Goal: Information Seeking & Learning: Compare options

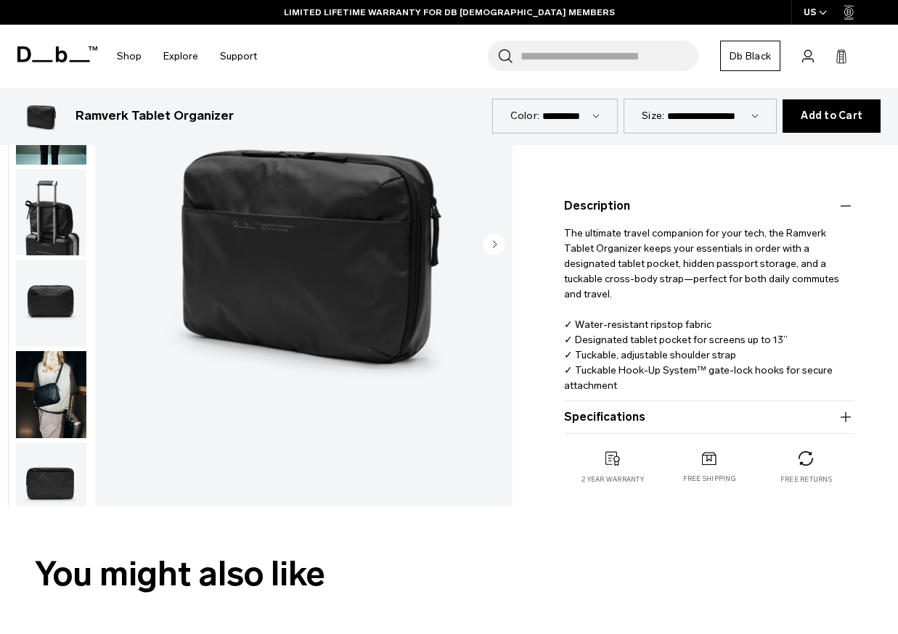
scroll to position [459, 0]
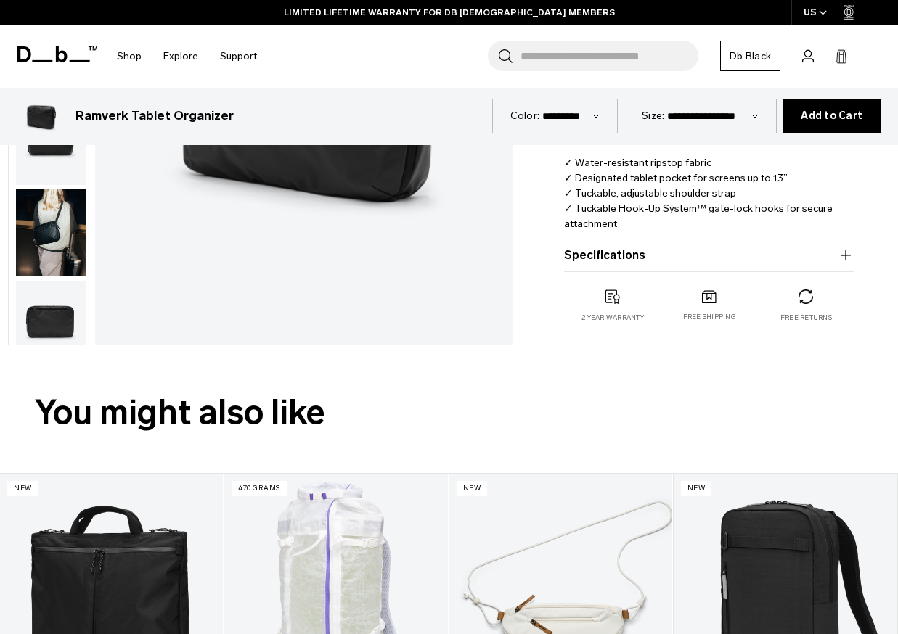
click at [746, 258] on button "Specifications" at bounding box center [709, 255] width 290 height 17
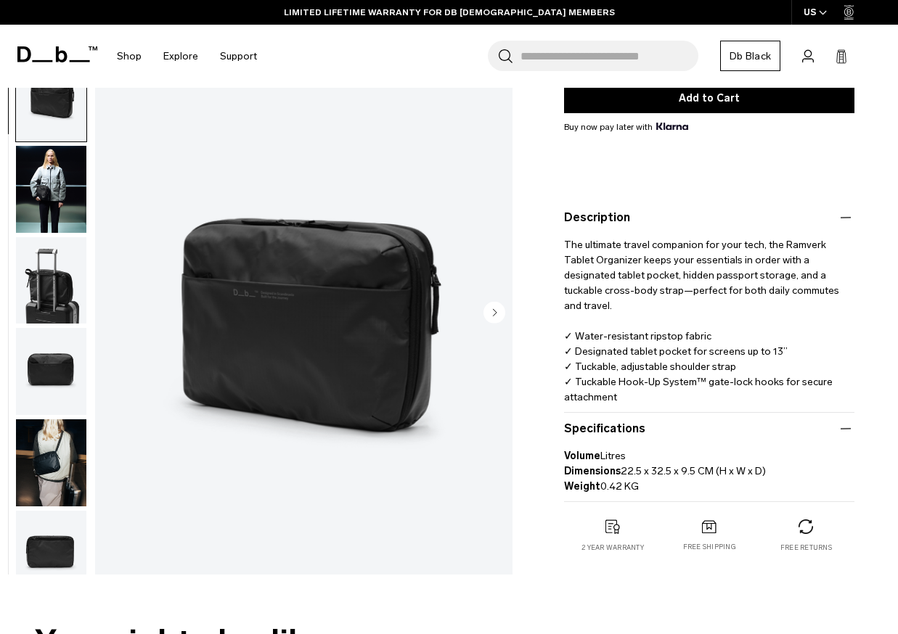
scroll to position [0, 0]
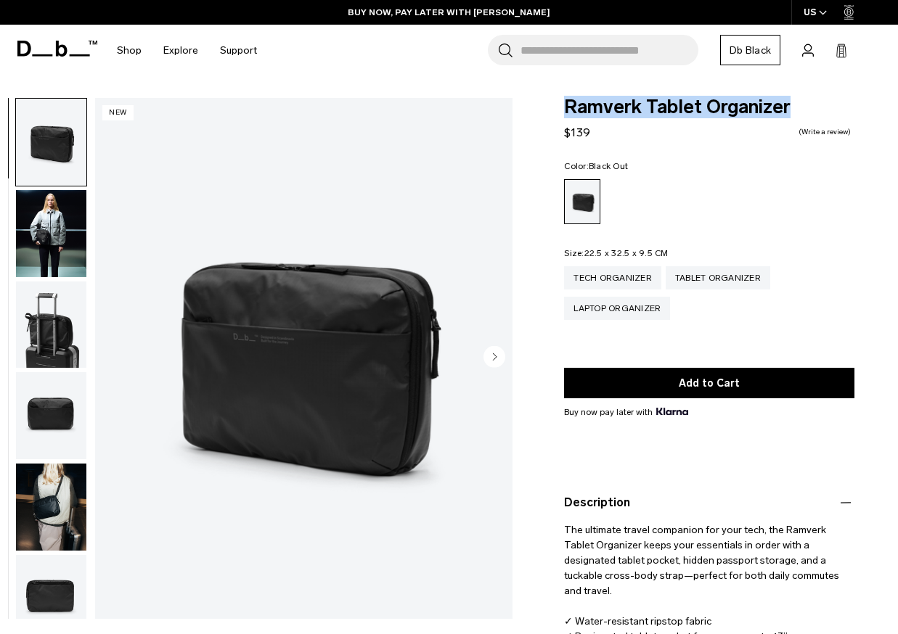
drag, startPoint x: 817, startPoint y: 102, endPoint x: 550, endPoint y: 97, distance: 266.5
click at [550, 98] on div "Ramverk Tablet Organizer $139 0.0 star rating Write a review Color: Black Out O…" at bounding box center [709, 483] width 377 height 770
copy span "Ramverk Tablet Organizer"
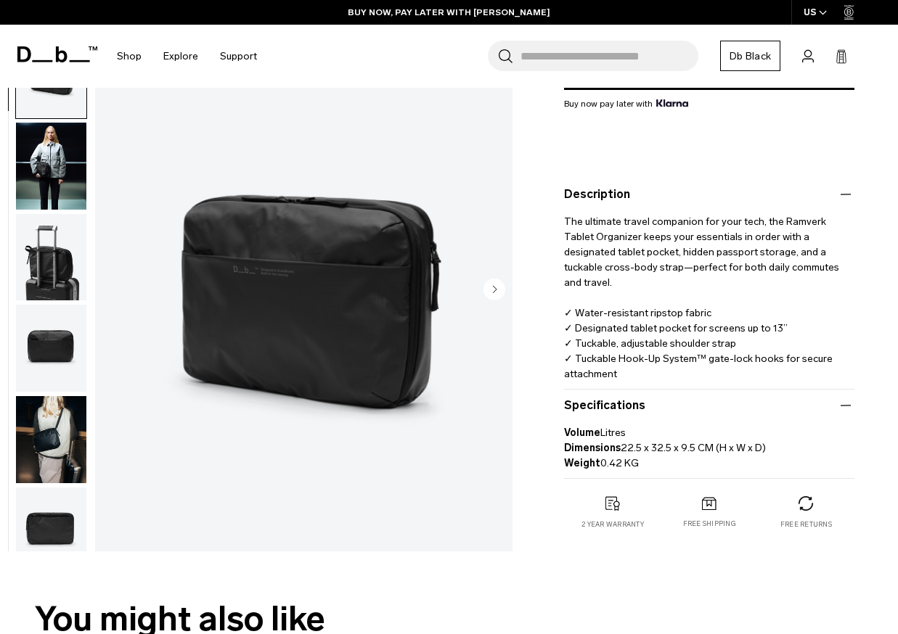
scroll to position [283, 0]
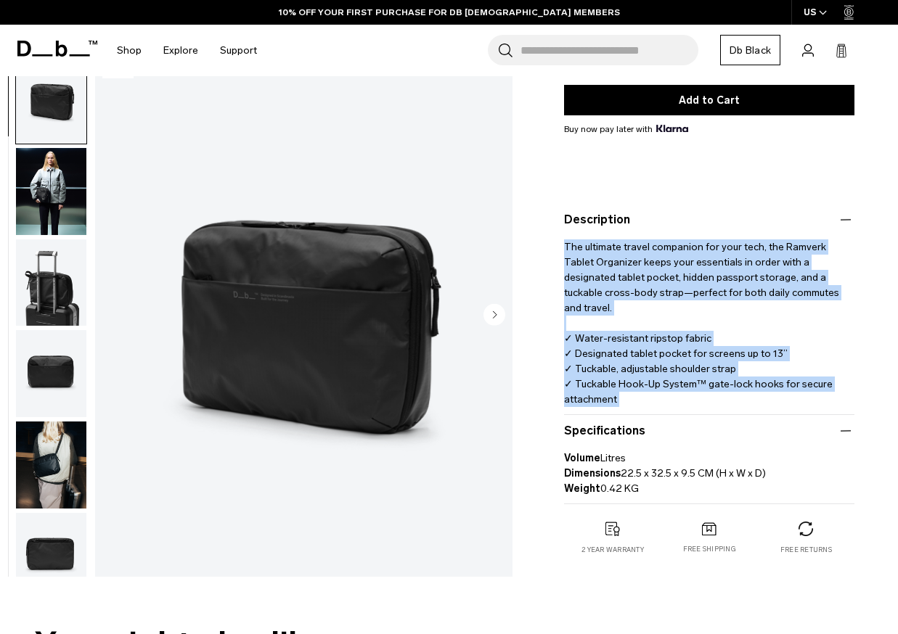
drag, startPoint x: 851, startPoint y: 401, endPoint x: 563, endPoint y: 242, distance: 328.9
click at [563, 242] on div "Ramverk Tablet Organizer $139 0.0 star rating Write a review Color: Black Out O…" at bounding box center [709, 200] width 377 height 770
copy p "The ultimate travel companion for your tech, the Ramverk Tablet Organizer keeps…"
drag, startPoint x: 774, startPoint y: 476, endPoint x: 619, endPoint y: 475, distance: 155.4
click at [619, 475] on p "Volume Litres Dimensions 22.5 x 32.5 x 9.5 CM (H x W x D) Weight 0.42 KG" at bounding box center [709, 468] width 290 height 57
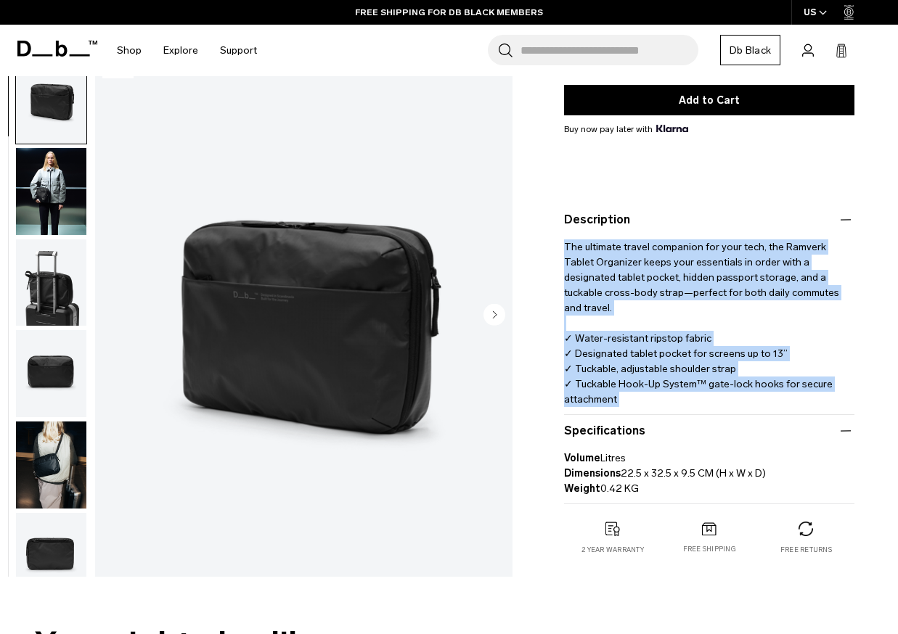
copy p "22.5 x 32.5 x 9.5 CM (H x W x D)"
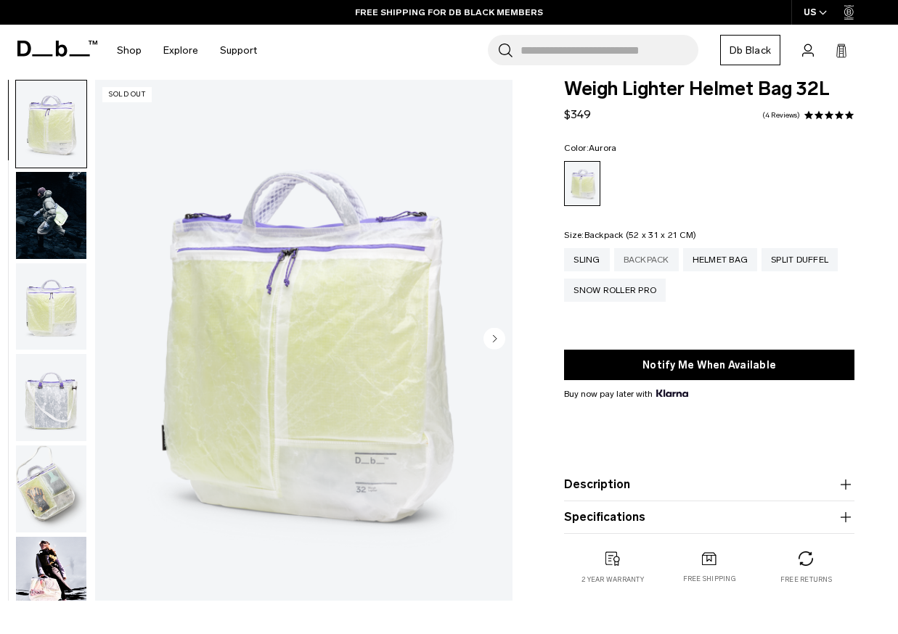
click at [653, 260] on div "Backpack" at bounding box center [646, 259] width 65 height 23
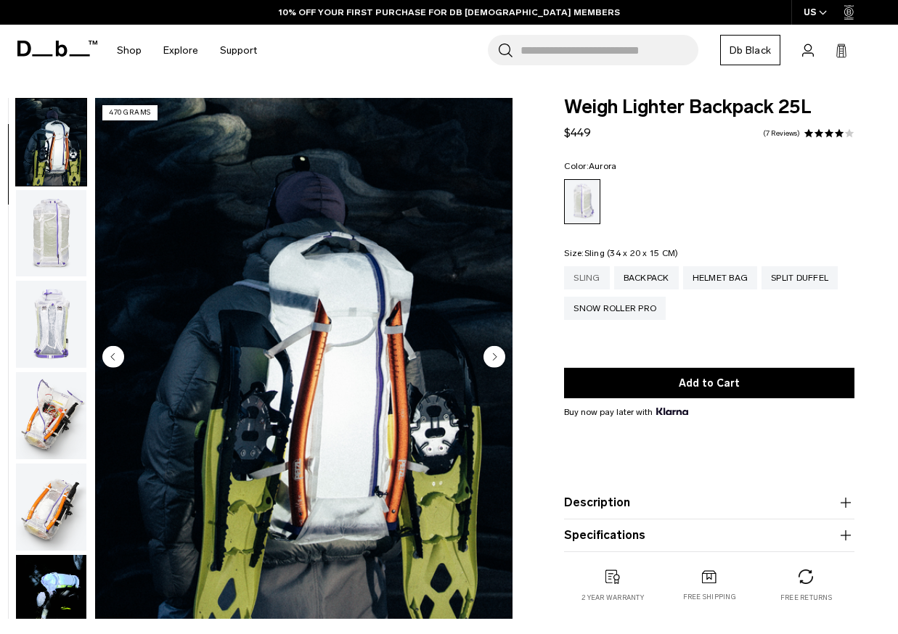
click at [594, 277] on div "Sling" at bounding box center [586, 277] width 45 height 23
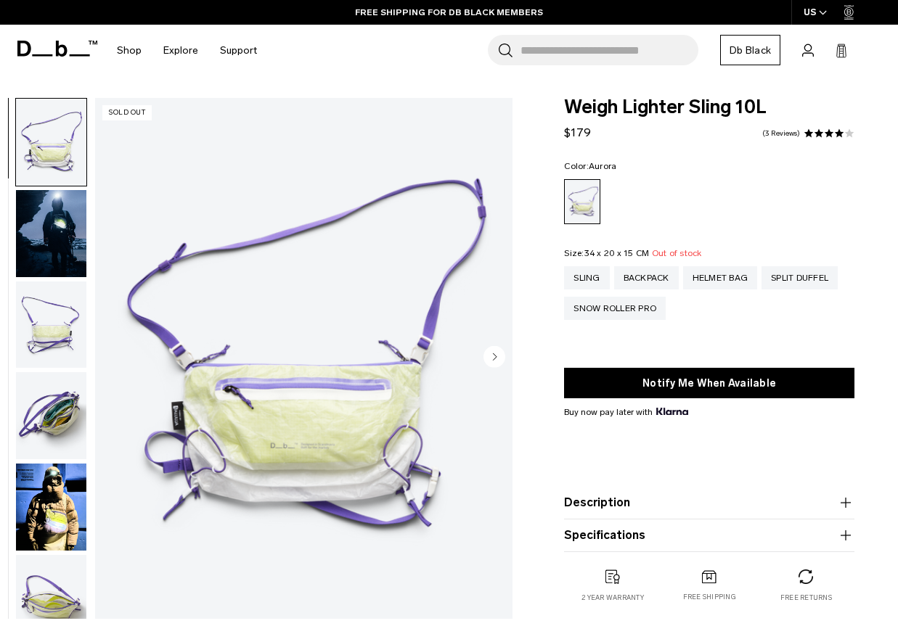
click at [43, 497] on img "button" at bounding box center [51, 507] width 70 height 87
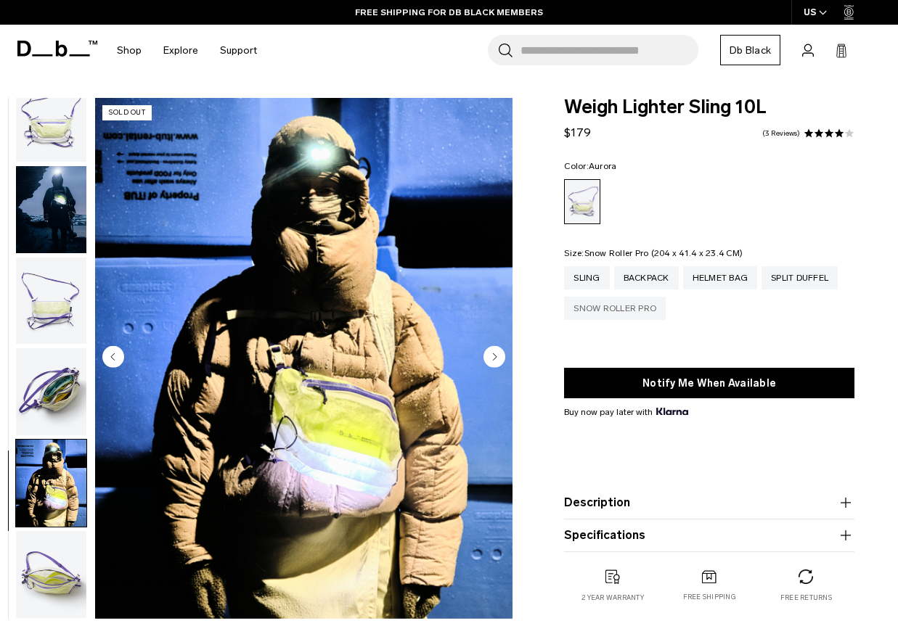
click at [651, 308] on div "Snow Roller Pro" at bounding box center [615, 308] width 102 height 23
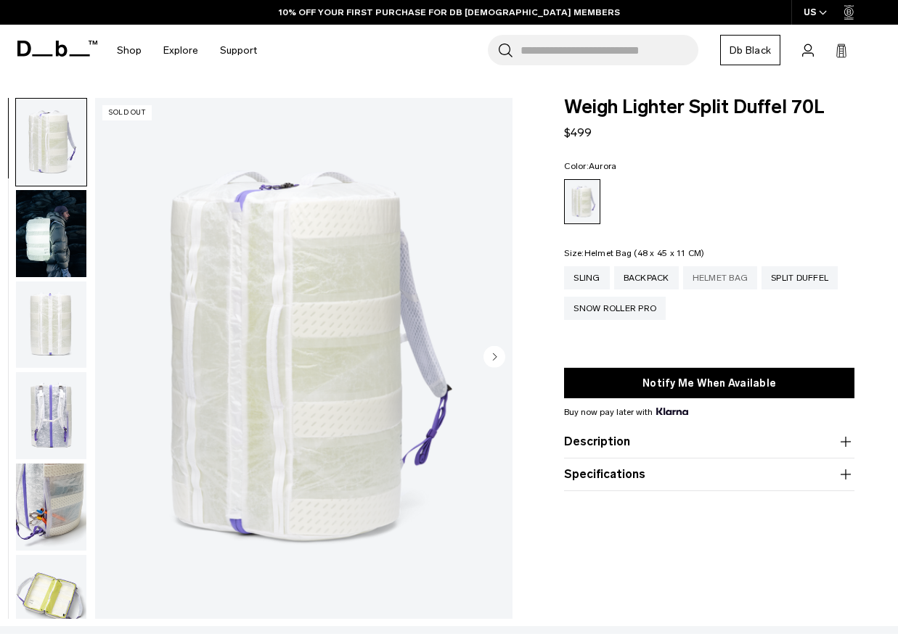
click at [729, 282] on div "Helmet Bag" at bounding box center [720, 277] width 75 height 23
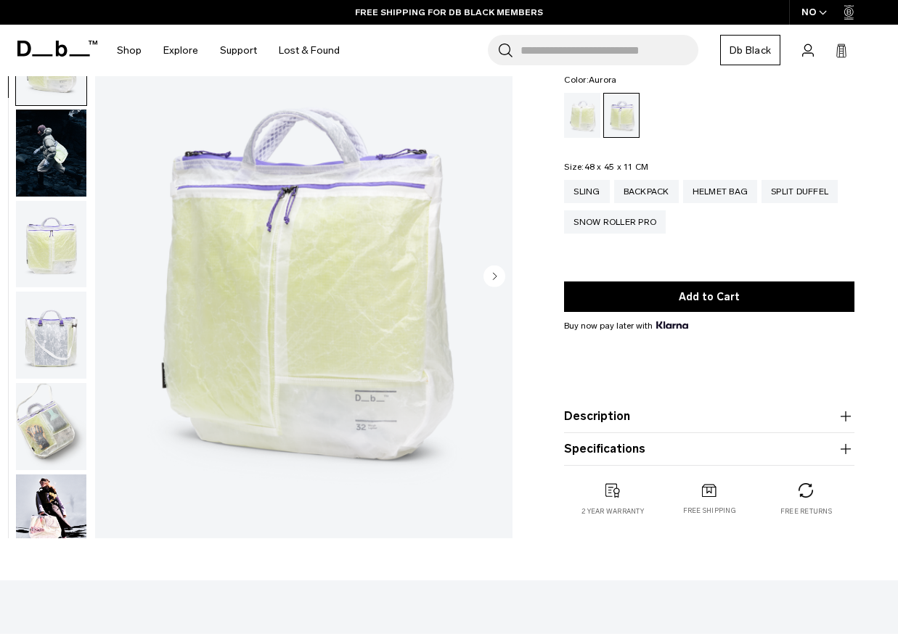
scroll to position [142, 0]
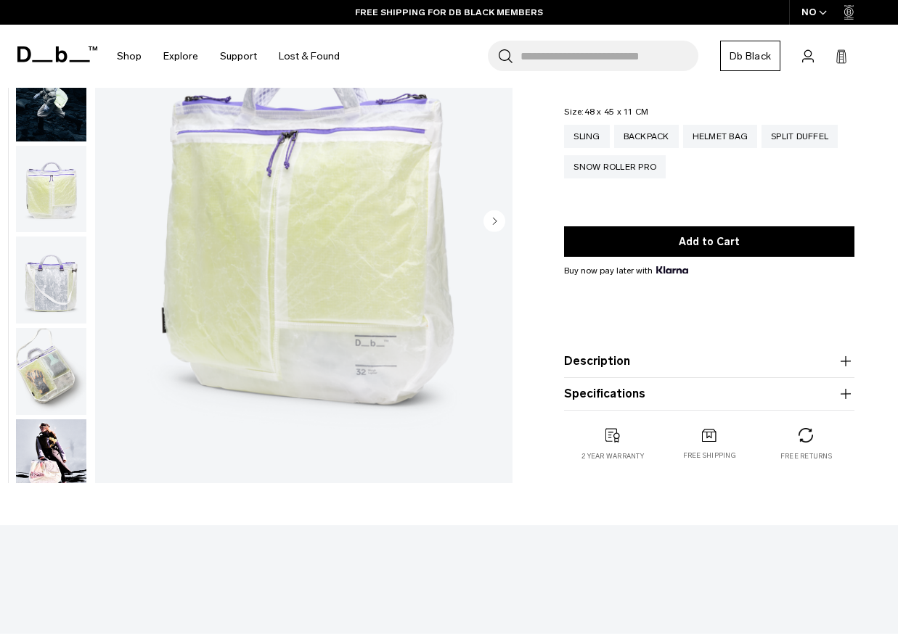
click at [749, 362] on button "Description" at bounding box center [709, 361] width 290 height 17
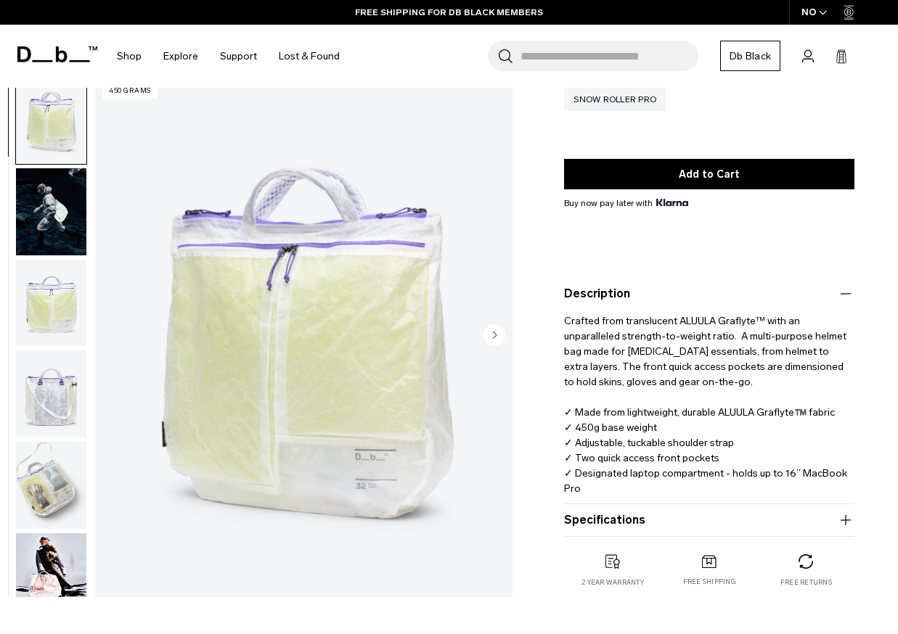
scroll to position [211, 0]
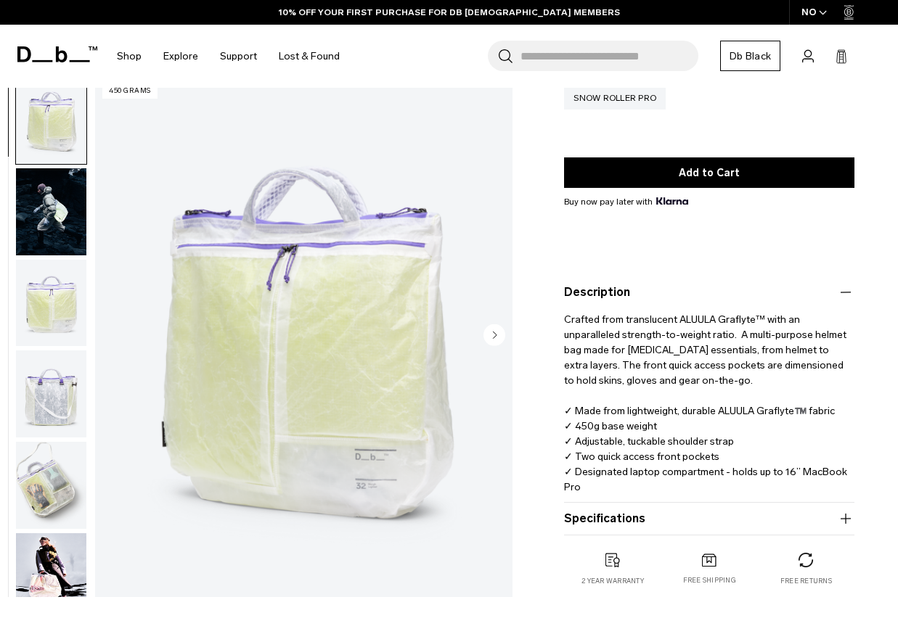
click at [706, 352] on p "Crafted from translucent ALUULA Graflyte™ with an unparalleled strength-to-weig…" at bounding box center [709, 398] width 290 height 194
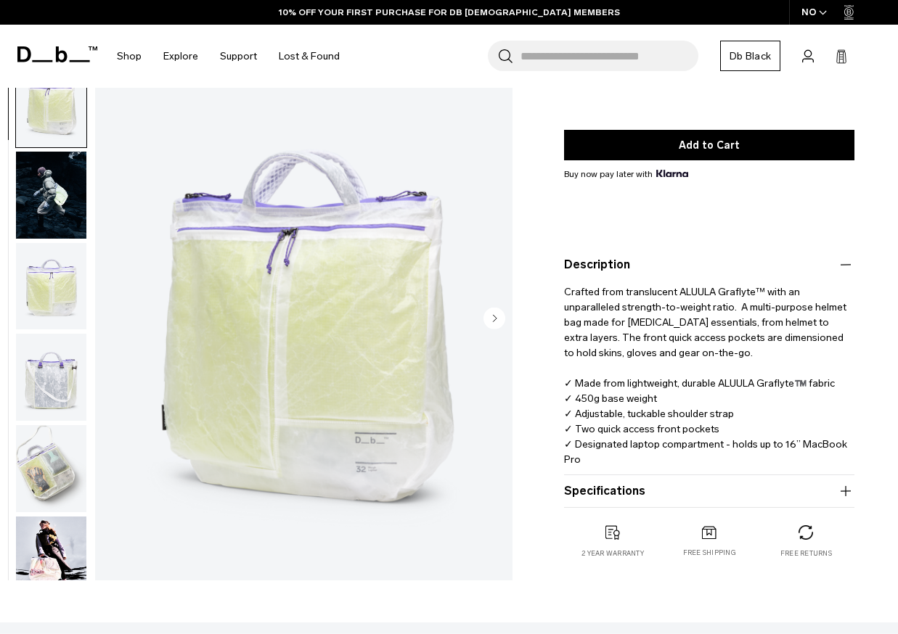
scroll to position [239, 0]
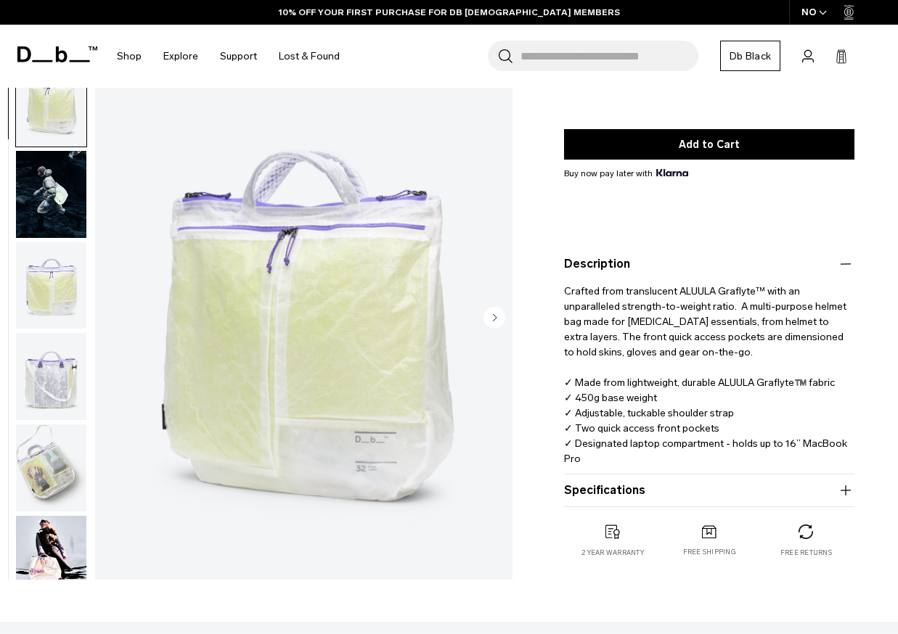
click at [735, 330] on p "Crafted from translucent ALUULA Graflyte™ with an unparalleled strength-to-weig…" at bounding box center [709, 370] width 290 height 194
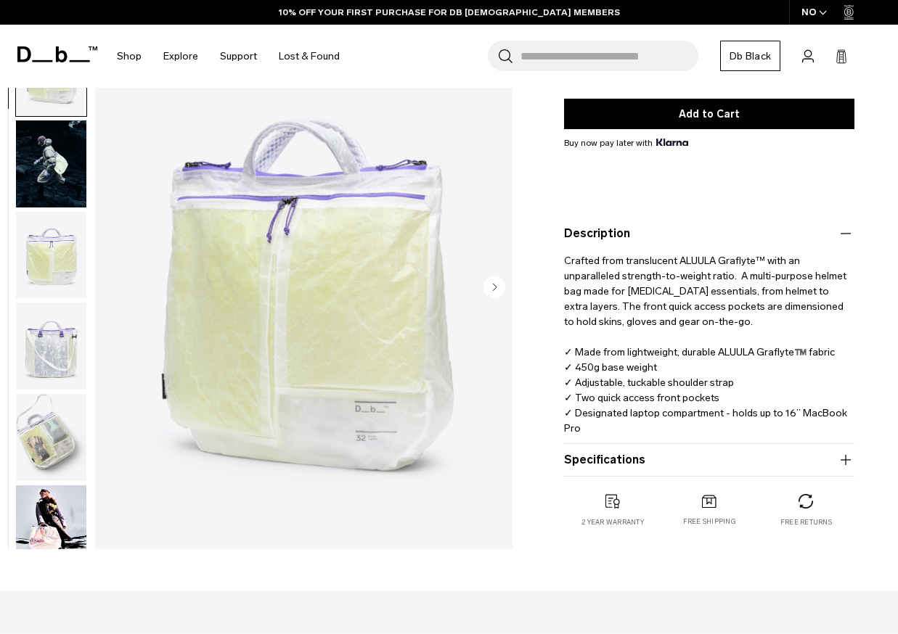
scroll to position [274, 0]
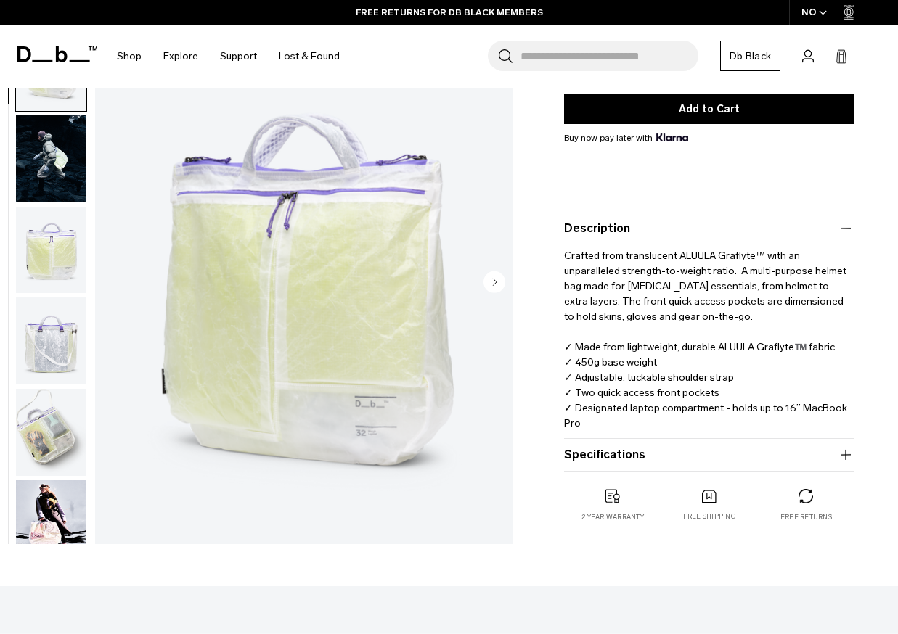
click at [706, 314] on p "Crafted from translucent ALUULA Graflyte™ with an unparalleled strength-to-weig…" at bounding box center [709, 334] width 290 height 194
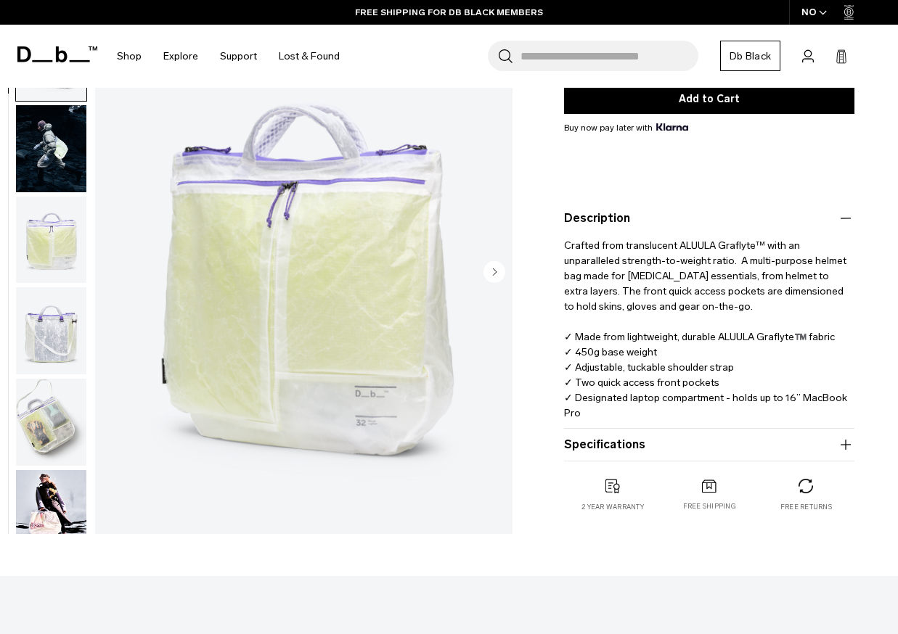
click at [709, 316] on p "Crafted from translucent ALUULA Graflyte™ with an unparalleled strength-to-weig…" at bounding box center [709, 324] width 290 height 194
click at [728, 309] on p "Crafted from translucent ALUULA Graflyte™ with an unparalleled strength-to-weig…" at bounding box center [709, 324] width 290 height 194
click at [830, 442] on button "Specifications" at bounding box center [709, 444] width 290 height 17
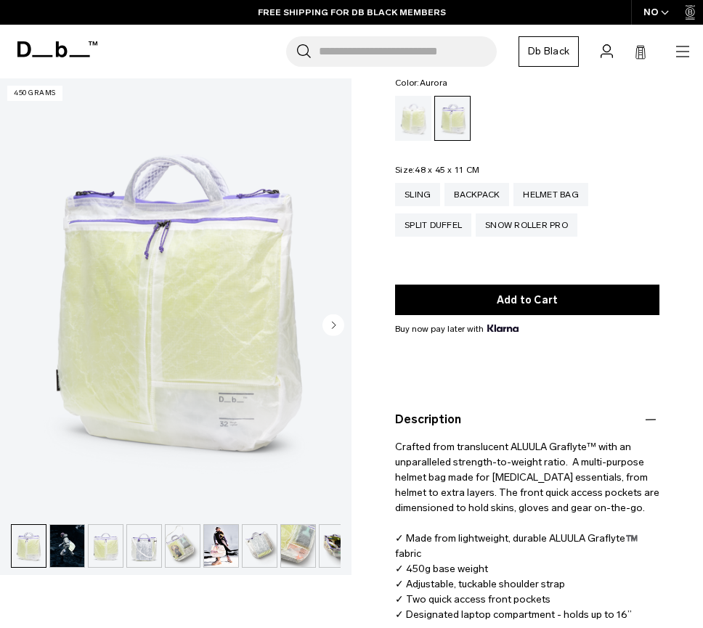
scroll to position [100, 0]
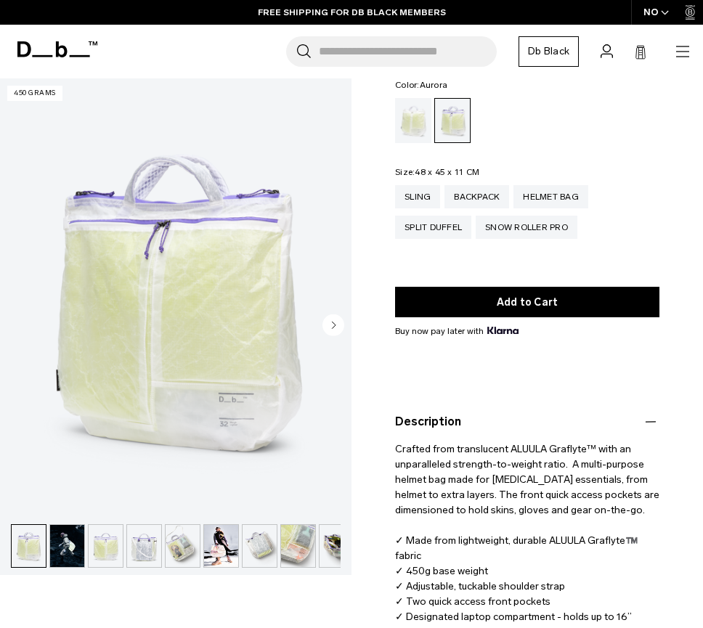
click at [226, 546] on img "button" at bounding box center [221, 546] width 34 height 42
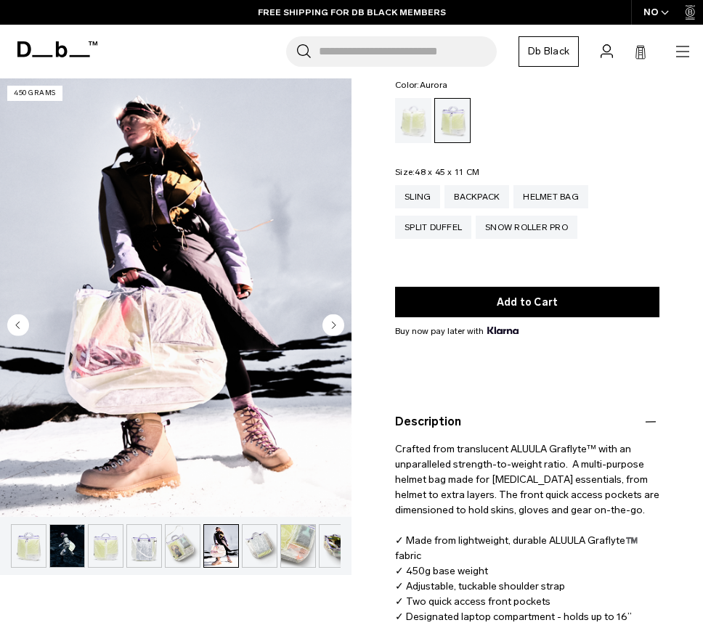
scroll to position [0, 52]
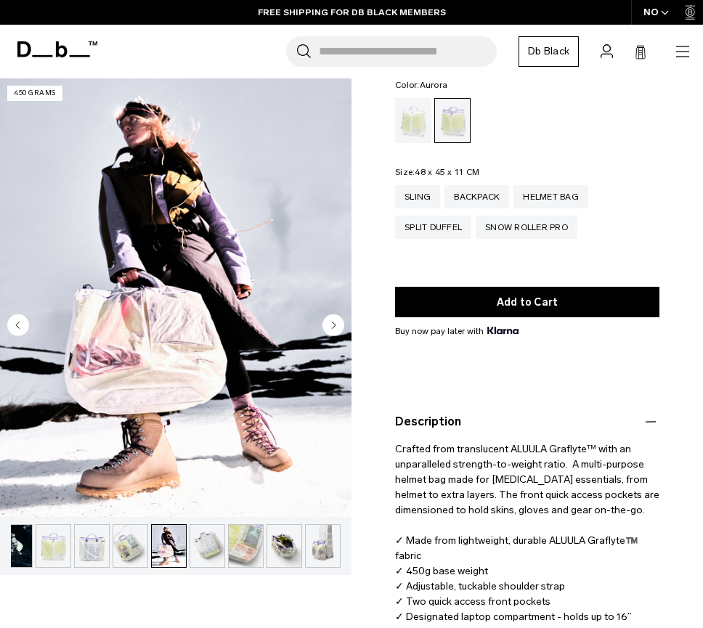
click at [245, 551] on img "button" at bounding box center [246, 546] width 34 height 42
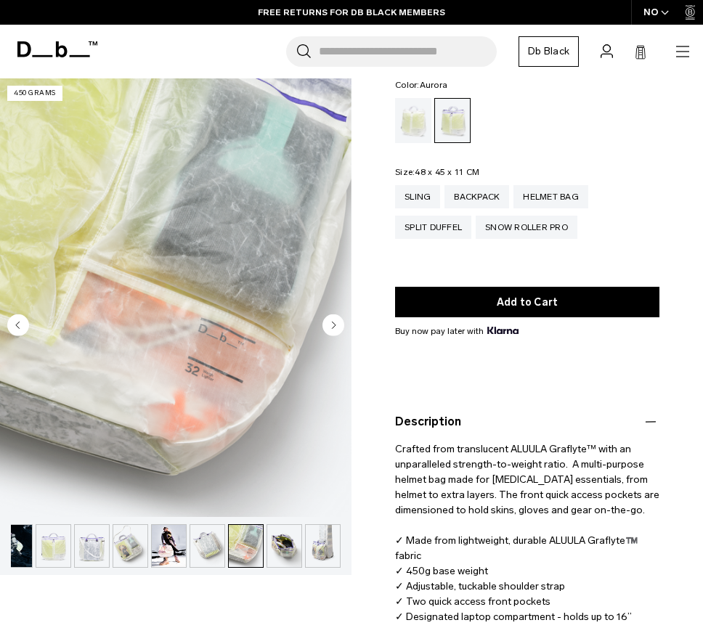
click at [274, 551] on img "button" at bounding box center [284, 546] width 34 height 42
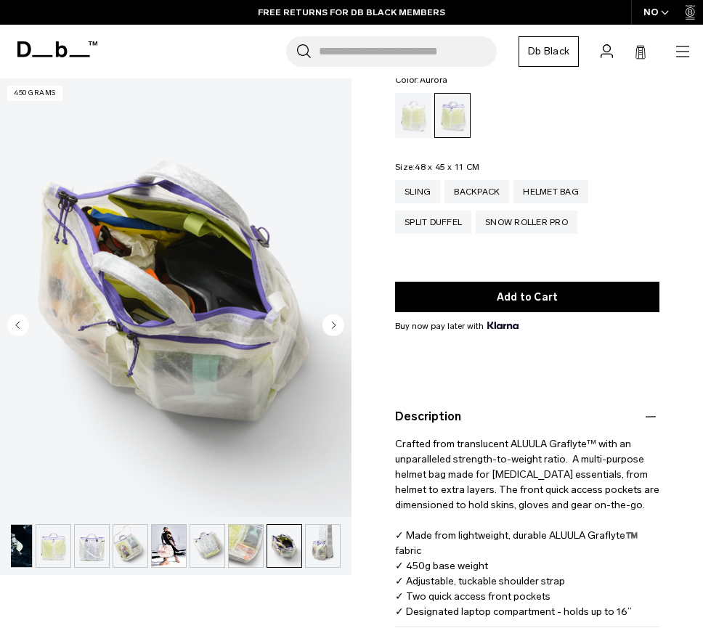
click at [318, 547] on img "button" at bounding box center [323, 546] width 34 height 42
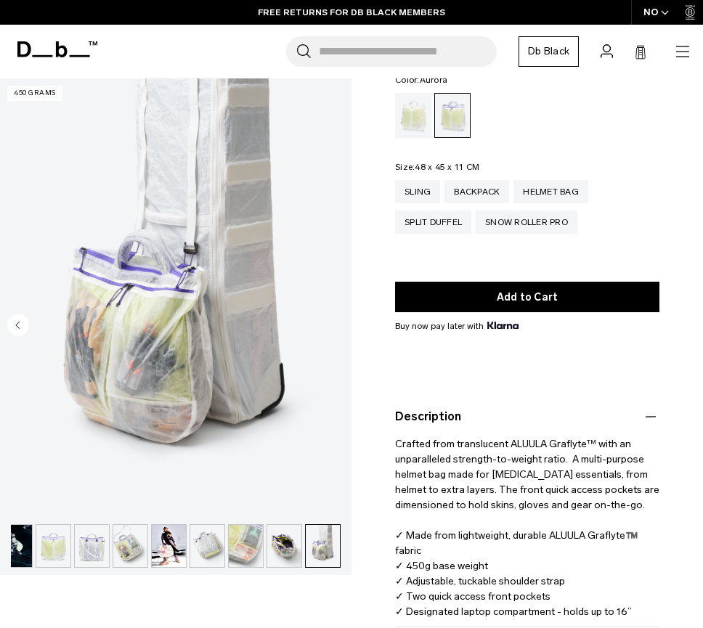
scroll to position [101, 0]
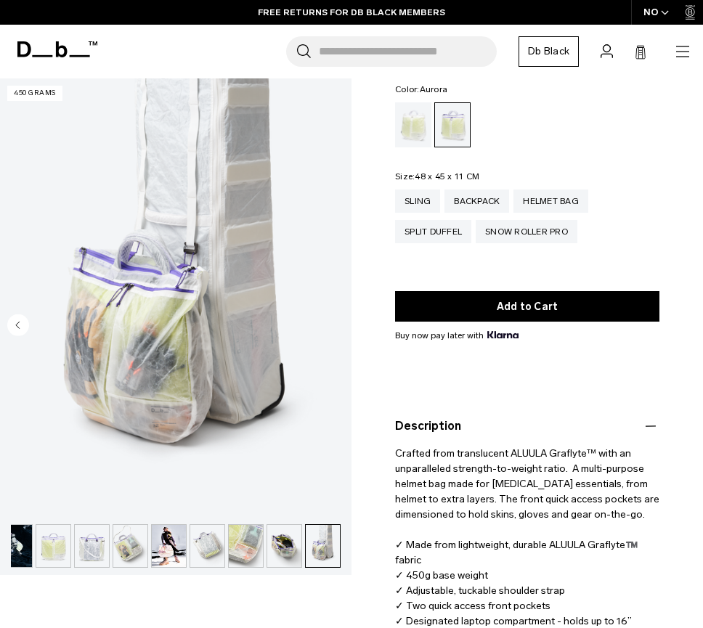
click at [283, 547] on img "button" at bounding box center [284, 546] width 34 height 42
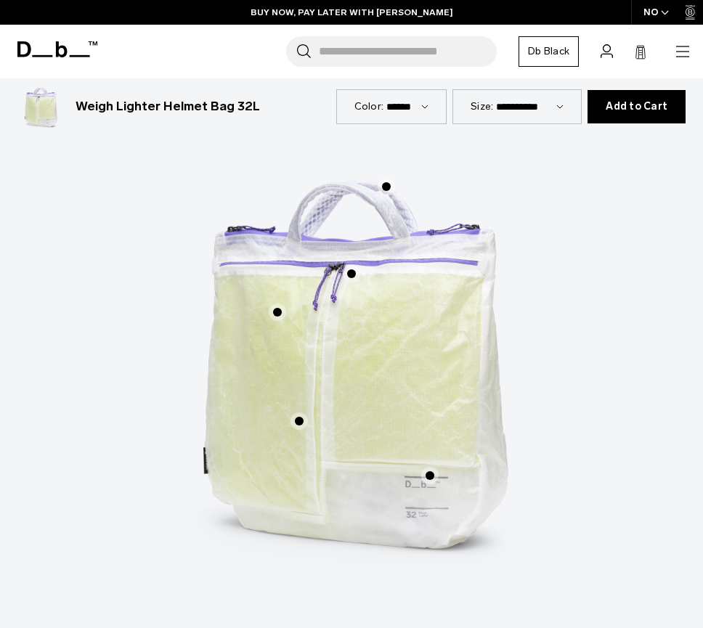
scroll to position [951, 0]
click at [386, 179] on span "1 / 3" at bounding box center [385, 187] width 17 height 17
click at [388, 179] on span "1 / 3" at bounding box center [385, 187] width 17 height 17
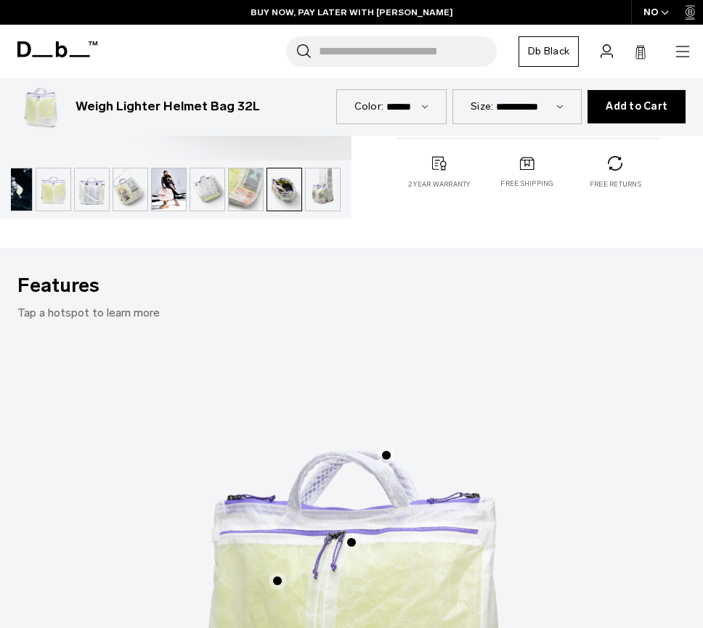
scroll to position [295, 0]
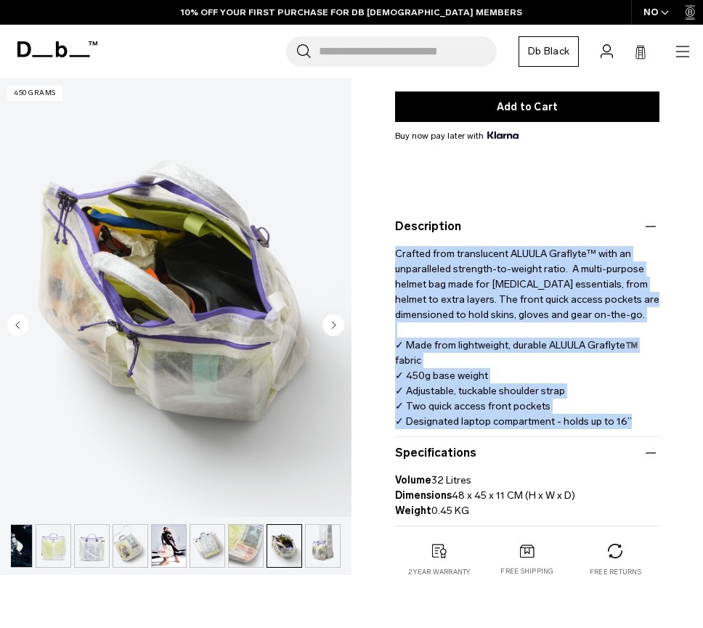
drag, startPoint x: 479, startPoint y: 351, endPoint x: 367, endPoint y: 230, distance: 164.9
click at [366, 229] on div "Weigh Lighter Helmet Bag 32L 2.999 NOK 4.8 star rating 4 Reviews Color: Aurora …" at bounding box center [526, 205] width 351 height 804
copy p "Crafted from translucent ALUULA Graflyte™ with an unparalleled strength-to-weig…"
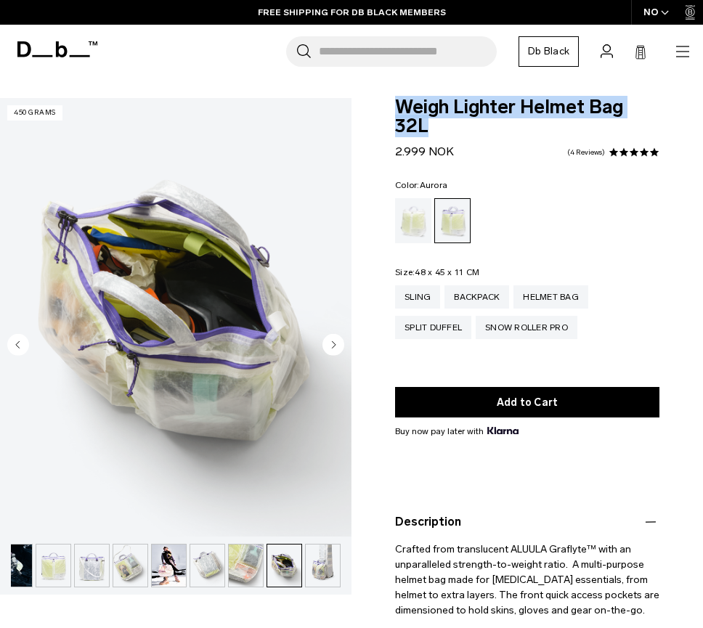
drag, startPoint x: 376, startPoint y: 106, endPoint x: 368, endPoint y: 105, distance: 8.0
click at [368, 105] on div "Weigh Lighter Helmet Bag 32L 2.999 NOK 4.8 star rating 4 Reviews Color: Aurora …" at bounding box center [526, 500] width 351 height 804
copy span "Weigh Lighter Helmet Bag 32L"
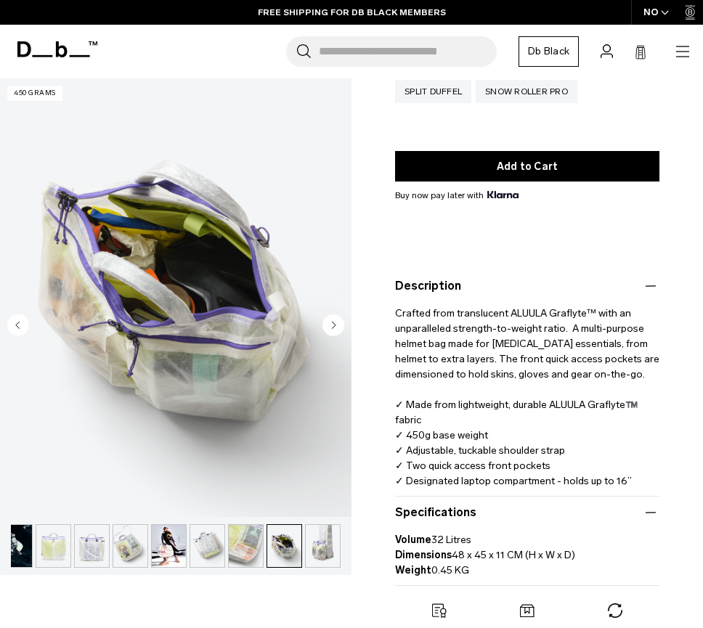
scroll to position [302, 0]
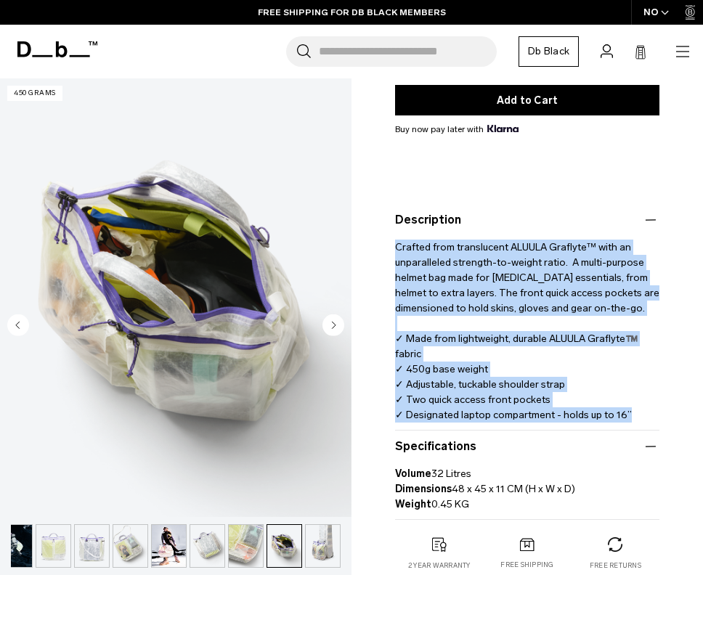
drag, startPoint x: 624, startPoint y: 393, endPoint x: 385, endPoint y: 231, distance: 288.5
click at [383, 226] on div "Weigh Lighter Helmet Bag 32L 2.999 NOK 4.8 star rating 4 Reviews Color: Aurora …" at bounding box center [526, 198] width 351 height 804
copy p "Crafted from translucent ALUULA Graflyte™ with an unparalleled strength-to-weig…"
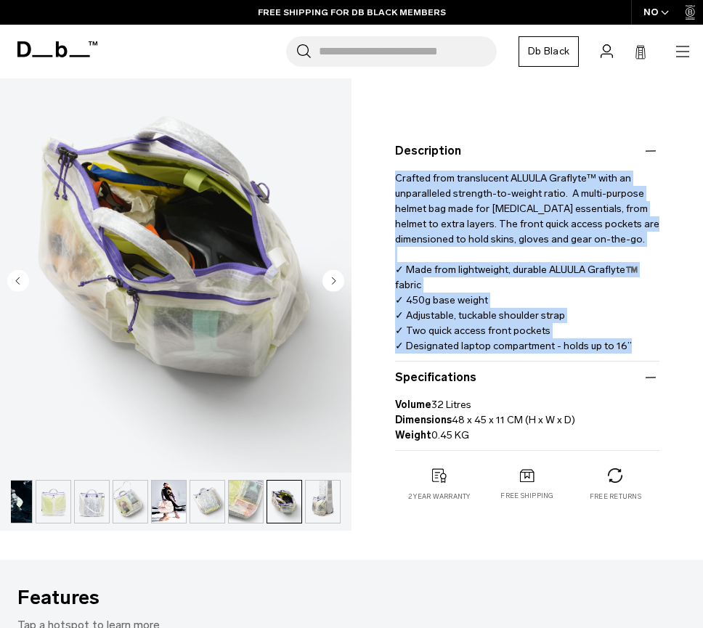
scroll to position [449, 0]
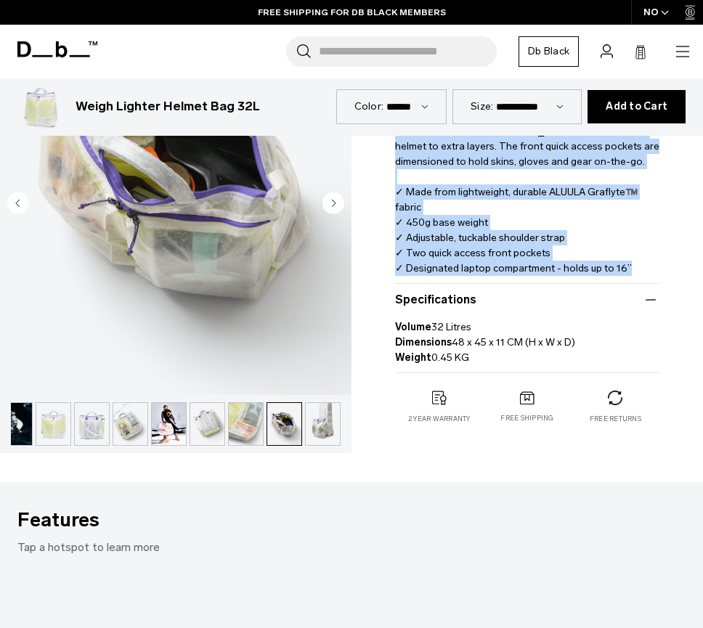
drag, startPoint x: 600, startPoint y: 325, endPoint x: 454, endPoint y: 327, distance: 145.9
click at [452, 323] on p "Volume 32 Litres Dimensions 48 x 45 x 11 CM (H x W x D) Weight 0.45 KG" at bounding box center [527, 337] width 264 height 57
copy p "48 x 45 x 11 CM (H x W x D)"
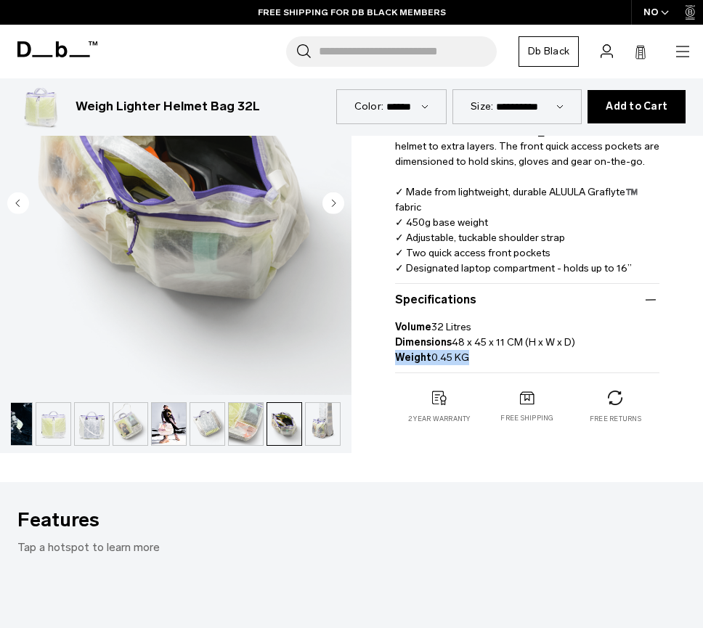
drag, startPoint x: 454, startPoint y: 341, endPoint x: 400, endPoint y: 344, distance: 54.5
click at [396, 341] on p "Volume 32 Litres Dimensions 48 x 45 x 11 CM (H x W x D) Weight 0.45 KG" at bounding box center [527, 337] width 264 height 57
copy p "Weight 0.45 KG"
click at [484, 334] on p "Volume 32 Litres Dimensions 48 x 45 x 11 CM (H x W x D) Weight 0.45 KG" at bounding box center [527, 337] width 264 height 57
drag, startPoint x: 444, startPoint y: 335, endPoint x: 392, endPoint y: 308, distance: 58.5
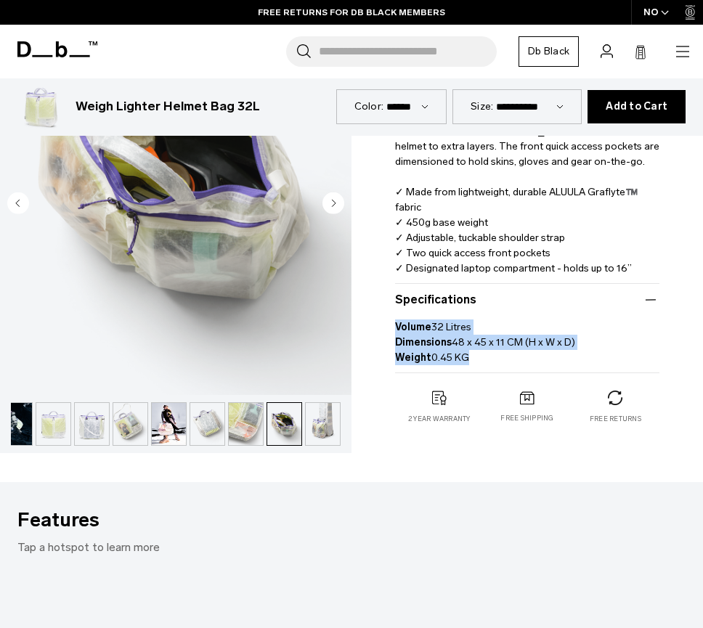
click at [392, 307] on div "Weigh Lighter Helmet Bag 32L 2.999 NOK 4.8 star rating 4 Reviews Color: Aurora …" at bounding box center [526, 51] width 351 height 804
copy p "Volume 32 Litres Dimensions 48 x 45 x 11 CM (H x W x D) Weight 0.45 KG"
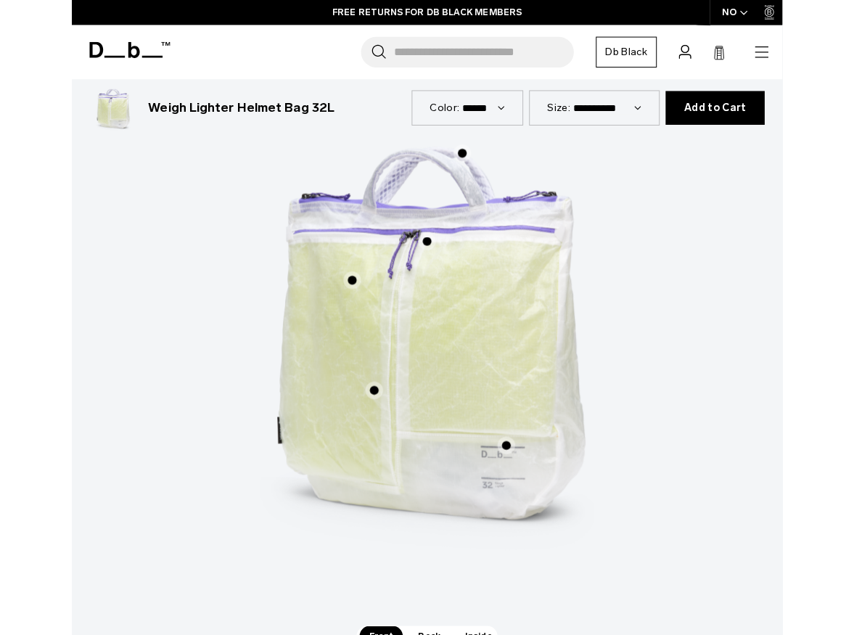
scroll to position [973, 0]
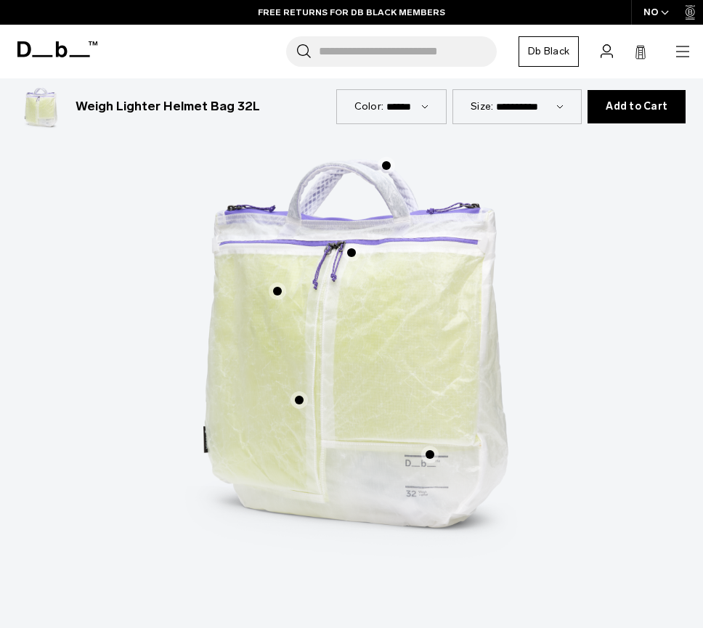
click at [383, 157] on span "1 / 3" at bounding box center [385, 165] width 17 height 17
click at [385, 157] on span "1 / 3" at bounding box center [385, 165] width 17 height 17
click at [351, 244] on span "1 / 3" at bounding box center [351, 252] width 17 height 17
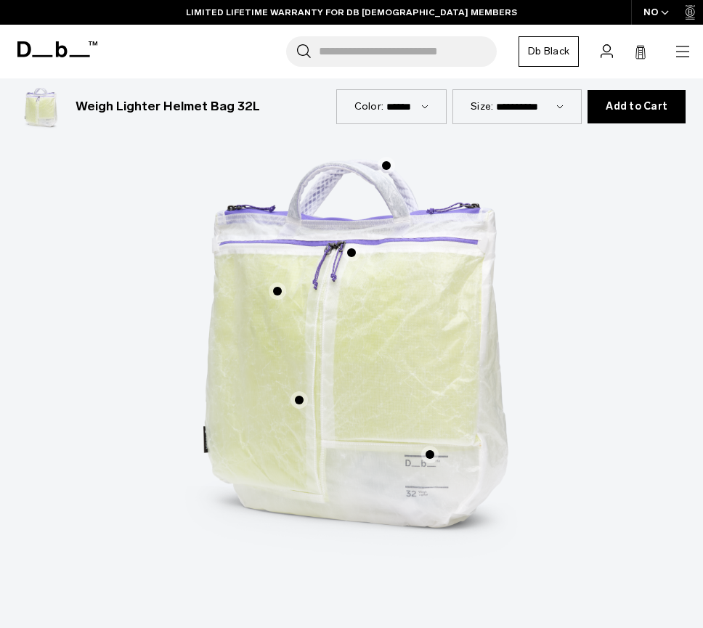
click at [351, 244] on span "1 / 3" at bounding box center [351, 252] width 17 height 17
click at [282, 282] on span "1 / 3" at bounding box center [277, 290] width 17 height 17
click at [280, 282] on span "1 / 3" at bounding box center [277, 290] width 17 height 17
click at [279, 282] on span "1 / 3" at bounding box center [277, 290] width 17 height 17
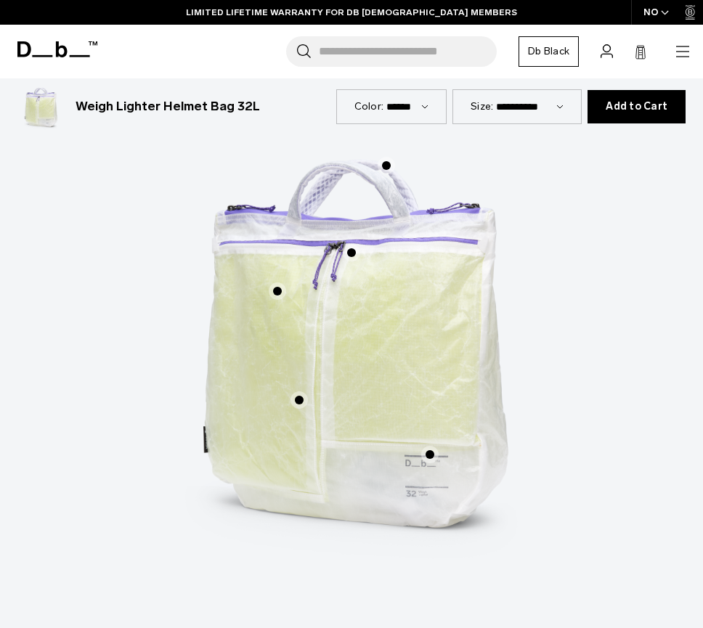
click at [279, 282] on span "1 / 3" at bounding box center [277, 290] width 17 height 17
drag, startPoint x: 279, startPoint y: 273, endPoint x: 289, endPoint y: 348, distance: 75.5
click at [279, 282] on span "1 / 3" at bounding box center [277, 290] width 17 height 17
drag, startPoint x: 300, startPoint y: 378, endPoint x: 427, endPoint y: 449, distance: 145.3
click at [300, 391] on span "1 / 3" at bounding box center [298, 399] width 17 height 17
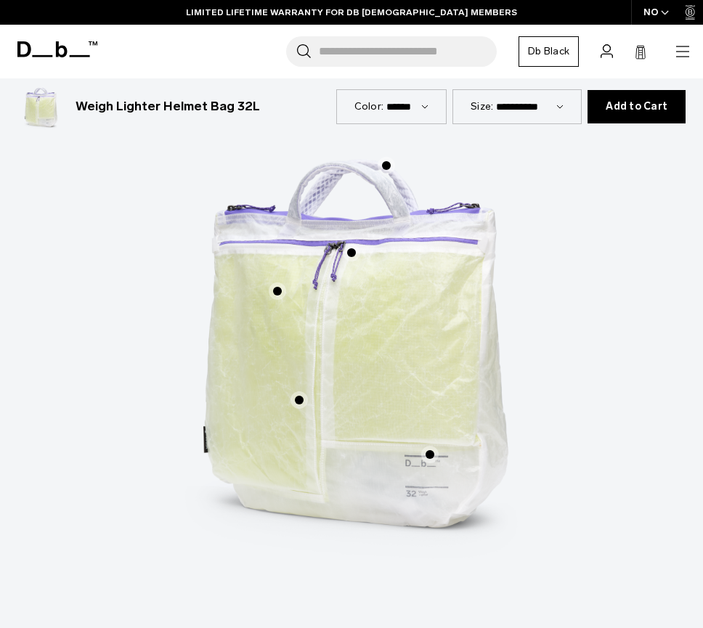
click at [434, 446] on span "1 / 3" at bounding box center [429, 454] width 17 height 17
click at [430, 446] on span "1 / 3" at bounding box center [429, 454] width 17 height 17
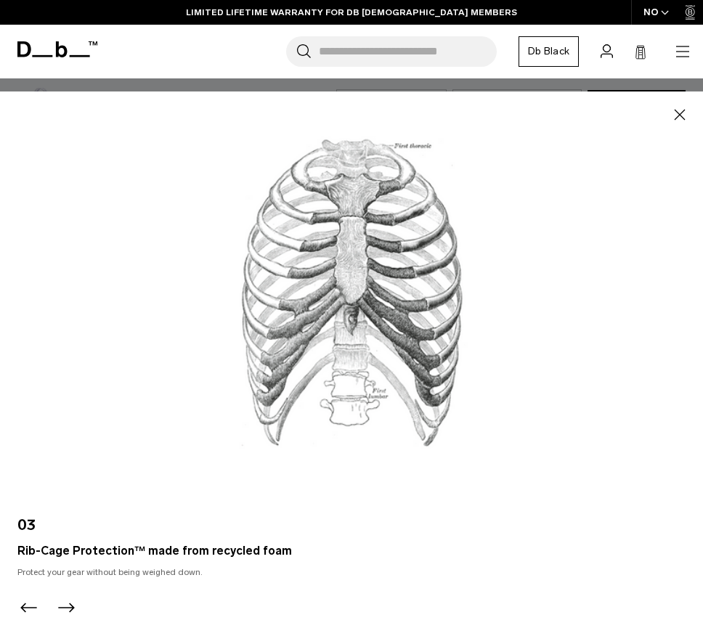
click at [430, 437] on div at bounding box center [351, 314] width 703 height 628
click at [430, 446] on span "1 / 3" at bounding box center [429, 454] width 17 height 17
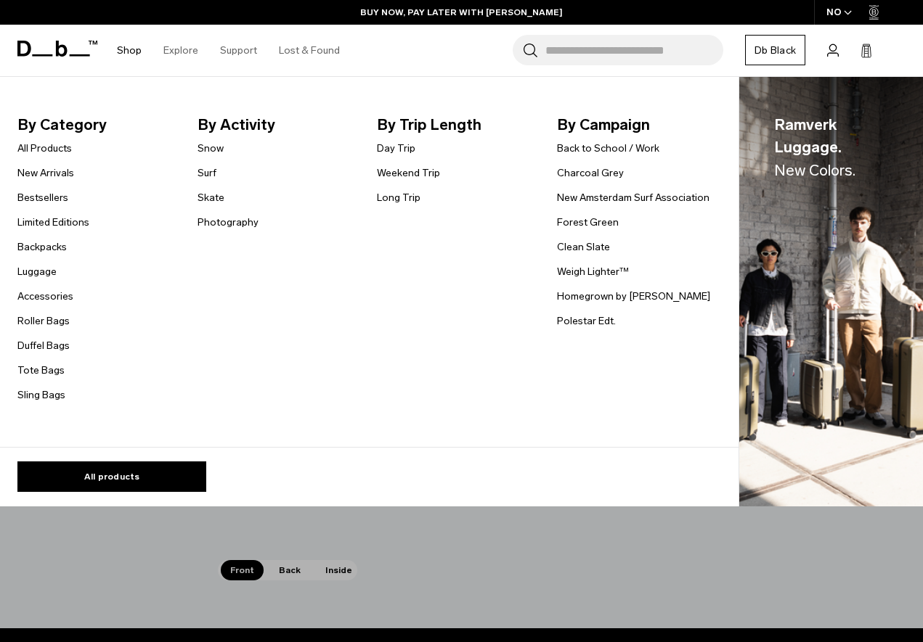
scroll to position [972, 0]
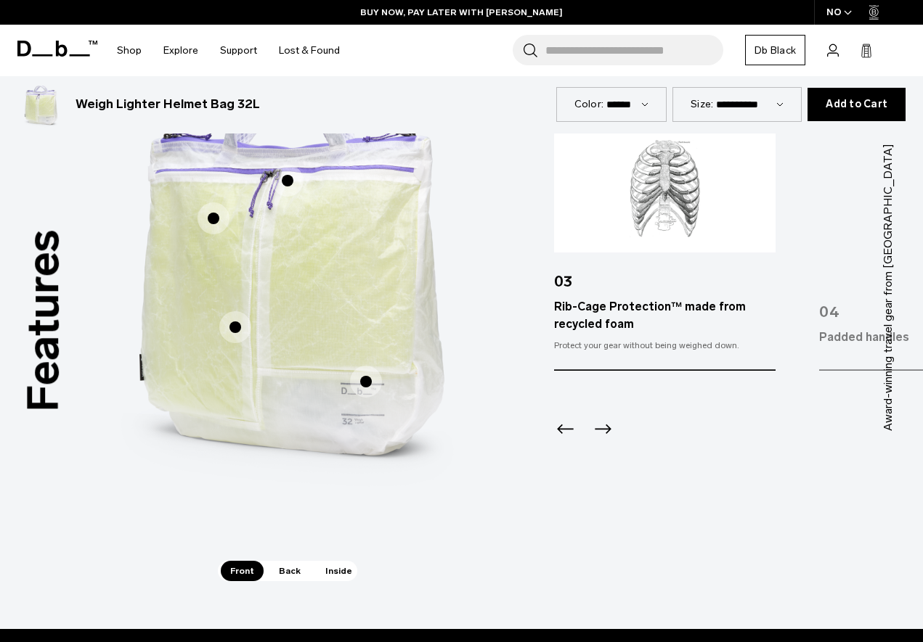
click at [568, 429] on icon "Previous slide" at bounding box center [565, 428] width 23 height 23
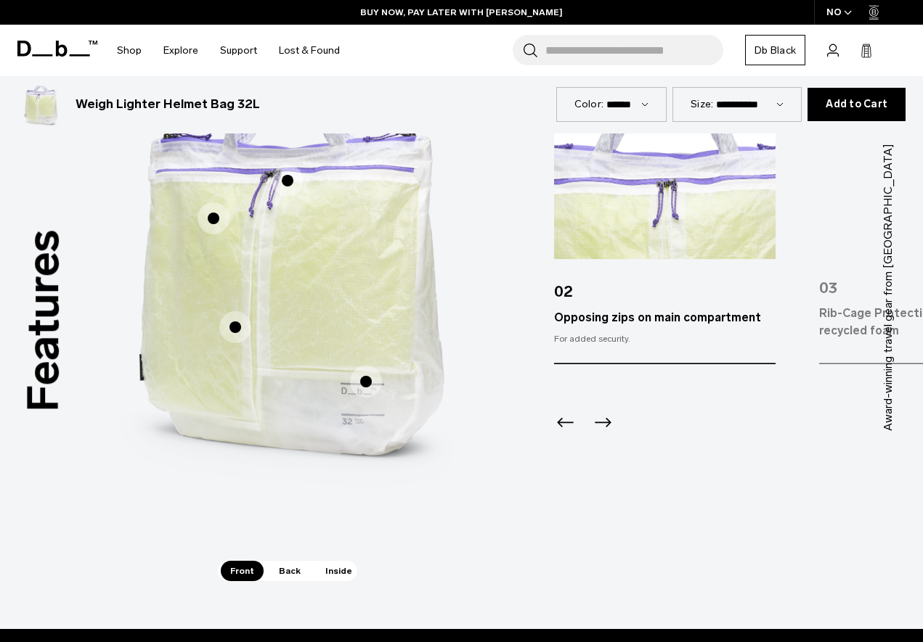
click at [561, 428] on icon "Previous slide" at bounding box center [565, 422] width 23 height 23
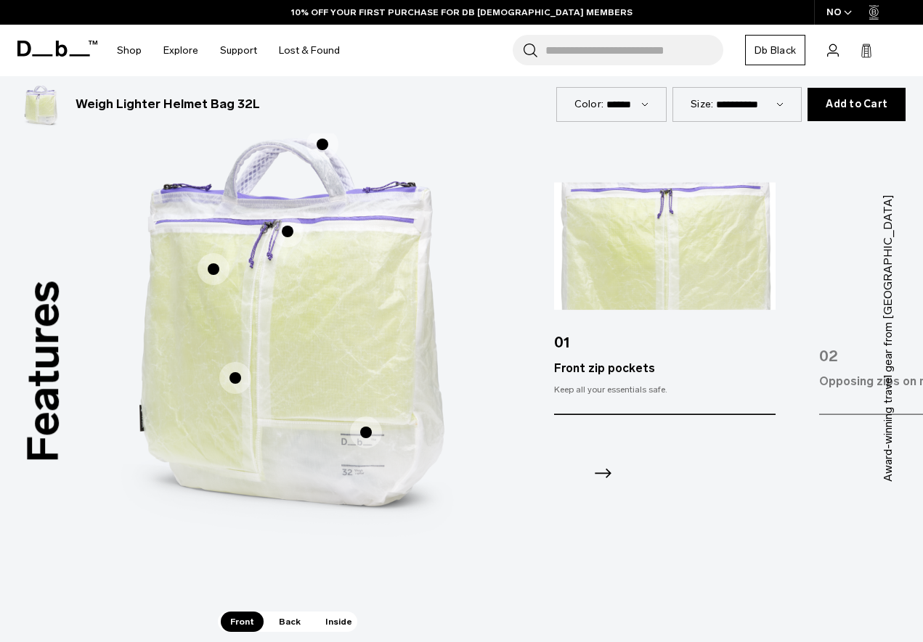
scroll to position [918, 0]
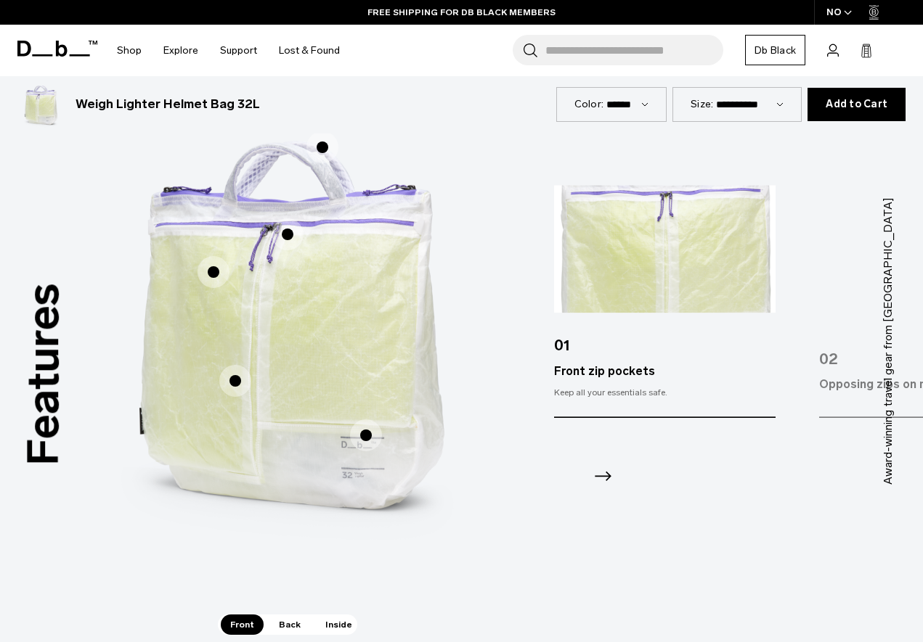
click at [603, 475] on icon "Next slide" at bounding box center [602, 476] width 23 height 23
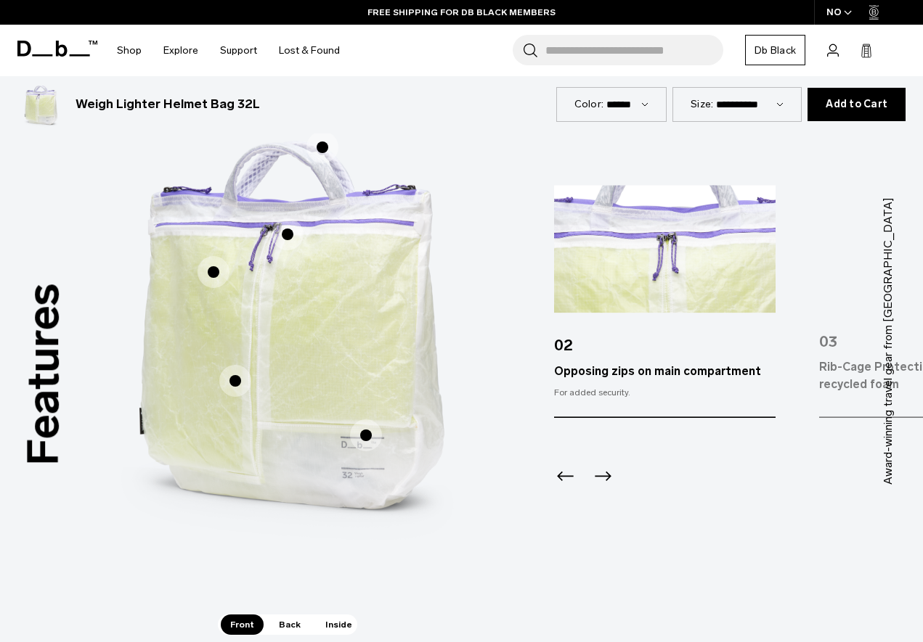
click at [603, 475] on icon "Next slide" at bounding box center [602, 476] width 23 height 23
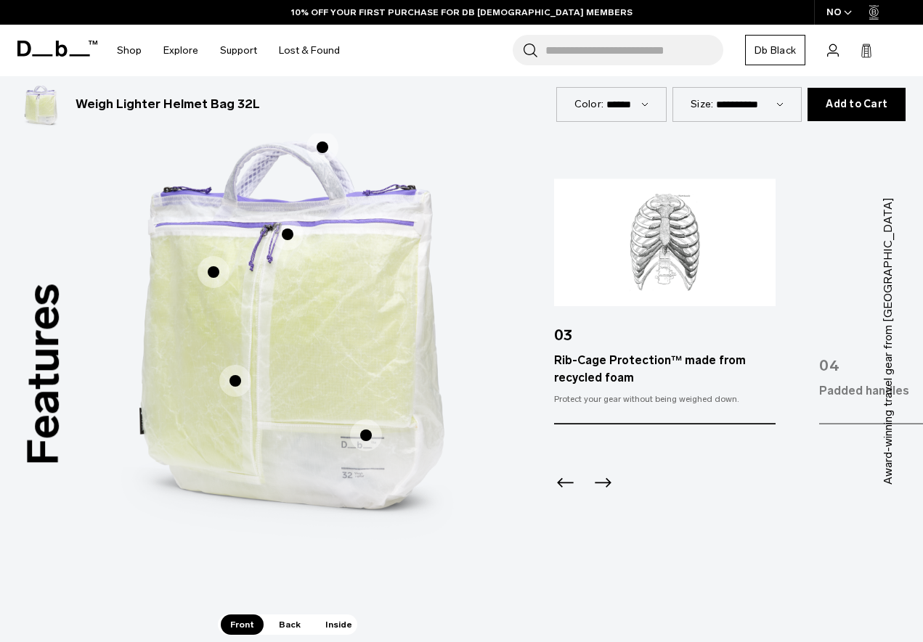
click at [609, 486] on icon "Next slide" at bounding box center [602, 482] width 23 height 23
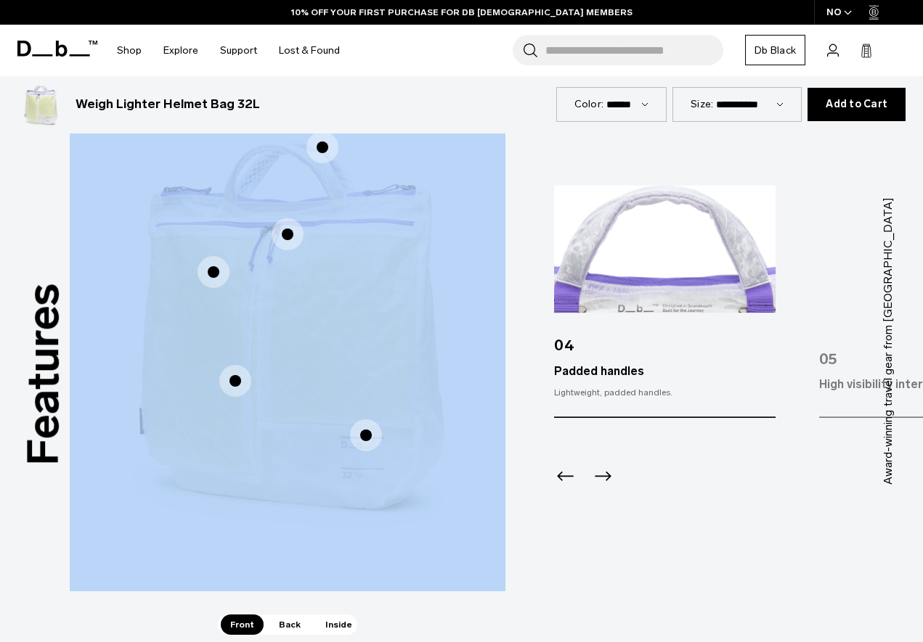
click at [610, 486] on icon "Next slide" at bounding box center [602, 476] width 23 height 23
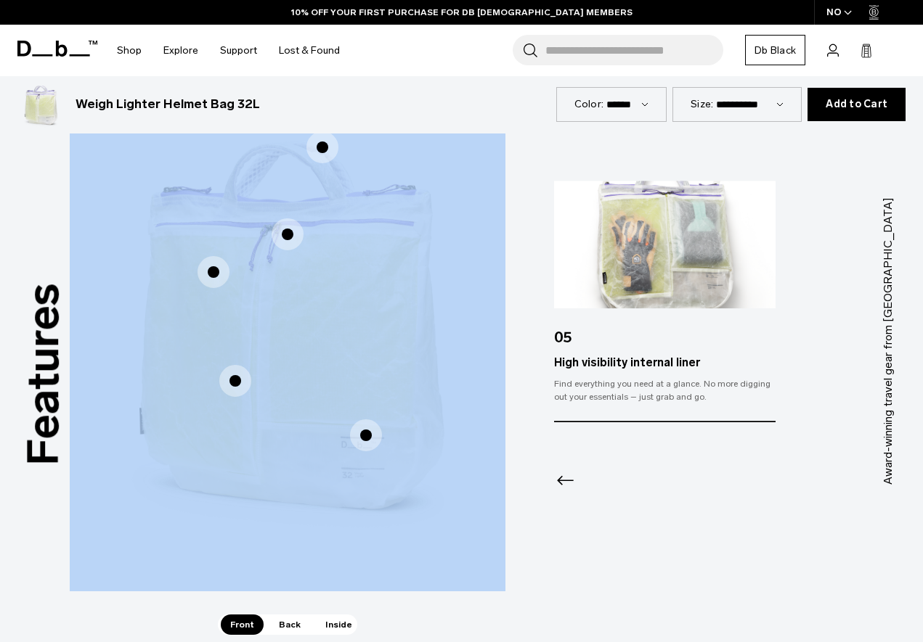
click at [742, 534] on img "2 / 3" at bounding box center [735, 319] width 436 height 544
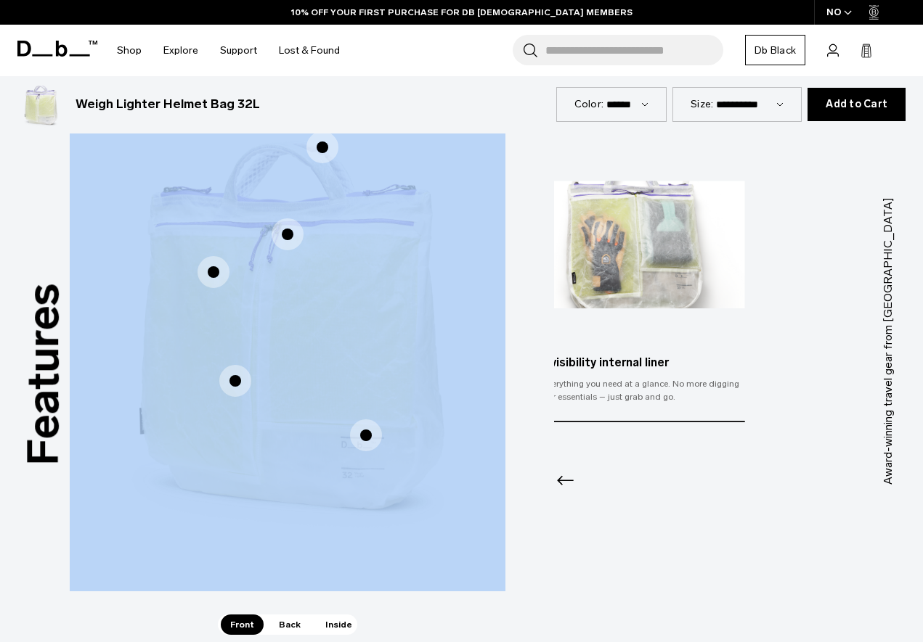
click at [675, 377] on div "05 High visibility internal liner Find everything you need at a glance. No more…" at bounding box center [633, 302] width 221 height 242
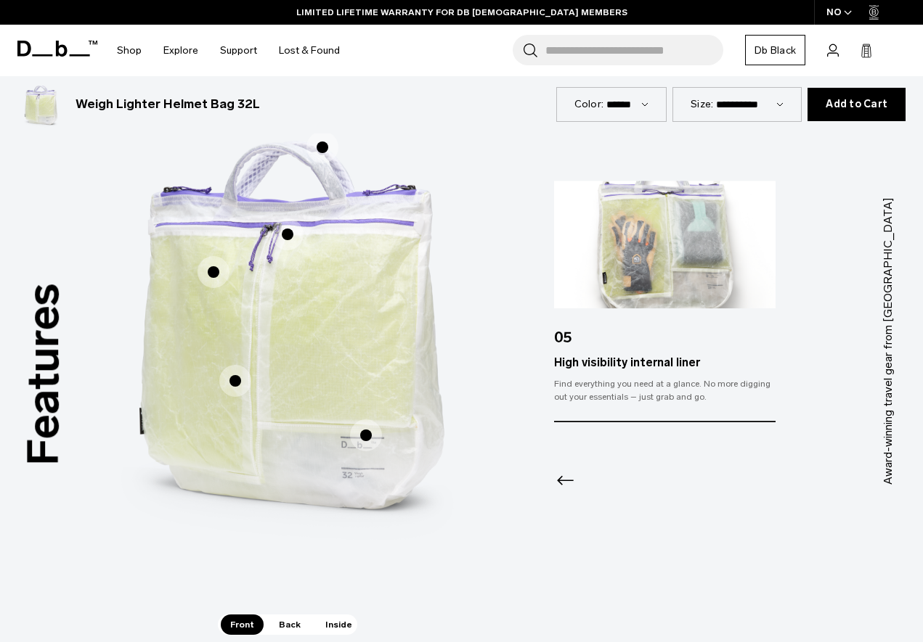
click at [286, 632] on span "Back" at bounding box center [289, 625] width 41 height 20
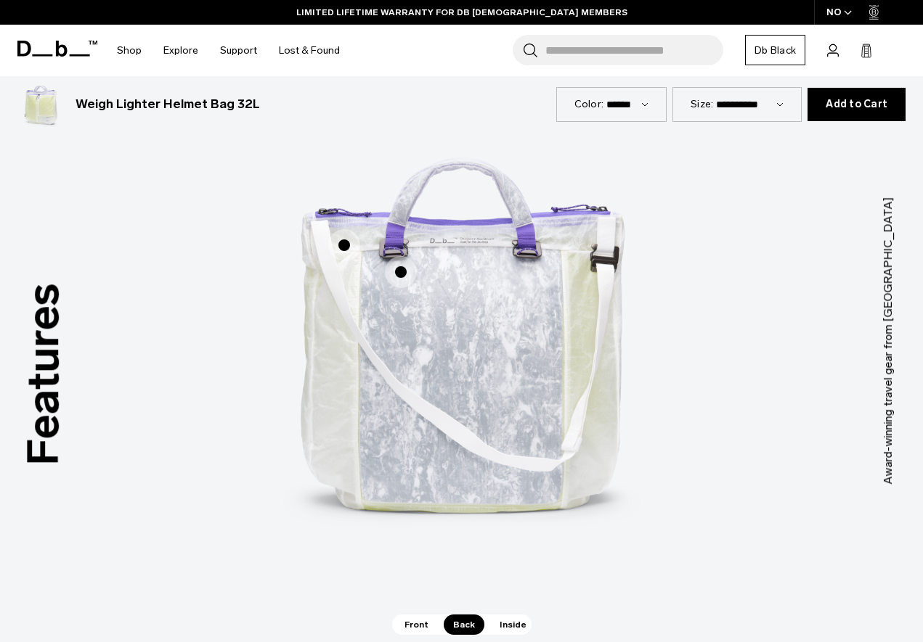
click at [401, 274] on span "2 / 3" at bounding box center [401, 272] width 32 height 32
click at [403, 270] on span "2 / 3" at bounding box center [401, 272] width 32 height 32
click at [344, 245] on span "2 / 3" at bounding box center [344, 245] width 32 height 32
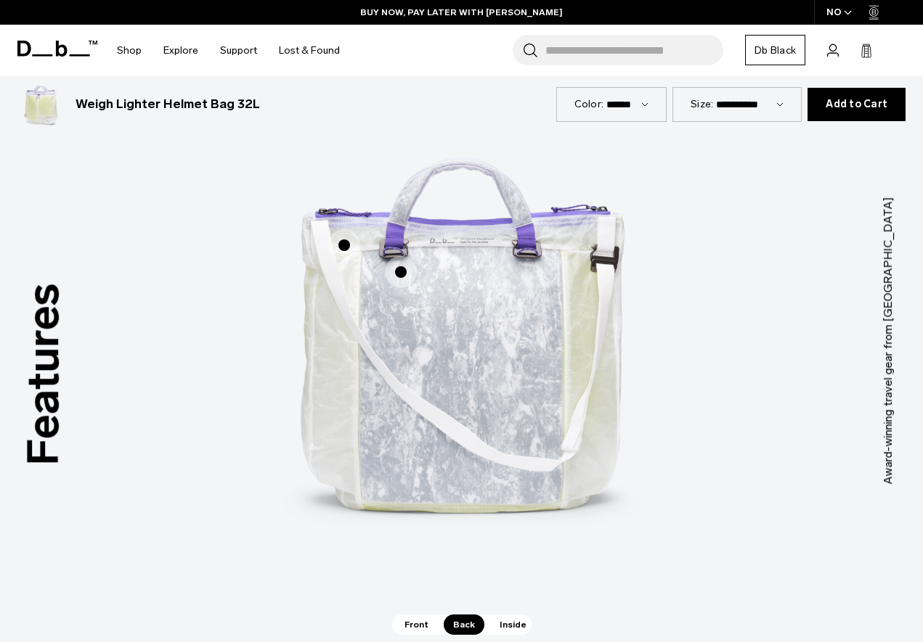
click at [344, 245] on div "Hook-Up hooks Hook-Up hooks Adjustable, tuckable shoulder strap Adjustable, tuc…" at bounding box center [462, 319] width 436 height 544
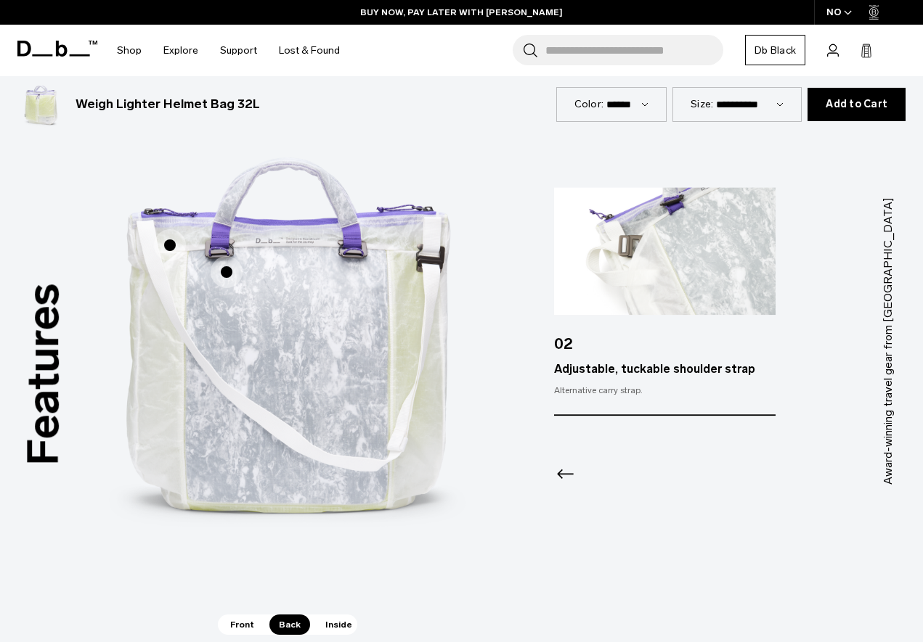
click at [559, 480] on icon "Previous slide" at bounding box center [565, 473] width 23 height 23
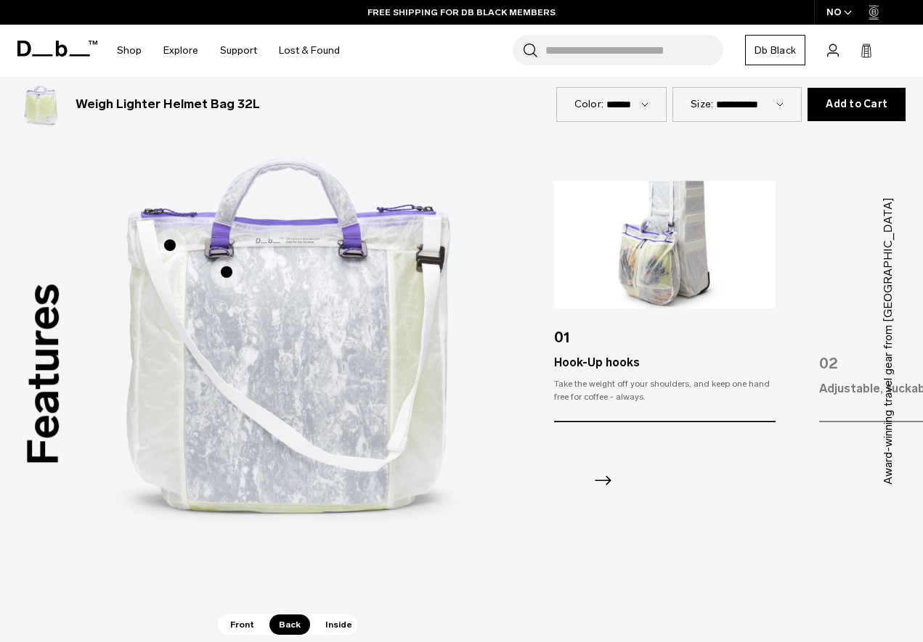
click at [611, 481] on icon "Next slide" at bounding box center [602, 481] width 23 height 23
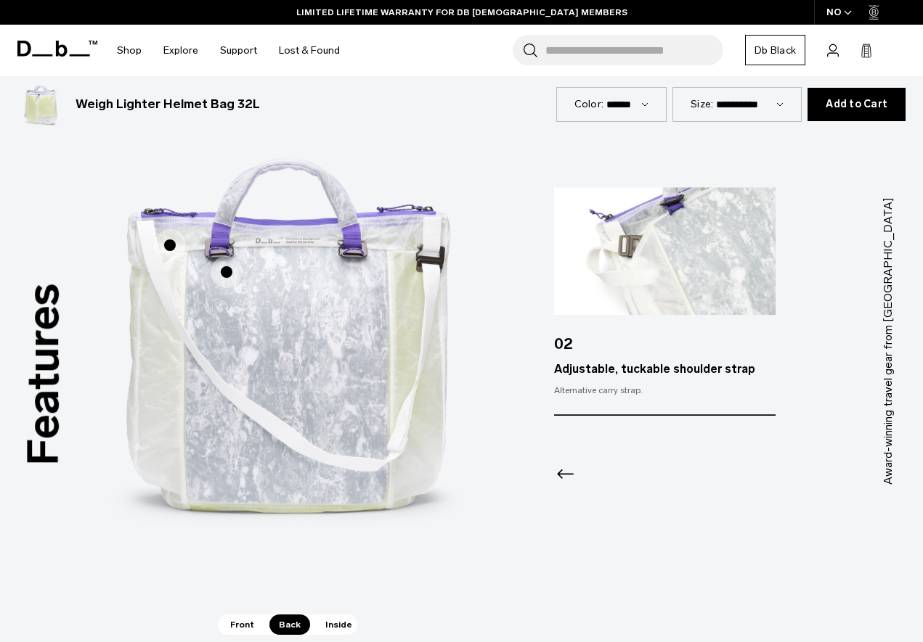
click at [343, 624] on span "Inside" at bounding box center [339, 625] width 46 height 20
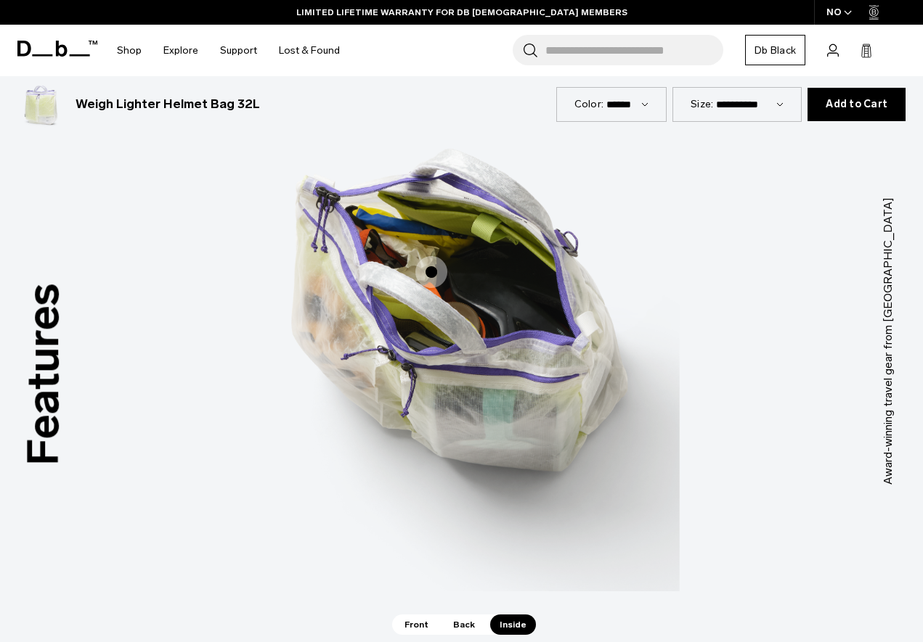
click at [431, 273] on span "3 / 3" at bounding box center [431, 272] width 32 height 32
click at [432, 269] on span "3 / 3" at bounding box center [431, 272] width 32 height 32
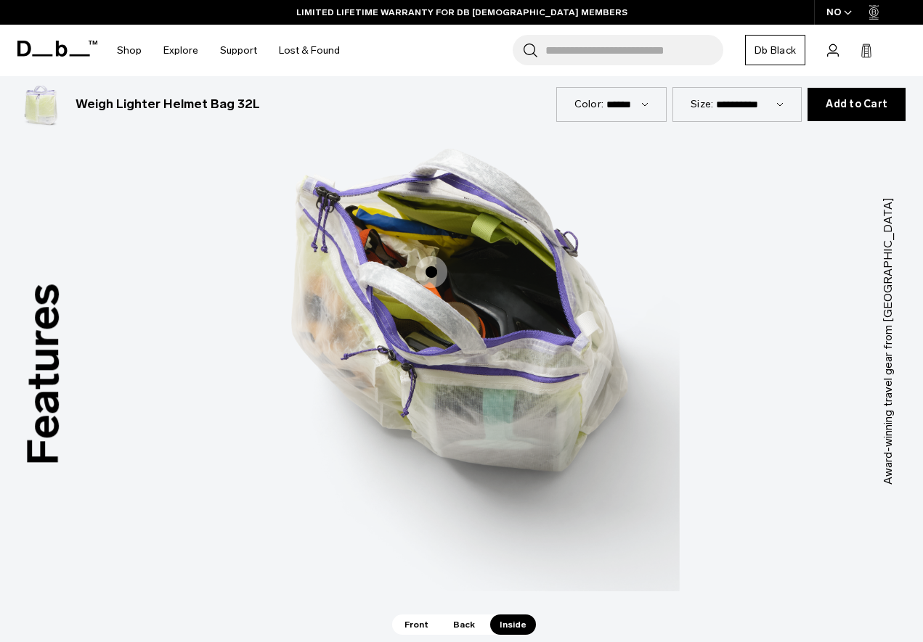
drag, startPoint x: 429, startPoint y: 302, endPoint x: 428, endPoint y: 310, distance: 8.0
click at [428, 302] on img "3 / 3" at bounding box center [462, 319] width 436 height 544
drag, startPoint x: 455, startPoint y: 335, endPoint x: 430, endPoint y: 240, distance: 99.0
click at [455, 335] on img "3 / 3" at bounding box center [462, 319] width 436 height 544
click at [430, 276] on span "3 / 3" at bounding box center [431, 272] width 32 height 32
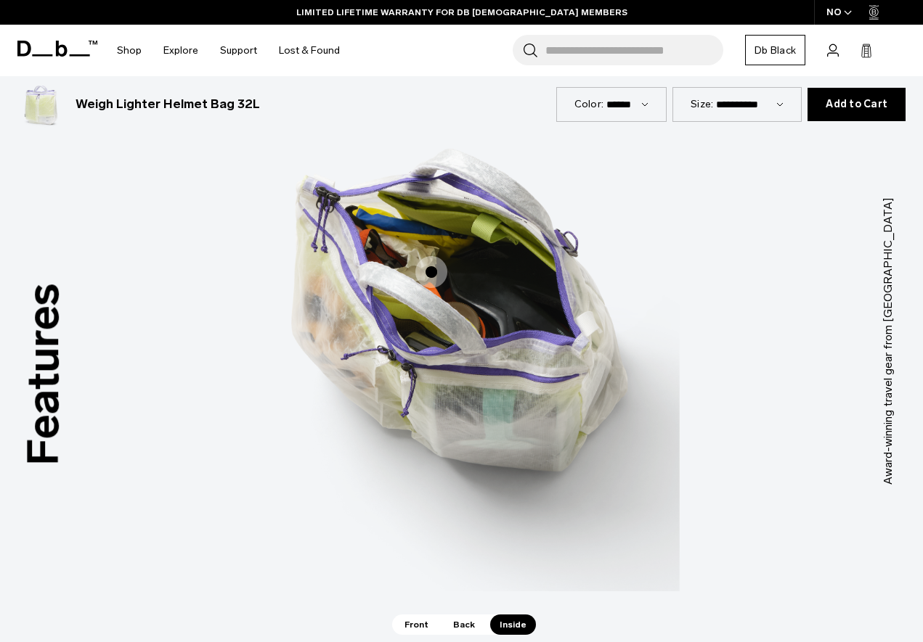
click at [432, 272] on span "3 / 3" at bounding box center [431, 272] width 32 height 32
click at [433, 266] on span "3 / 3" at bounding box center [431, 272] width 32 height 32
drag, startPoint x: 433, startPoint y: 266, endPoint x: 432, endPoint y: 273, distance: 7.3
click at [432, 271] on span "3 / 3" at bounding box center [431, 272] width 32 height 32
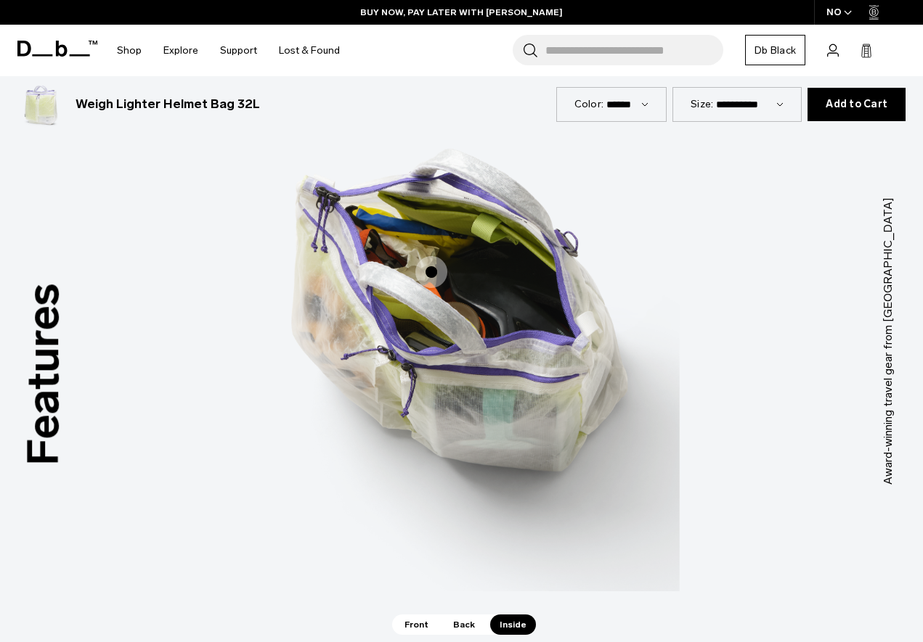
click at [432, 273] on span "3 / 3" at bounding box center [431, 272] width 32 height 32
click at [431, 273] on img "3 / 3" at bounding box center [462, 319] width 436 height 544
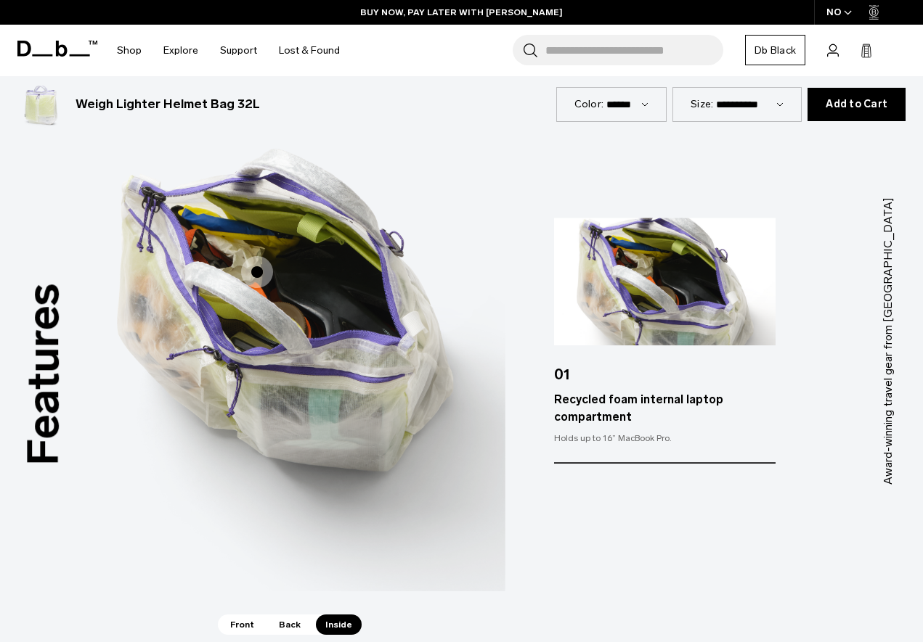
click at [431, 273] on img "3 / 3" at bounding box center [288, 319] width 436 height 544
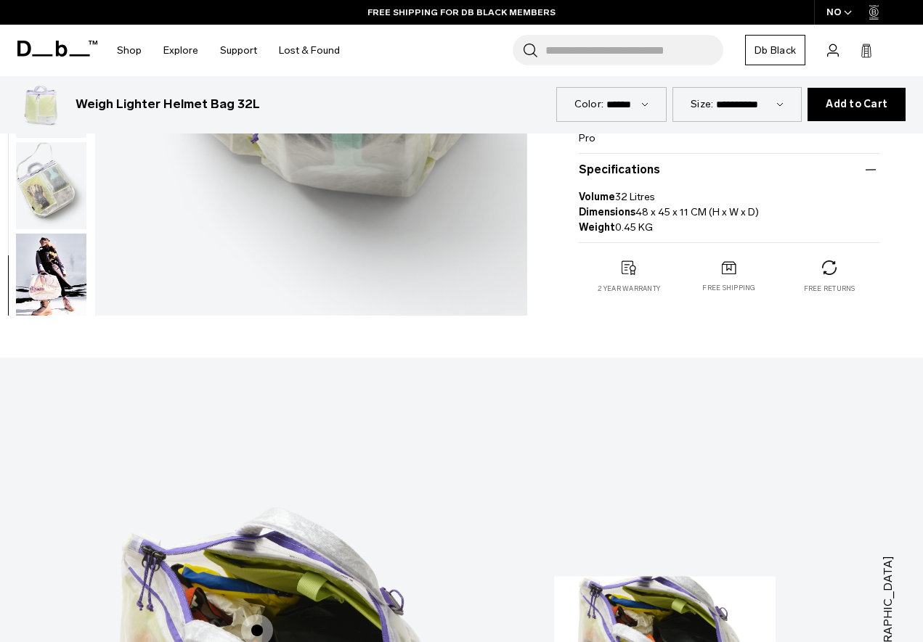
scroll to position [504, 0]
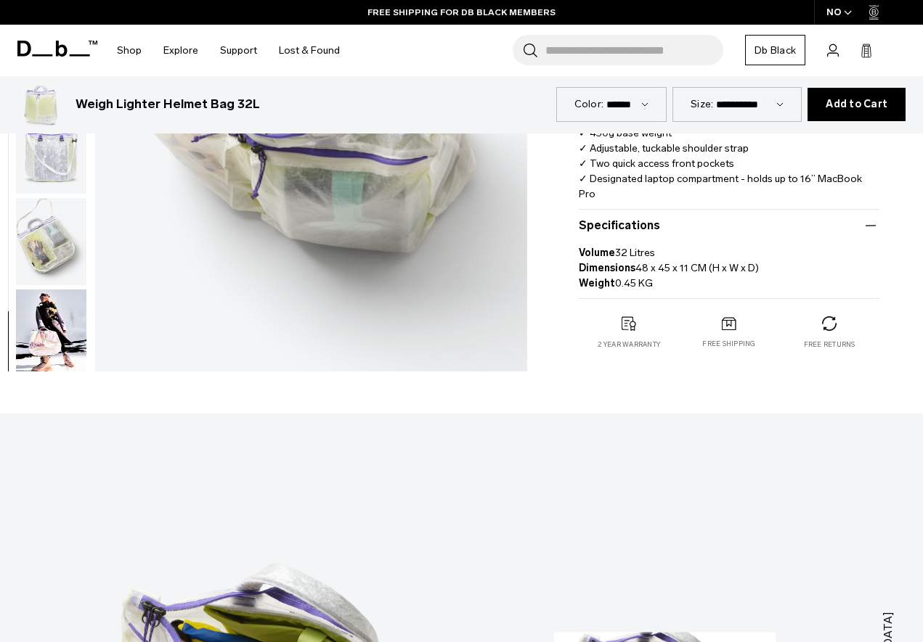
click at [635, 49] on input "Search for Bags, Luggage..." at bounding box center [634, 50] width 178 height 30
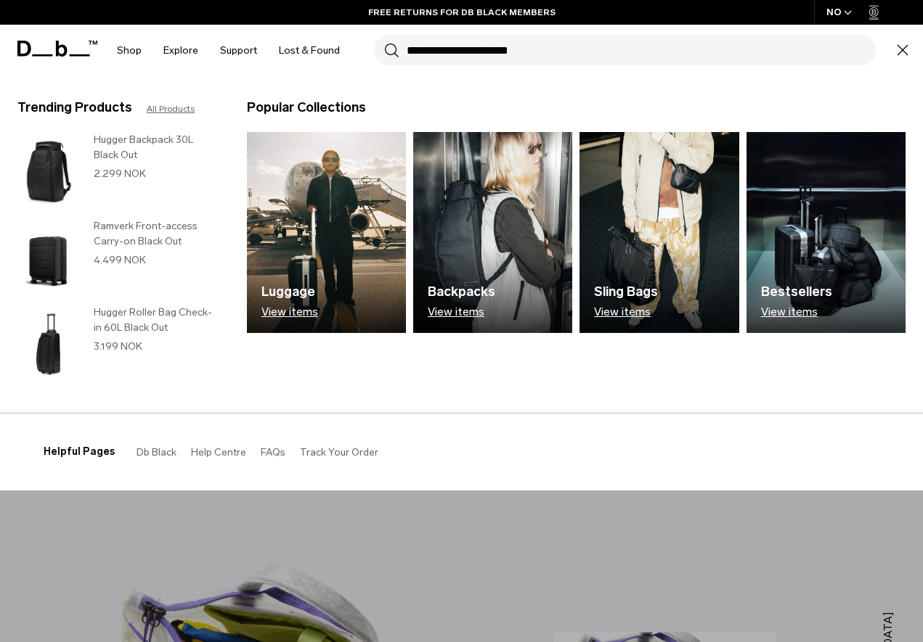
type input "**********"
click at [384, 42] on button "Search" at bounding box center [391, 50] width 15 height 16
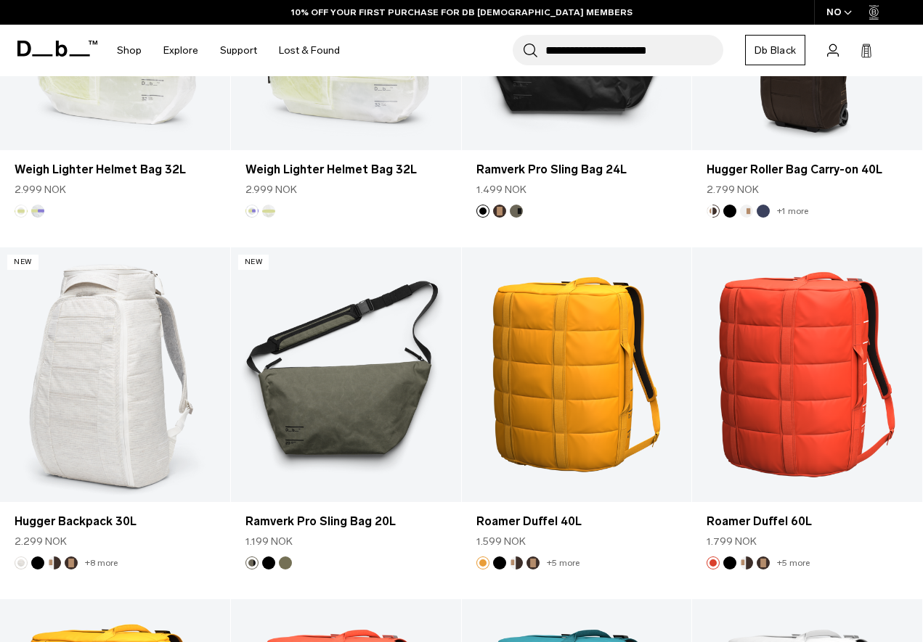
scroll to position [241, 0]
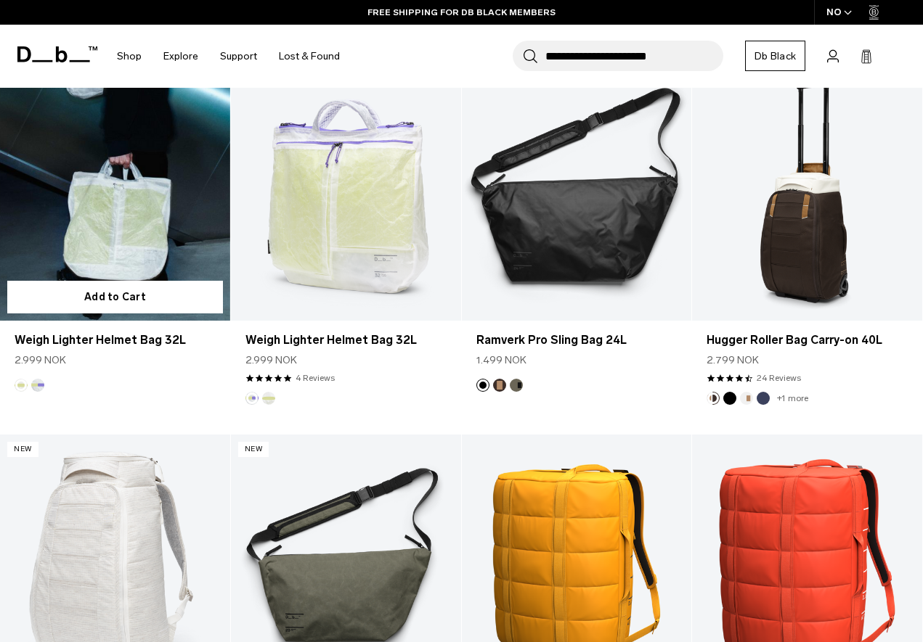
click at [105, 208] on link "Weigh Lighter Helmet Bag 32L" at bounding box center [115, 193] width 230 height 256
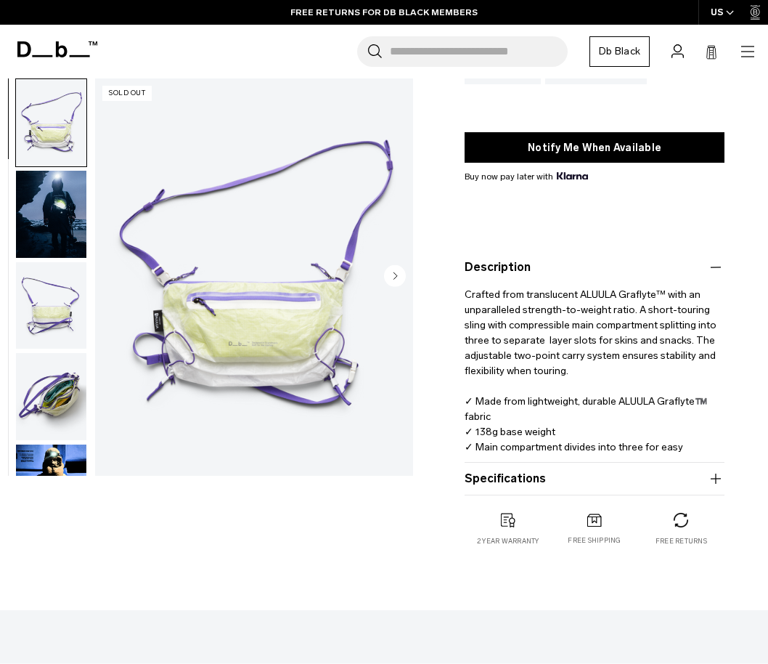
scroll to position [264, 0]
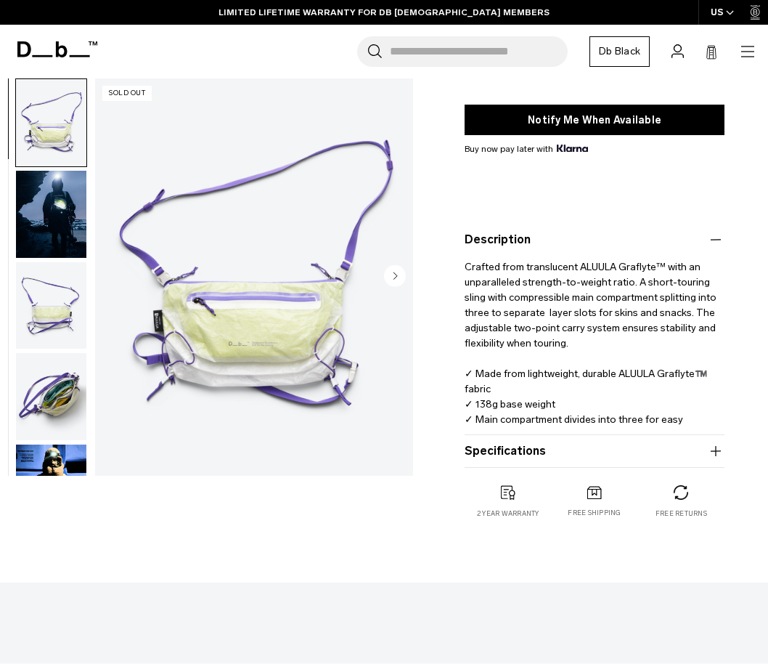
click at [615, 456] on button "Specifications" at bounding box center [595, 450] width 260 height 17
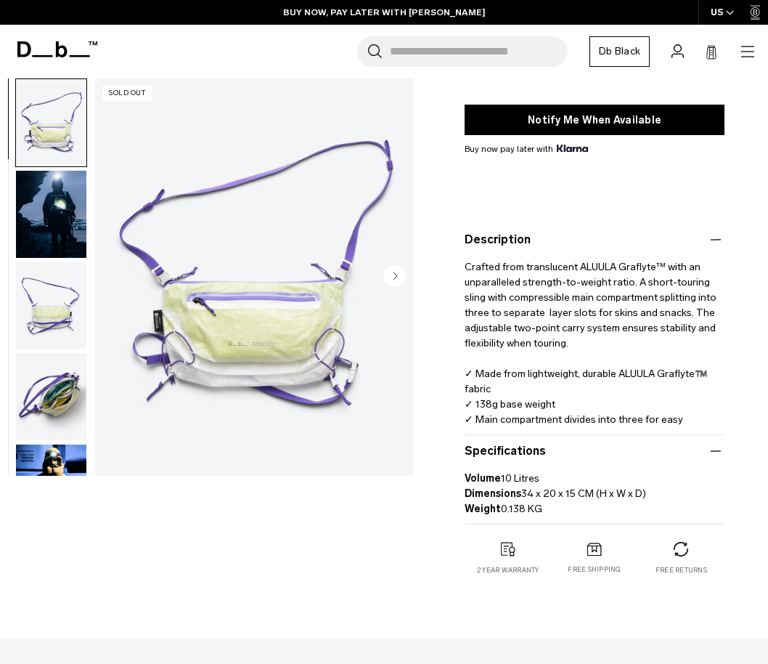
scroll to position [250, 0]
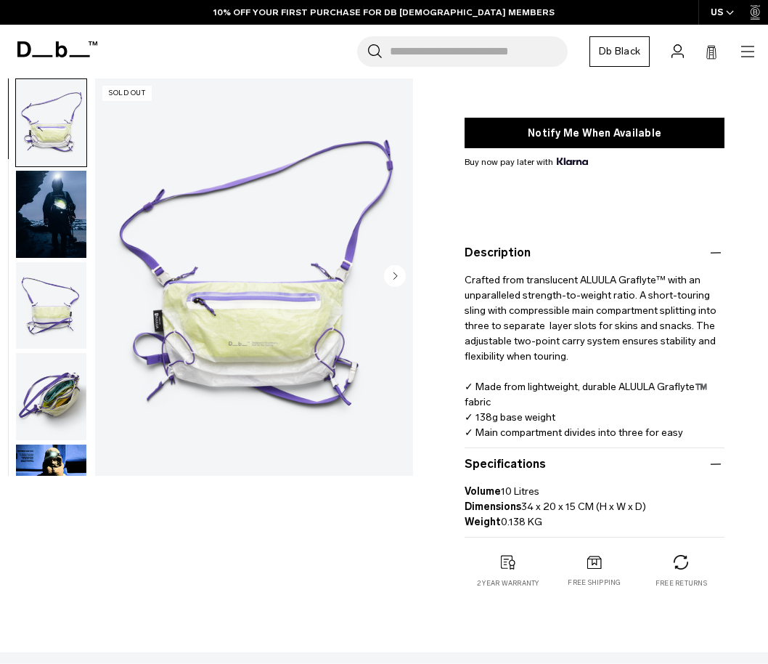
click at [49, 387] on img "button" at bounding box center [51, 396] width 70 height 87
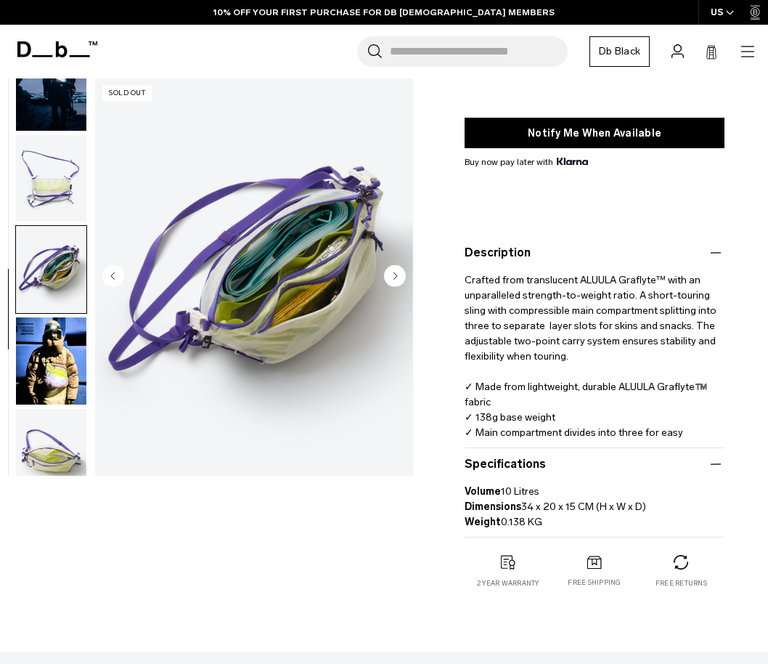
scroll to position [148, 0]
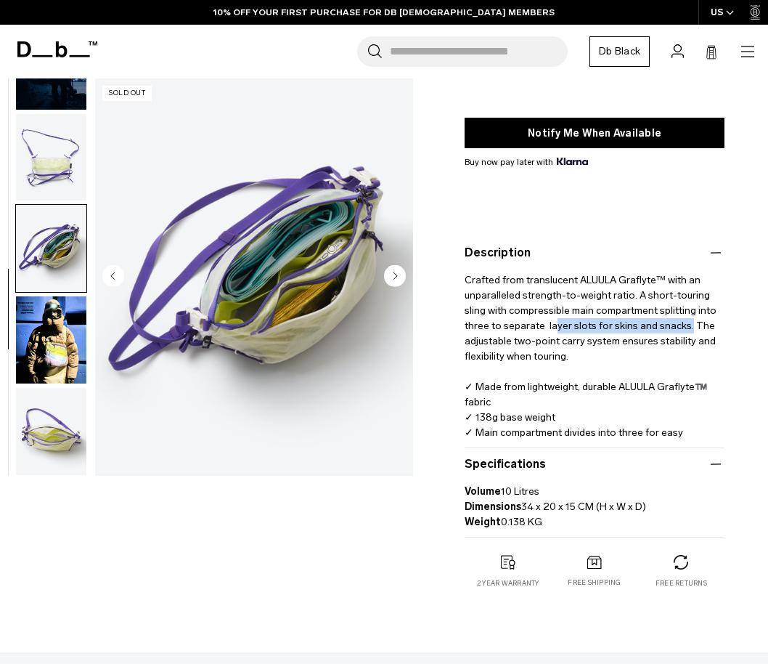
drag, startPoint x: 624, startPoint y: 325, endPoint x: 140, endPoint y: 281, distance: 486.2
click at [525, 324] on p "Crafted from translucent ALUULA Graflyte™ with an unparalleled strength-to-weig…" at bounding box center [595, 373] width 260 height 224
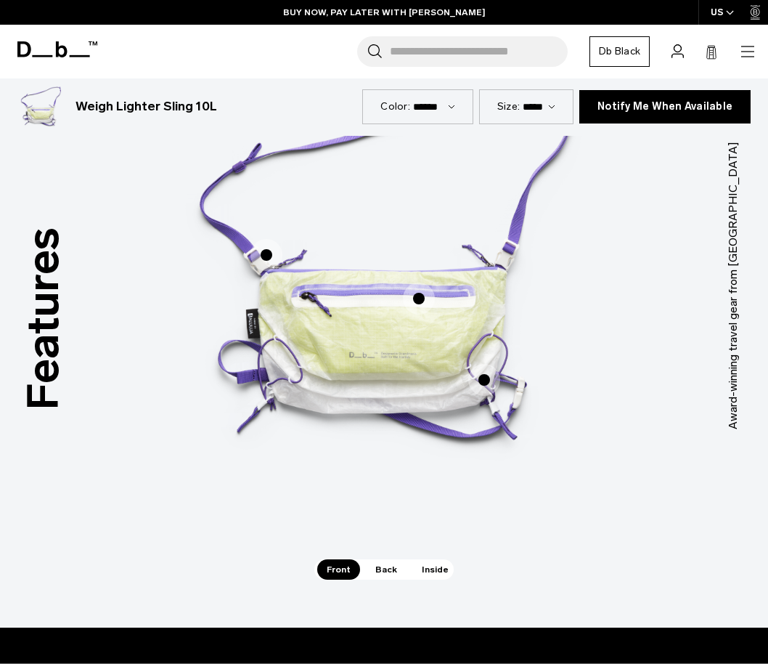
scroll to position [955, 0]
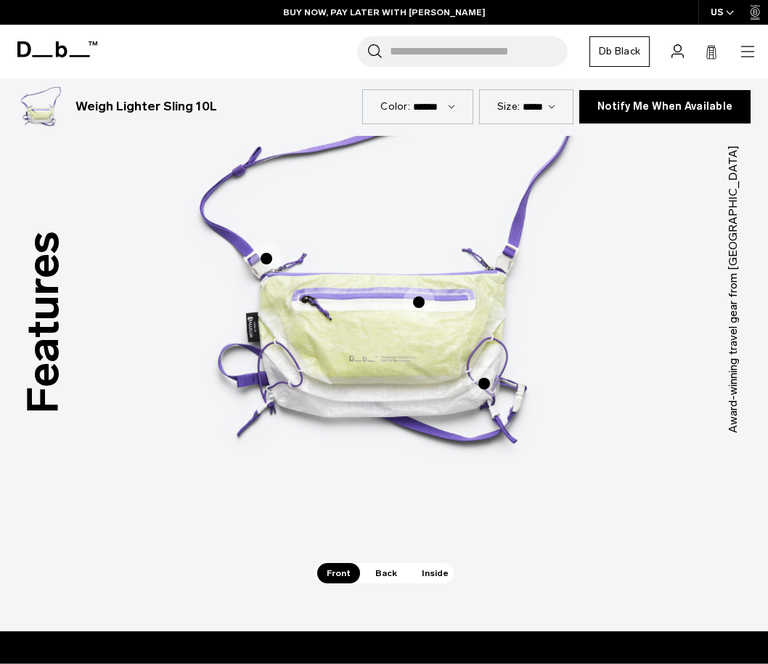
click at [265, 253] on span "1 / 3" at bounding box center [266, 258] width 32 height 32
click at [266, 256] on span "1 / 3" at bounding box center [266, 258] width 32 height 32
click at [266, 258] on span "1 / 3" at bounding box center [266, 258] width 32 height 32
click at [266, 257] on span "1 / 3" at bounding box center [266, 258] width 32 height 32
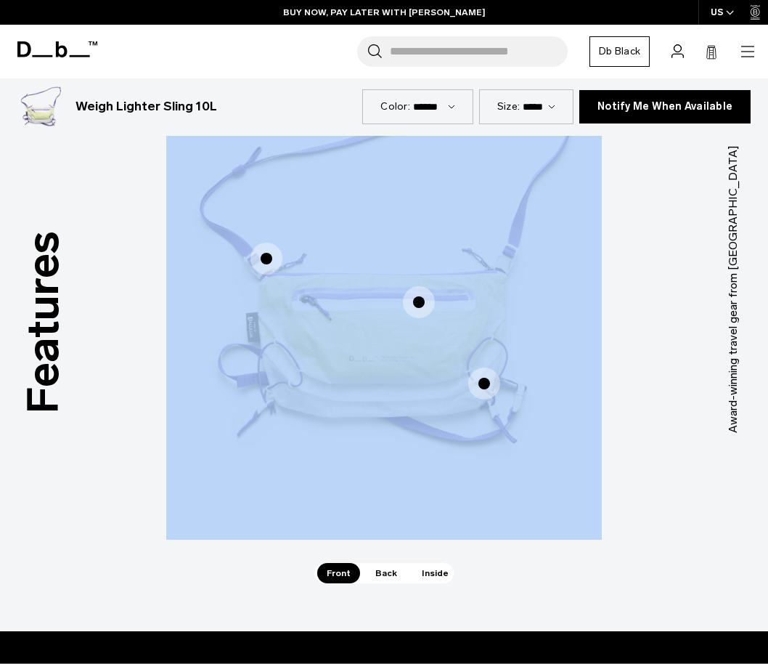
click at [266, 257] on div "Quick access front pocket Quick access front pocket Detachable, length-adjustab…" at bounding box center [384, 267] width 436 height 544
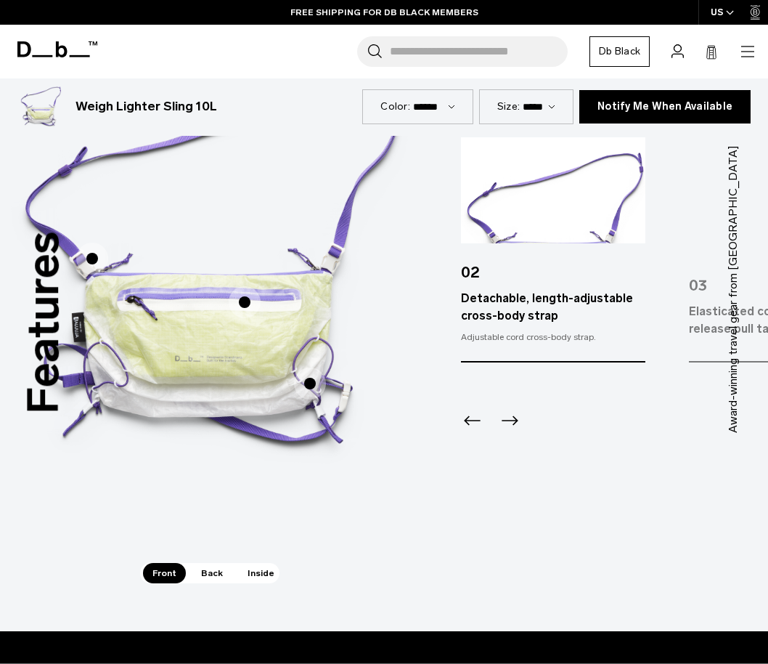
click at [507, 424] on icon "Next slide" at bounding box center [509, 420] width 23 height 23
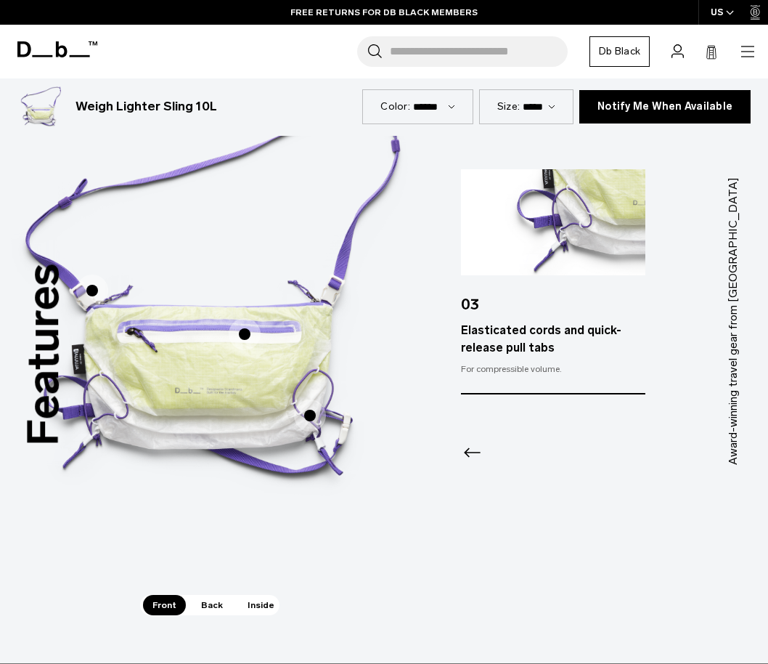
scroll to position [921, 0]
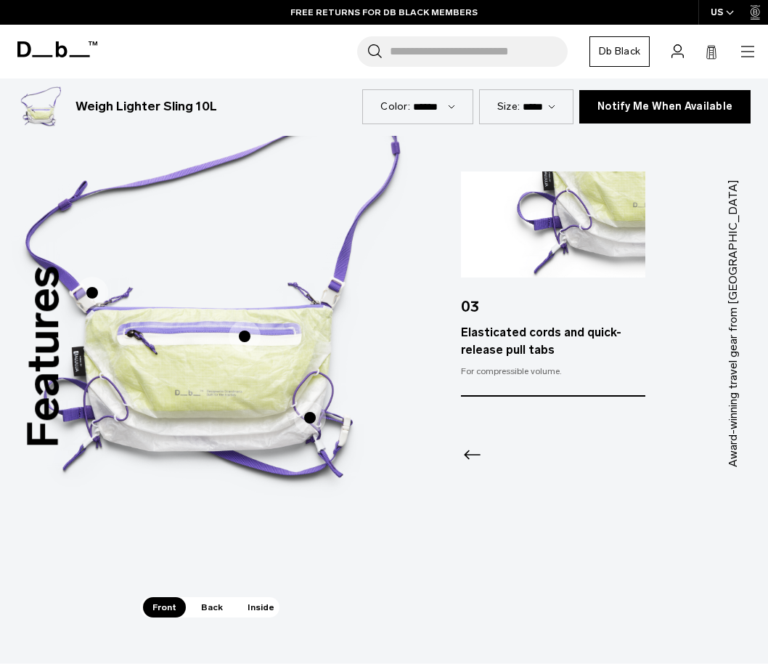
click at [200, 608] on span "Back" at bounding box center [212, 607] width 41 height 20
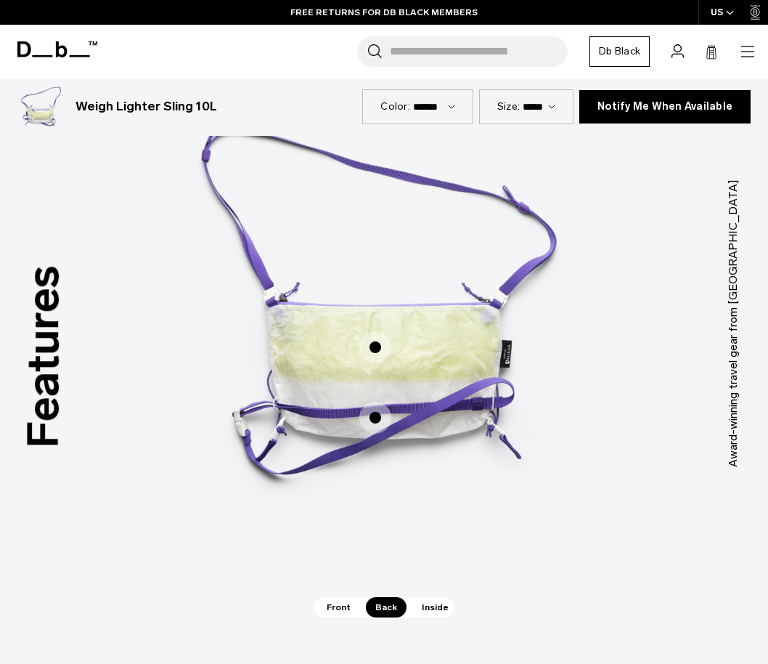
click at [380, 348] on span "2 / 3" at bounding box center [375, 347] width 32 height 32
click at [378, 348] on span "2 / 3" at bounding box center [375, 347] width 32 height 32
click at [379, 348] on span "2 / 3" at bounding box center [375, 347] width 32 height 32
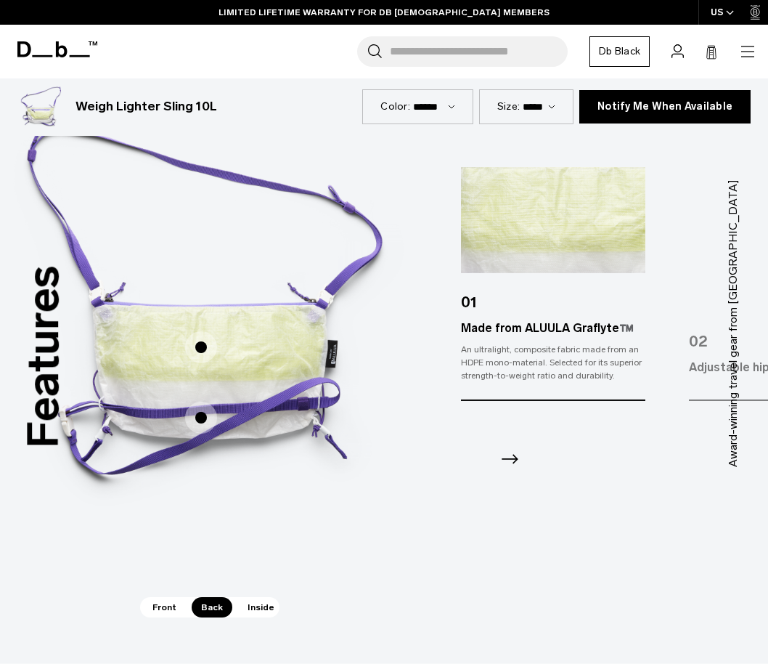
click at [510, 460] on icon "Next slide" at bounding box center [510, 458] width 17 height 9
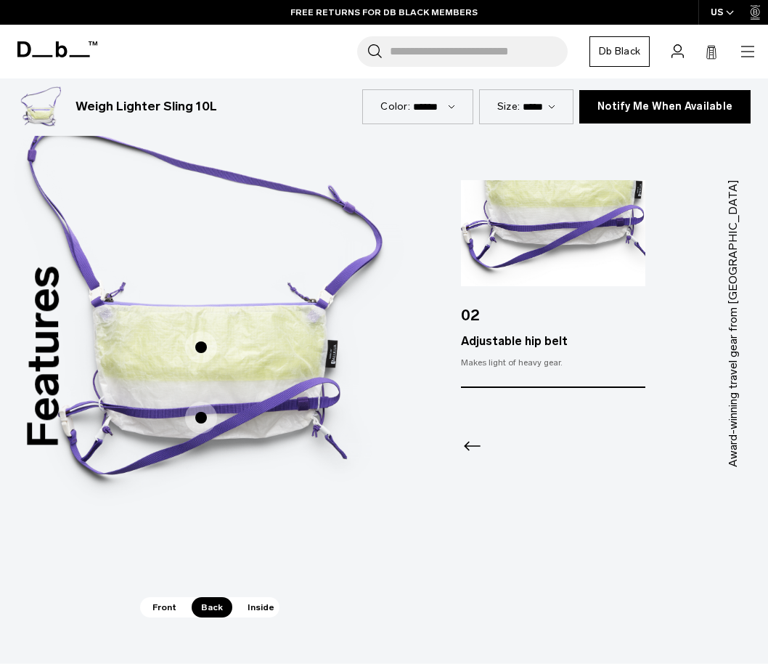
click at [258, 609] on span "Inside" at bounding box center [261, 607] width 46 height 20
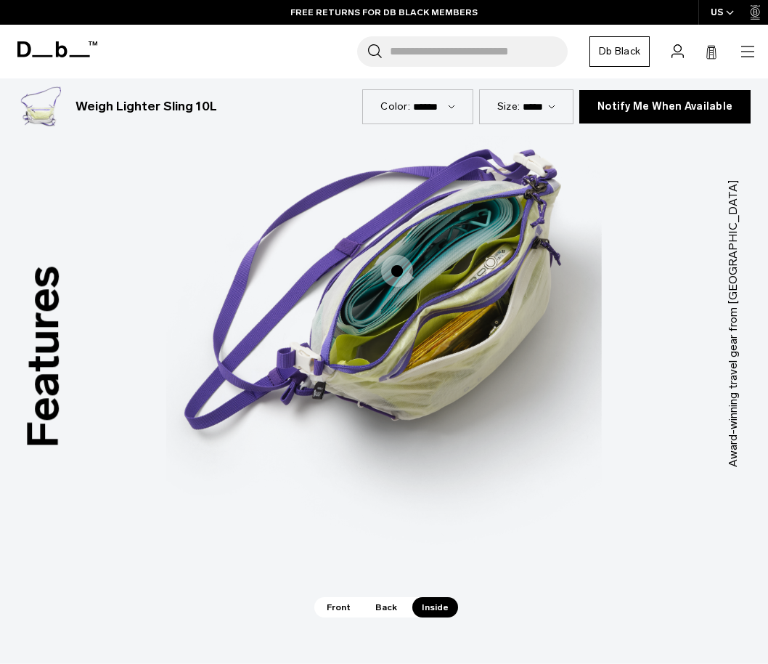
click at [260, 608] on div "Quick access front pocket Quick access front pocket Detachable, length-adjustab…" at bounding box center [384, 323] width 436 height 588
click at [397, 274] on span "3 / 3" at bounding box center [397, 271] width 32 height 32
click at [398, 270] on span "3 / 3" at bounding box center [397, 271] width 32 height 32
click at [399, 272] on span "3 / 3" at bounding box center [397, 271] width 32 height 32
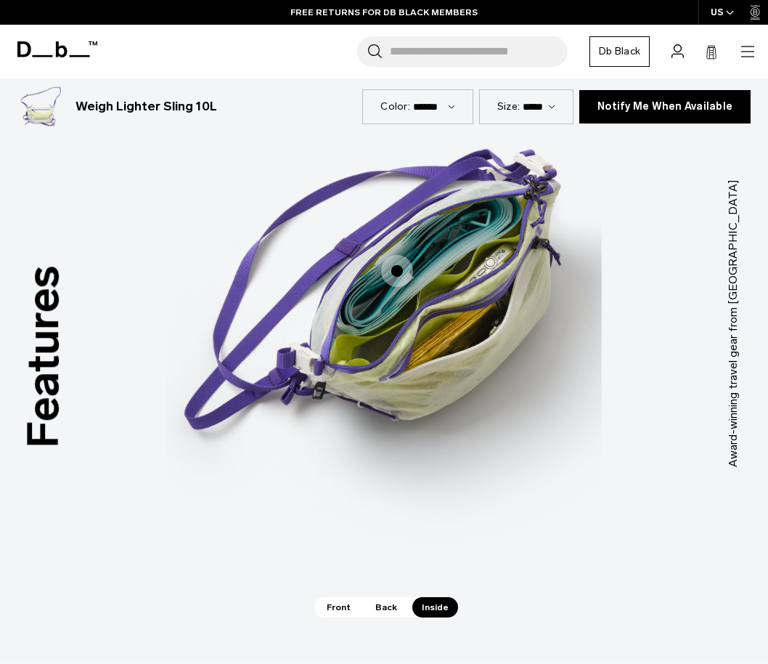
click at [399, 272] on span "3 / 3" at bounding box center [397, 271] width 32 height 32
click at [399, 267] on span "3 / 3" at bounding box center [397, 271] width 32 height 32
click at [391, 266] on span "3 / 3" at bounding box center [397, 271] width 32 height 32
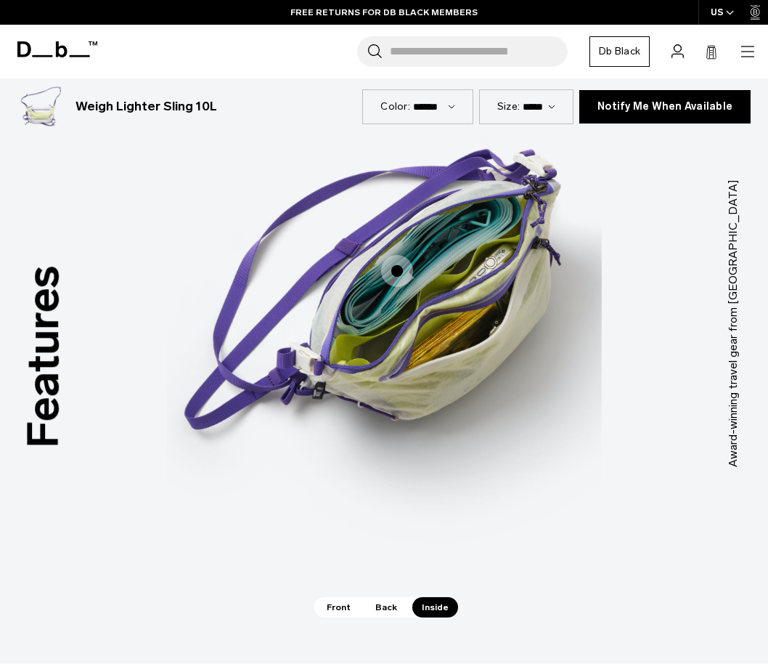
click at [394, 272] on span "3 / 3" at bounding box center [397, 271] width 32 height 32
click at [396, 270] on span "3 / 3" at bounding box center [397, 271] width 32 height 32
click at [413, 282] on label "Segmented main compartment" at bounding box center [397, 270] width 35 height 35
click at [417, 323] on img "3 / 3" at bounding box center [384, 301] width 436 height 544
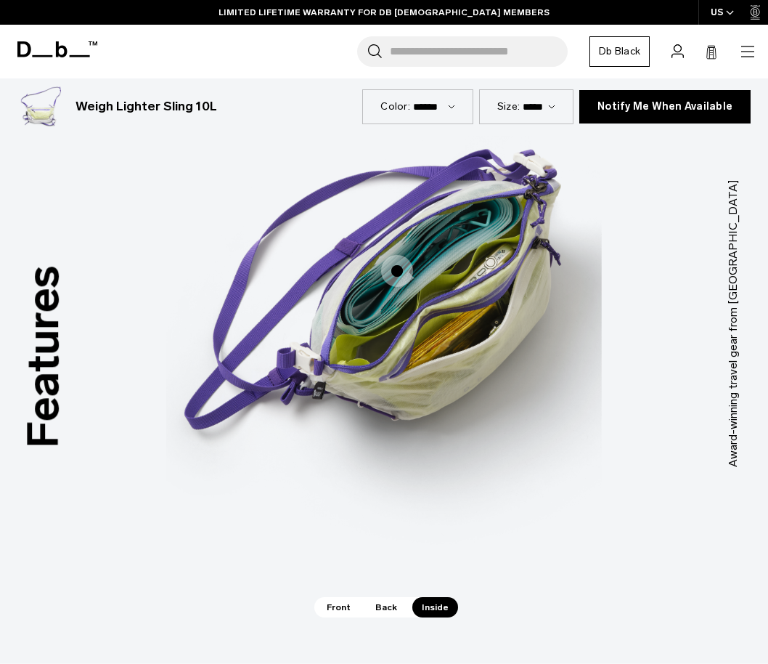
click at [389, 259] on span "3 / 3" at bounding box center [397, 271] width 32 height 32
click at [394, 269] on span "3 / 3" at bounding box center [397, 271] width 32 height 32
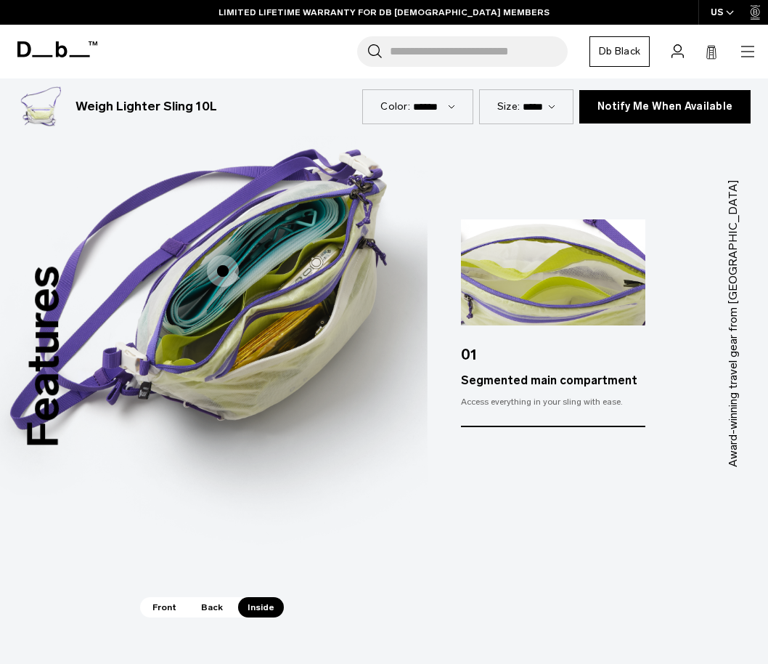
click at [394, 269] on img "3 / 3" at bounding box center [210, 301] width 436 height 544
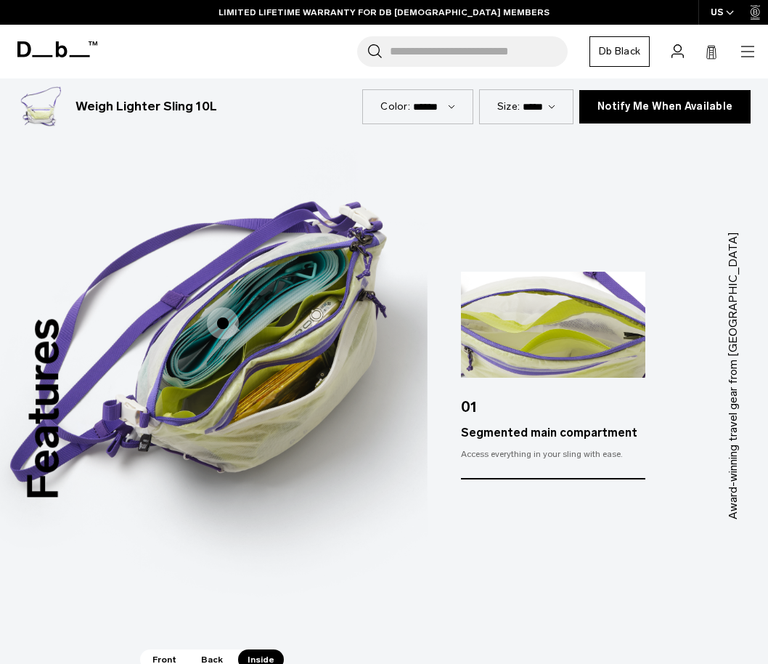
scroll to position [913, 0]
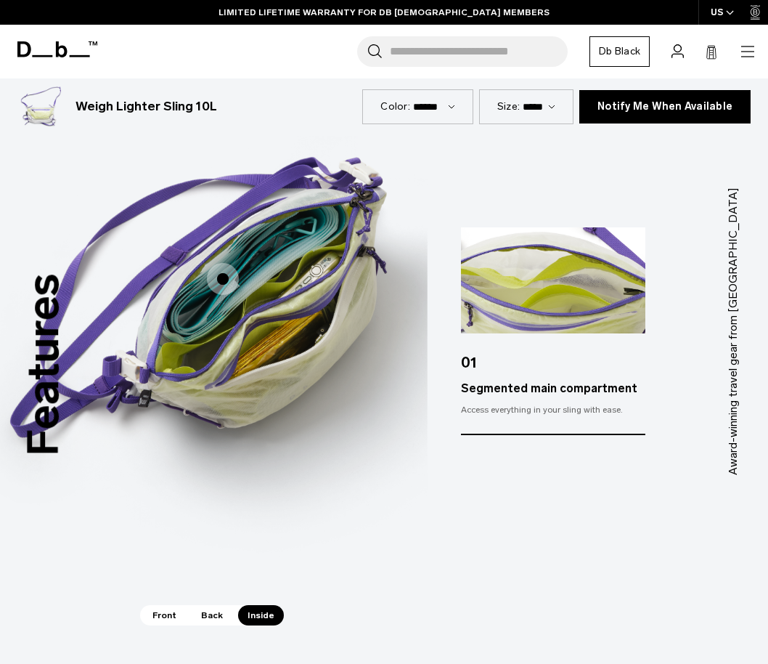
click at [167, 621] on span "Front" at bounding box center [164, 615] width 43 height 20
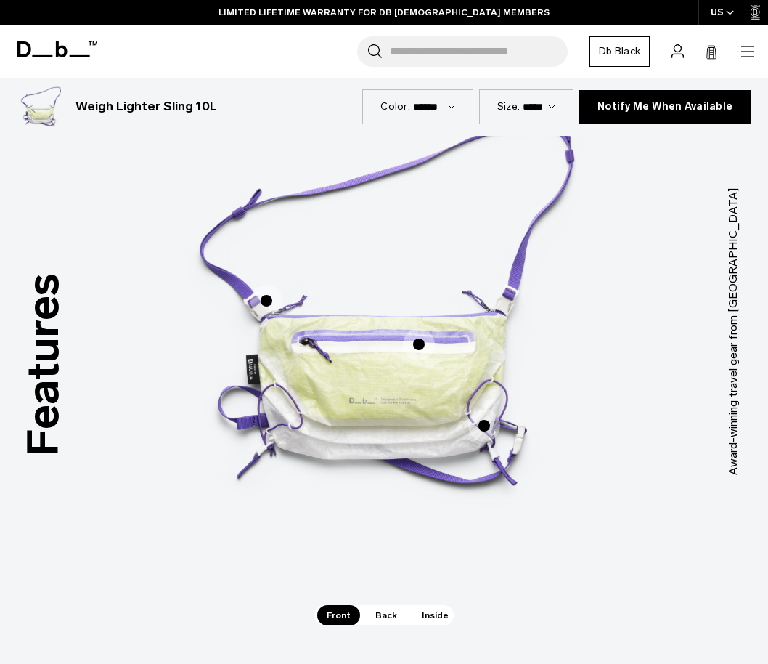
click at [264, 302] on span "1 / 3" at bounding box center [266, 301] width 32 height 32
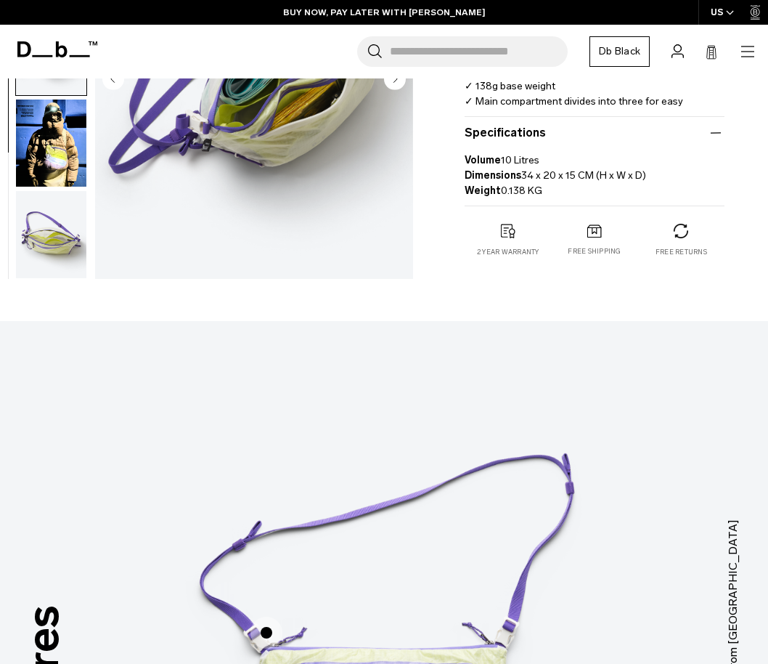
scroll to position [0, 0]
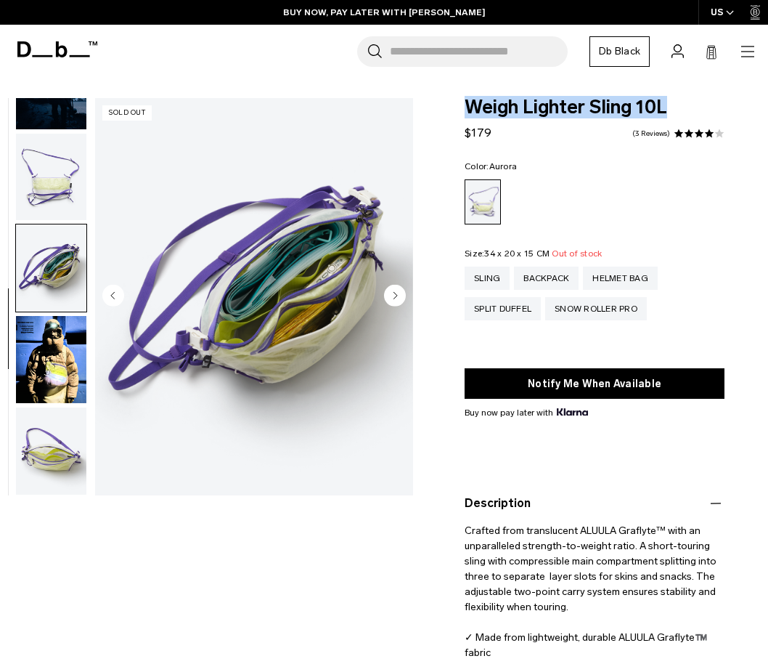
drag, startPoint x: 699, startPoint y: 108, endPoint x: 466, endPoint y: 110, distance: 233.0
click at [465, 110] on span "Weigh Lighter Sling 10L" at bounding box center [595, 107] width 260 height 19
copy span "Weigh Lighter Sling 10L"
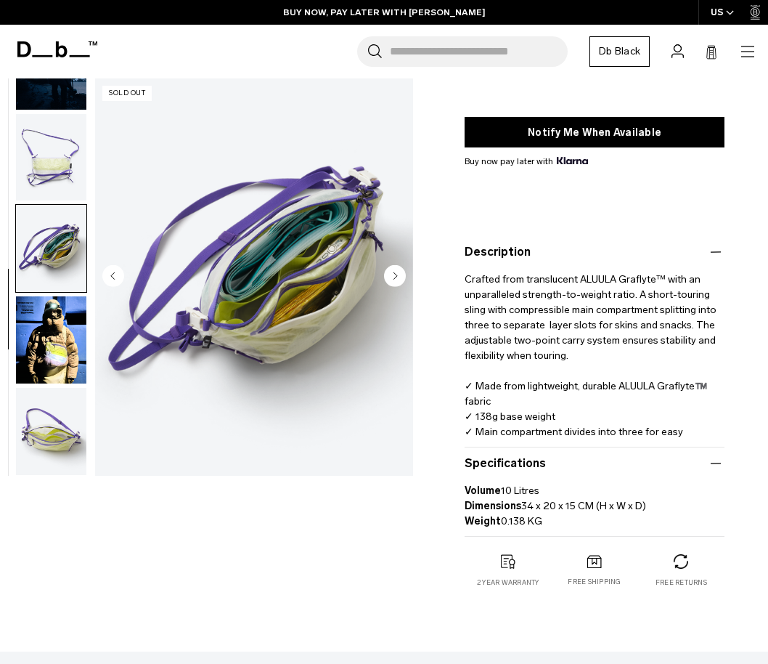
scroll to position [252, 0]
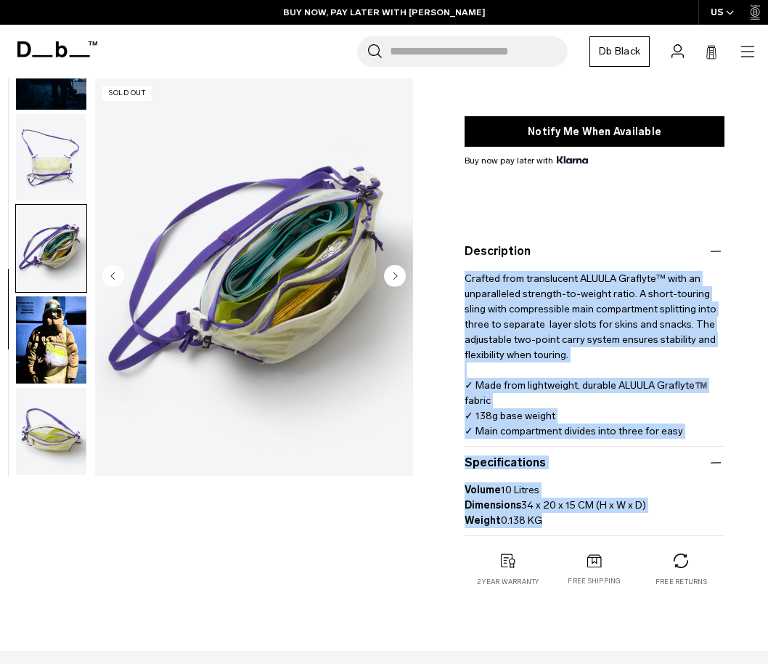
drag, startPoint x: 560, startPoint y: 524, endPoint x: 460, endPoint y: 272, distance: 271.1
click at [461, 272] on div "Weigh Lighter Sling 10L $179 4.0 star rating 3 Reviews Color: Aurora Out of sto…" at bounding box center [594, 231] width 347 height 770
copy div "Crafted from translucent ALUULA Graflyte™ with an unparalleled strength-to-weig…"
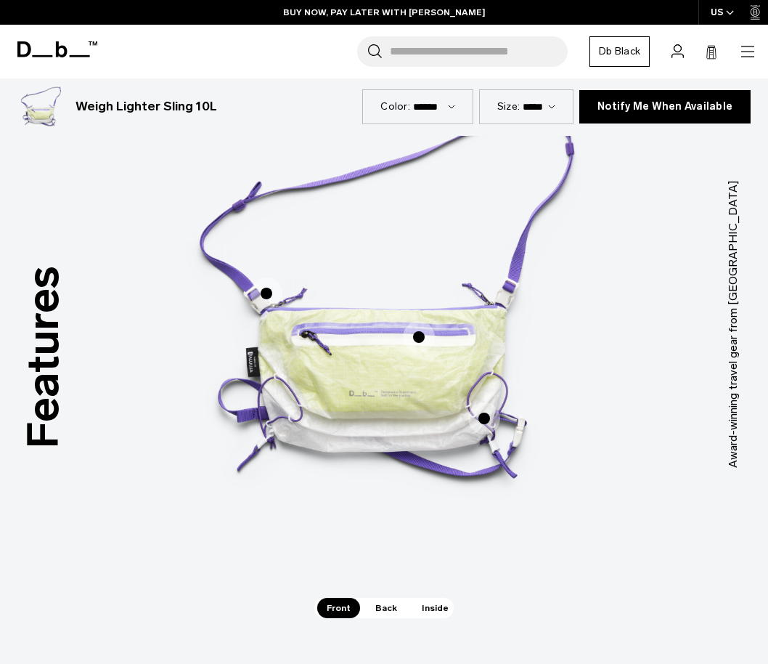
scroll to position [964, 0]
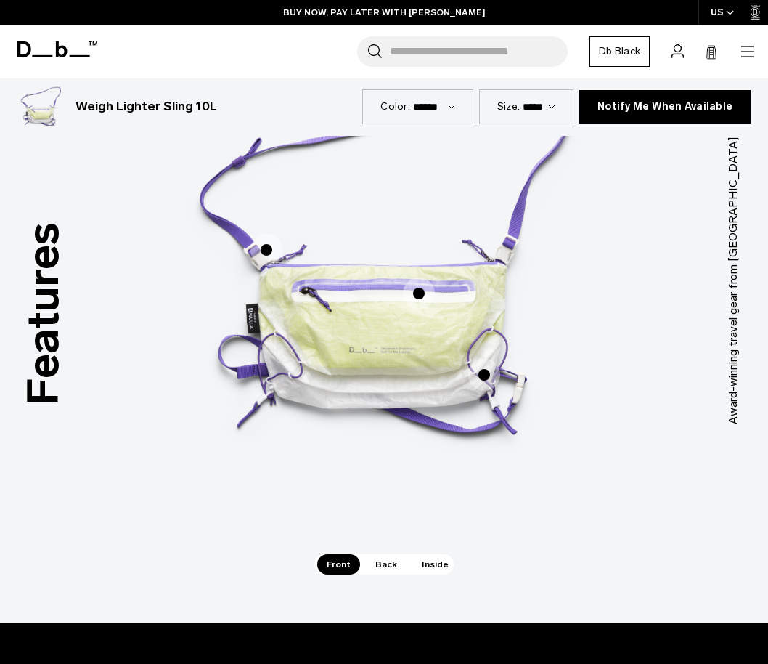
click at [266, 253] on span "1 / 3" at bounding box center [266, 250] width 32 height 32
click at [266, 250] on span "1 / 3" at bounding box center [266, 250] width 32 height 32
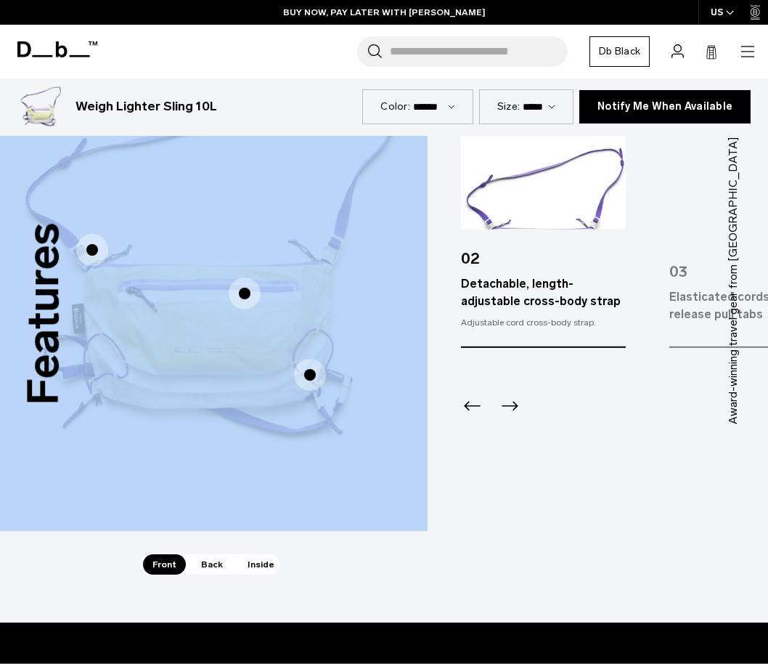
click at [266, 250] on div "Quick access front pocket Quick access front pocket Detachable, length-adjustab…" at bounding box center [210, 258] width 436 height 544
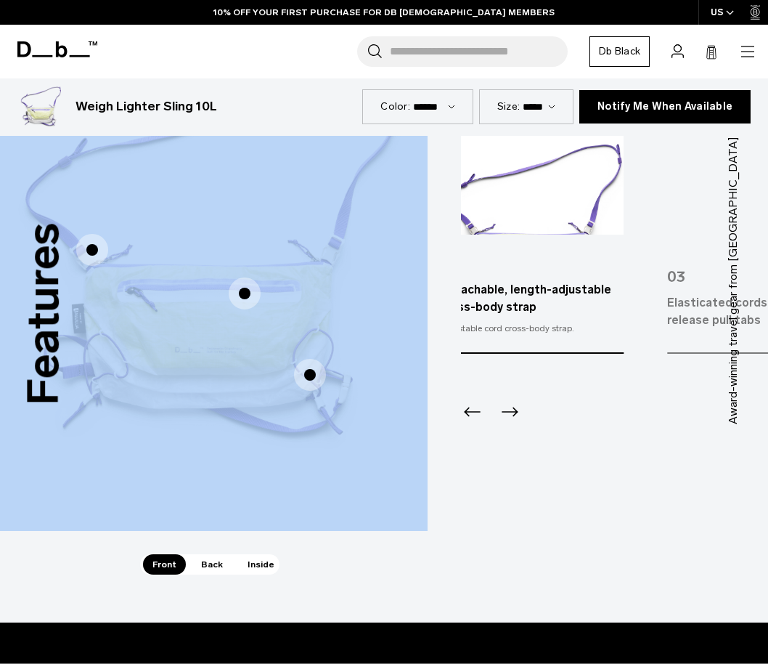
click at [544, 310] on div "Detachable, length-adjustable cross-body strap" at bounding box center [531, 298] width 184 height 35
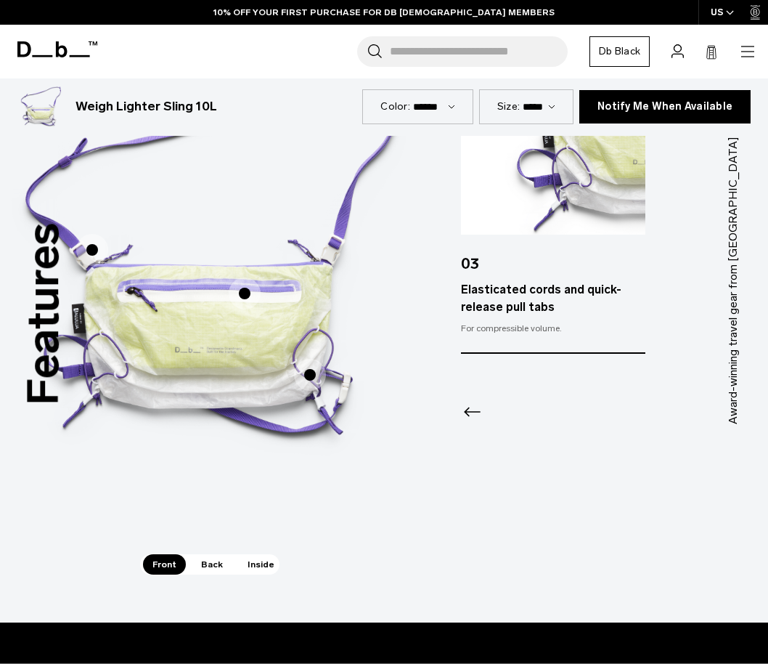
click at [468, 414] on icon "Previous slide" at bounding box center [472, 411] width 23 height 23
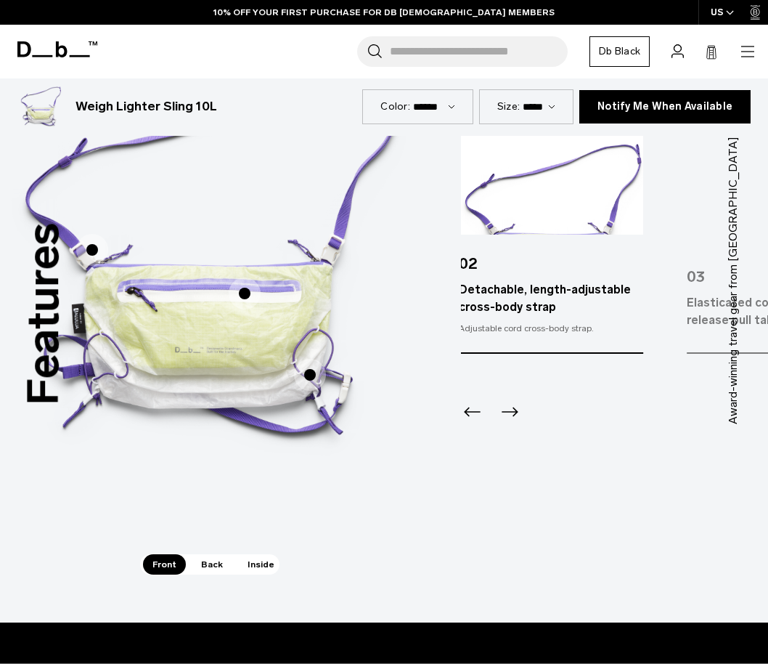
click at [549, 306] on div "Detachable, length-adjustable cross-body strap" at bounding box center [551, 298] width 184 height 35
click at [525, 303] on div "Detachable, length-adjustable cross-body strap" at bounding box center [553, 298] width 184 height 35
click at [526, 303] on div "Detachable, length-adjustable cross-body strap" at bounding box center [553, 298] width 184 height 35
click at [510, 288] on div "Detachable, length-adjustable cross-body strap" at bounding box center [553, 298] width 184 height 35
click at [417, 290] on div "01 Quick access front pocket Keep all your essentials safe. 02 Detachable, leng…" at bounding box center [325, 240] width 184 height 225
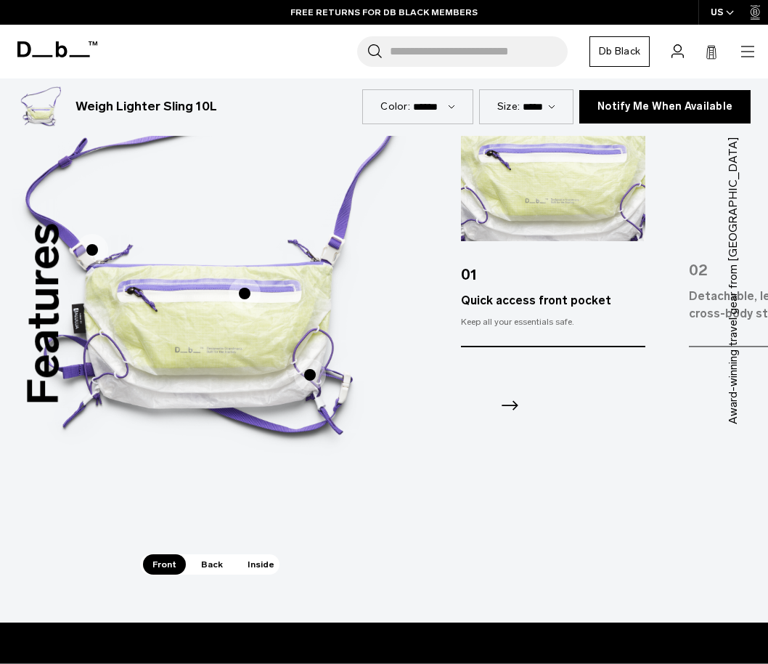
click at [510, 401] on icon "Next slide" at bounding box center [509, 404] width 23 height 23
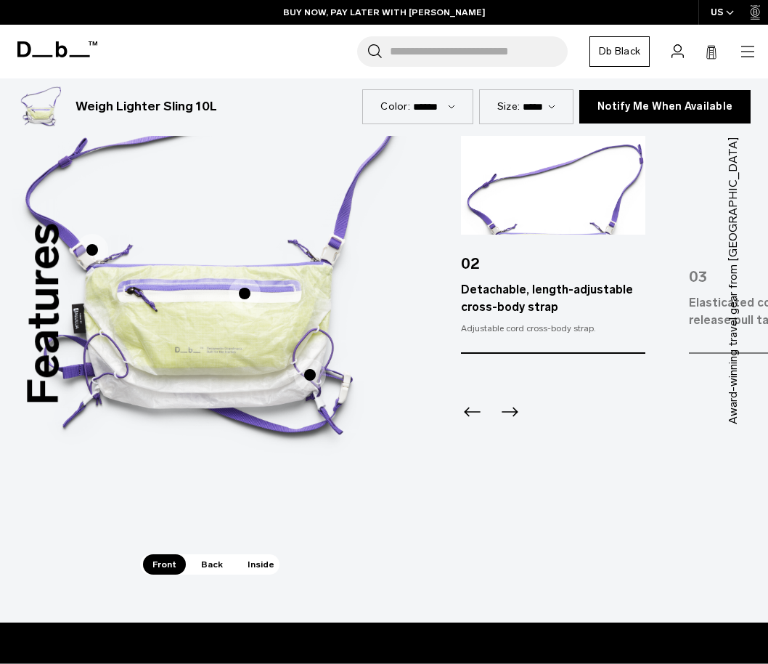
click at [520, 411] on icon "Next slide" at bounding box center [509, 411] width 23 height 23
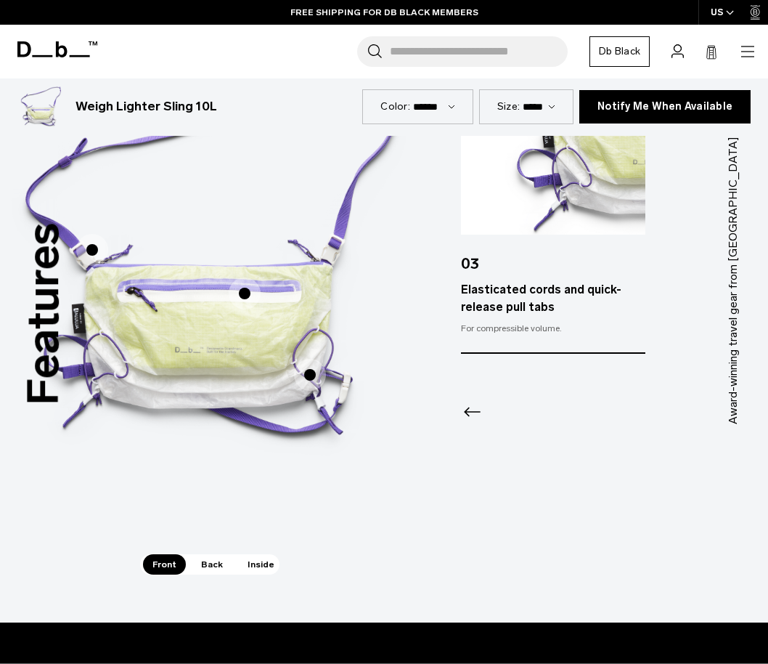
click at [213, 565] on span "Back" at bounding box center [212, 564] width 41 height 20
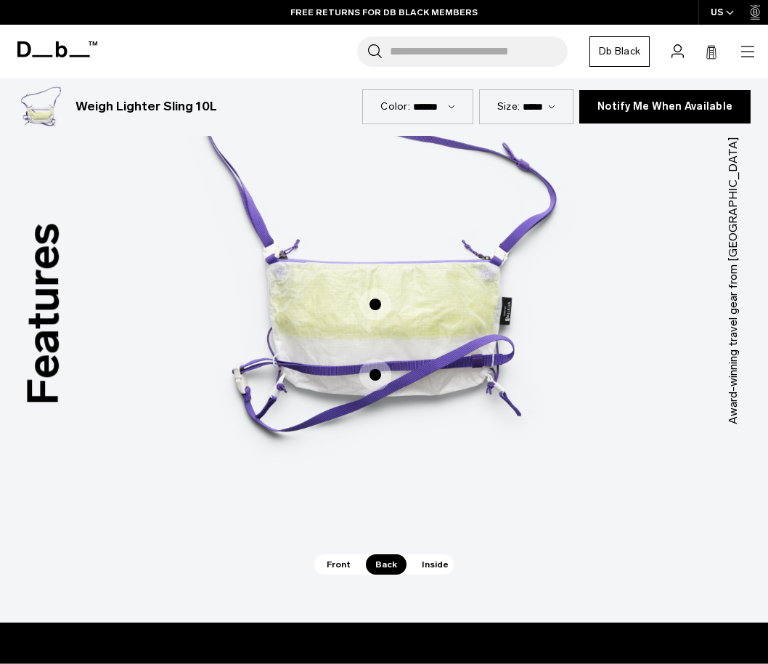
click at [370, 303] on span "2 / 3" at bounding box center [375, 304] width 32 height 32
click at [375, 304] on span "2 / 3" at bounding box center [375, 304] width 32 height 32
click at [375, 299] on span "2 / 3" at bounding box center [375, 304] width 32 height 32
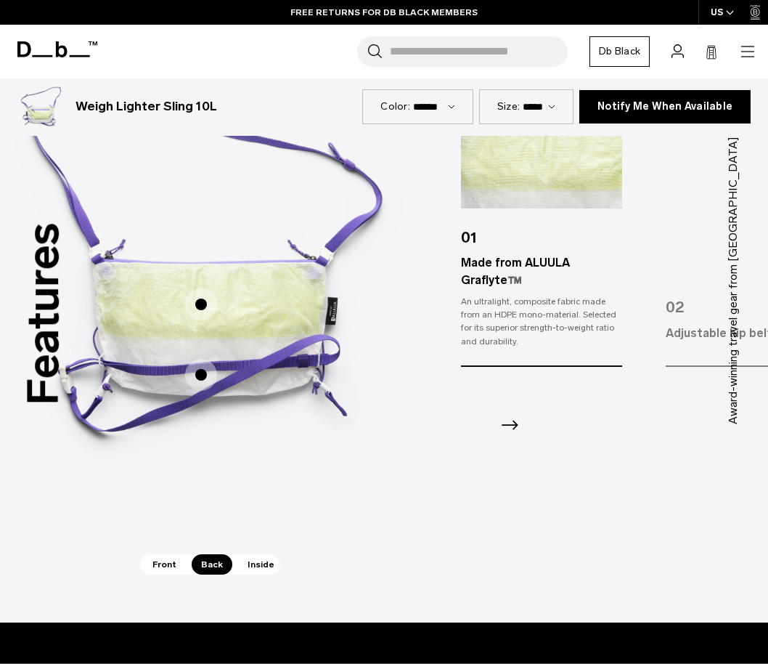
click at [375, 299] on div "Made from ALUULA Graflyte™️ Made from ALUULA Graflyte™️ Adjustable hip belt Adj…" at bounding box center [210, 258] width 436 height 544
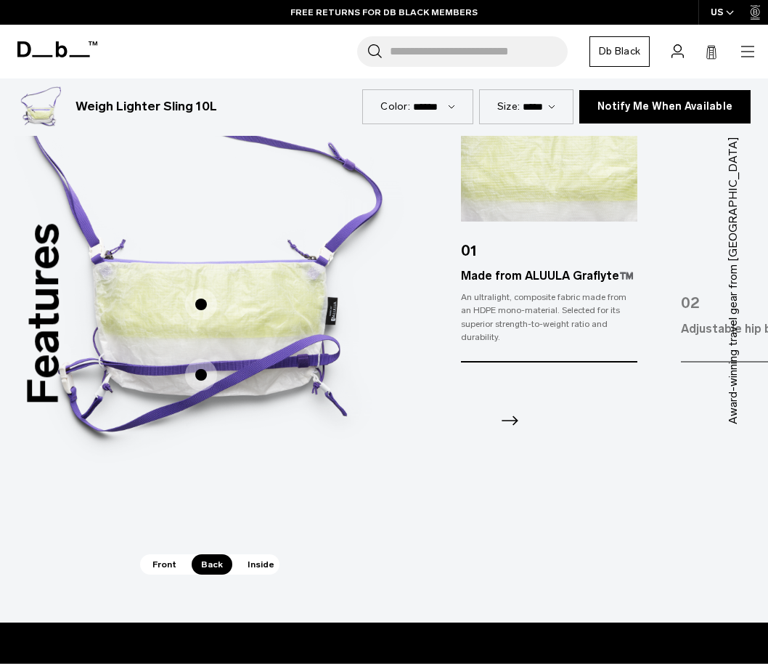
click at [375, 299] on img "2 / 3" at bounding box center [210, 258] width 436 height 544
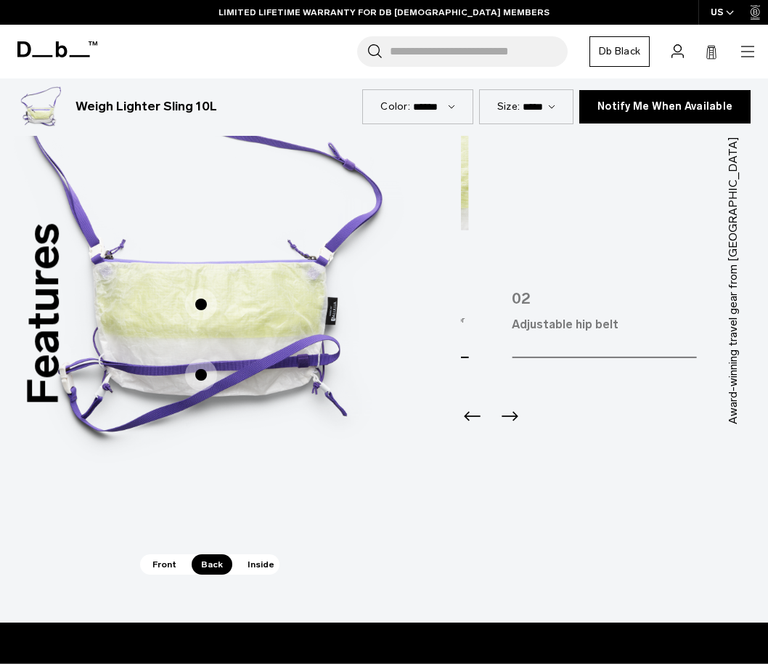
click at [418, 333] on div "Features Tap a hotspot to learn more Award-winning travel gear from Scandinavia…" at bounding box center [384, 280] width 768 height 684
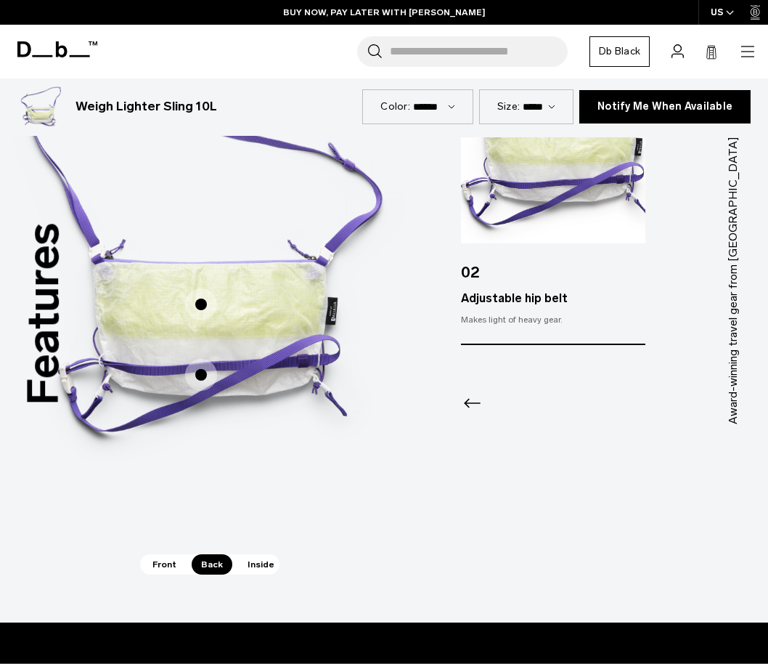
click at [262, 562] on span "Inside" at bounding box center [261, 564] width 46 height 20
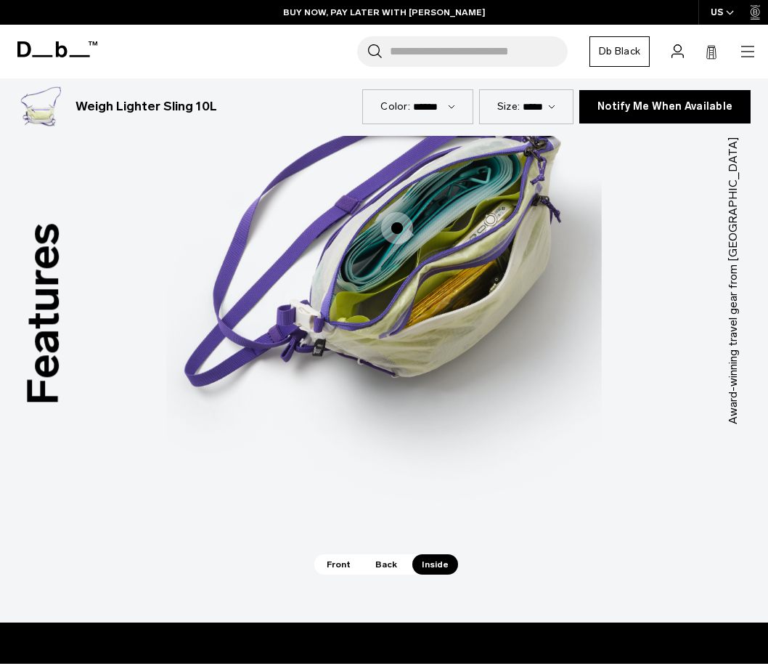
click at [399, 226] on span "3 / 3" at bounding box center [397, 228] width 32 height 32
click at [399, 230] on span "3 / 3" at bounding box center [397, 228] width 32 height 32
click at [399, 229] on span "3 / 3" at bounding box center [397, 228] width 32 height 32
click at [399, 224] on span "3 / 3" at bounding box center [397, 228] width 32 height 32
click at [399, 224] on img "3 / 3" at bounding box center [384, 258] width 436 height 544
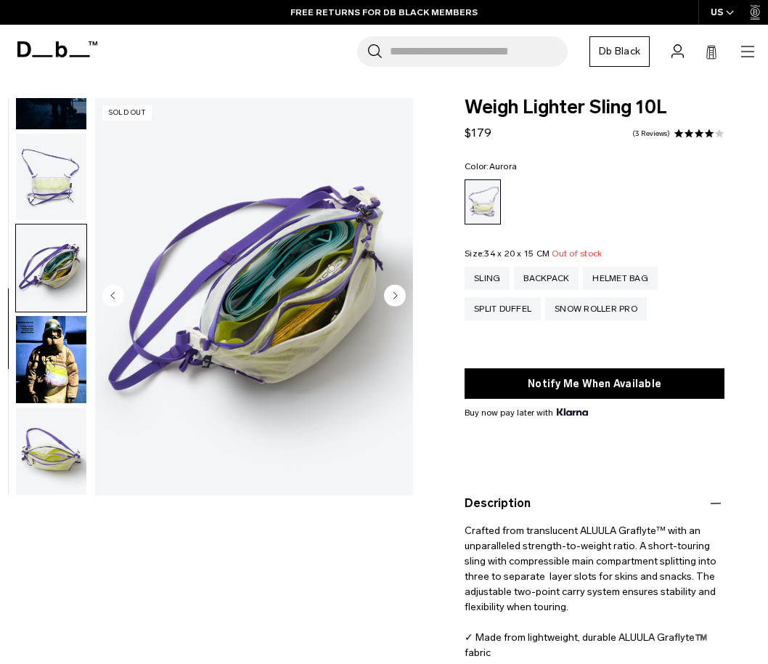
scroll to position [106, 0]
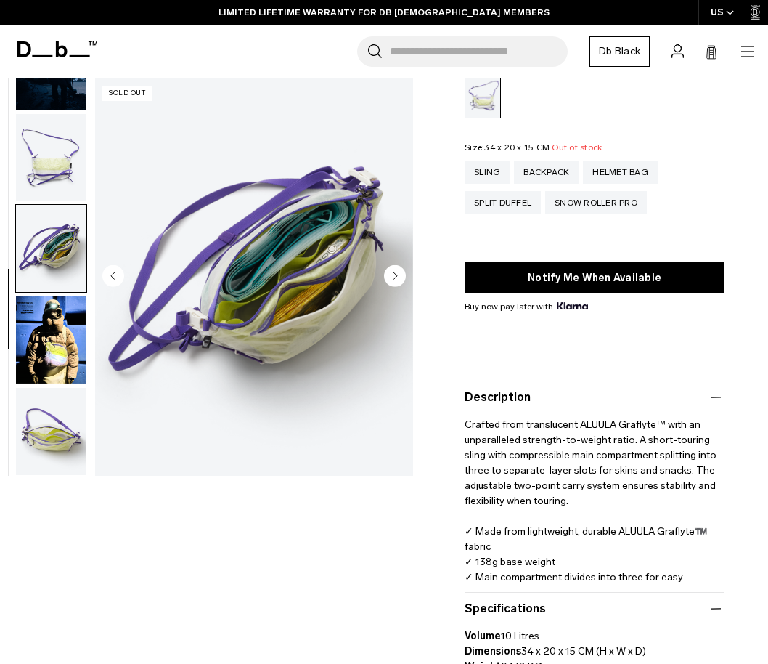
click at [627, 462] on p "Crafted from translucent ALUULA Graflyte™ with an unparalleled strength-to-weig…" at bounding box center [595, 518] width 260 height 224
drag, startPoint x: 685, startPoint y: 438, endPoint x: 640, endPoint y: 439, distance: 45.0
click at [640, 439] on p "Crafted from translucent ALUULA Graflyte™ with an unparalleled strength-to-weig…" at bounding box center [595, 518] width 260 height 224
copy p "short-touring"
click at [501, 203] on div "Split Duffel" at bounding box center [503, 202] width 76 height 23
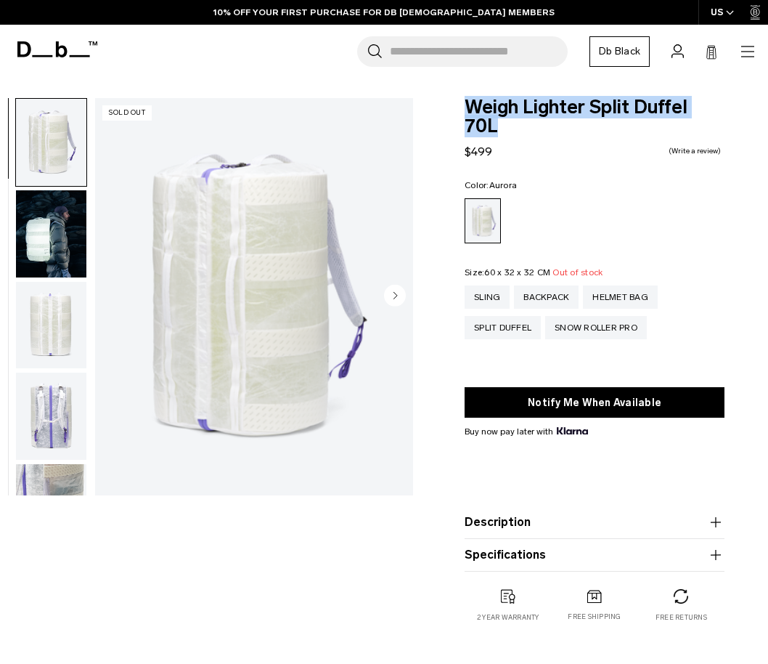
drag, startPoint x: 733, startPoint y: 106, endPoint x: 466, endPoint y: 112, distance: 267.2
click at [466, 112] on div "Weigh Lighter Split Duffel 70L $499 0.0 star rating Write a review Color: [GEOG…" at bounding box center [594, 374] width 347 height 553
copy span "Weigh Lighter Split Duffel 70L"
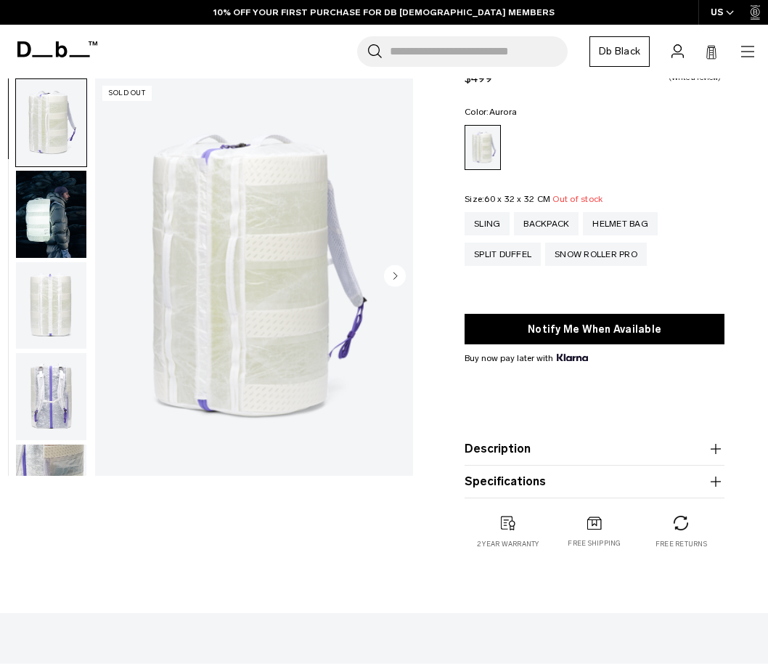
click at [585, 440] on button "Description" at bounding box center [595, 448] width 260 height 17
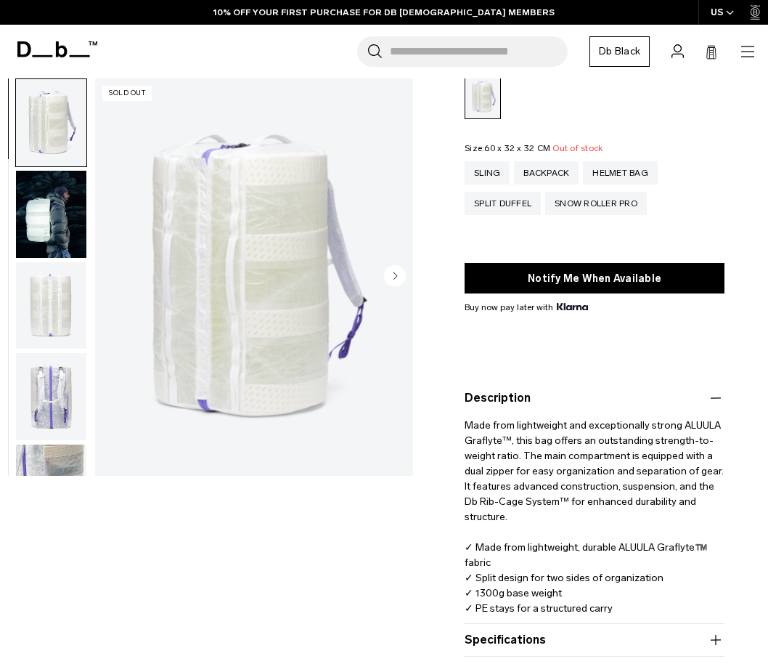
scroll to position [158, 0]
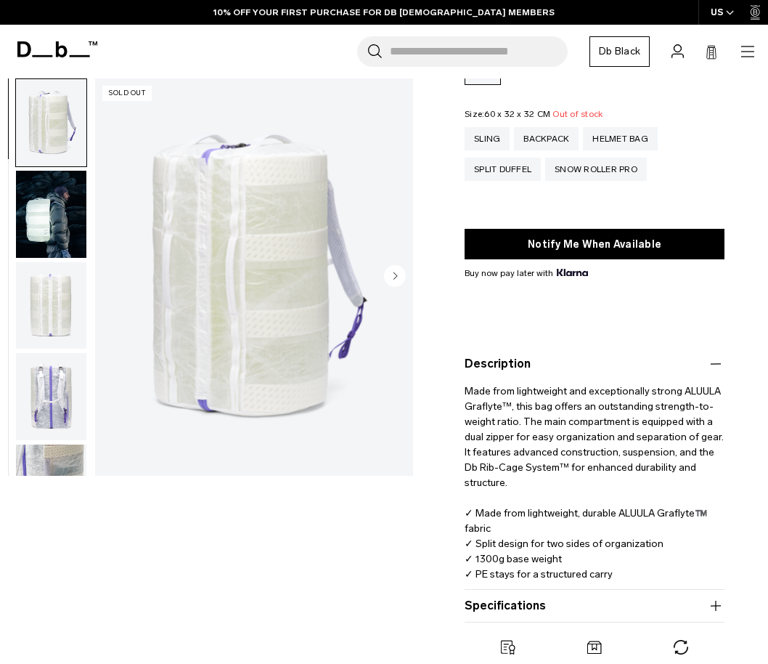
drag, startPoint x: 636, startPoint y: 560, endPoint x: 466, endPoint y: 377, distance: 249.1
click at [463, 370] on div "Weigh Lighter Split Duffel 70L $499 0.0 star rating Write a review Color: [GEOG…" at bounding box center [594, 321] width 347 height 762
copy p "Made from lightweight and exceptionally strong ALUULA Graflyte™, this bag offer…"
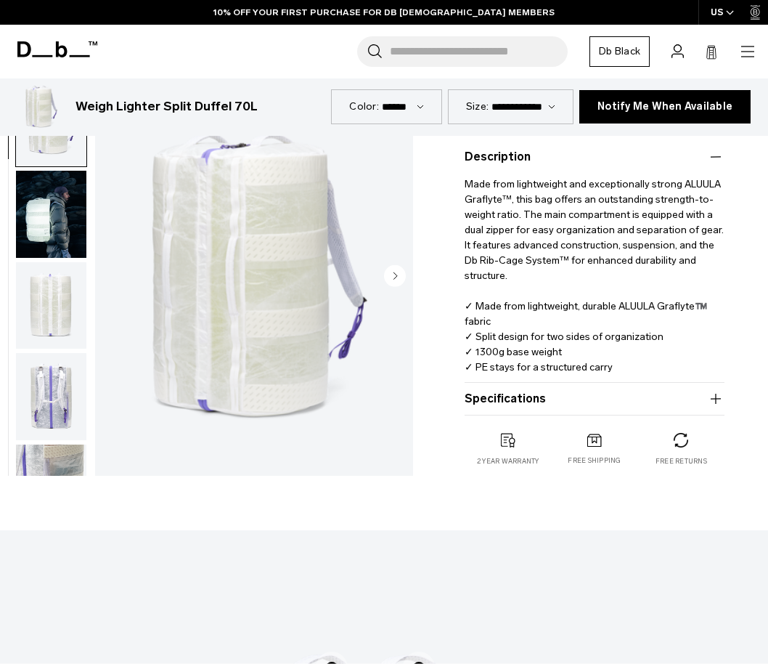
scroll to position [425, 0]
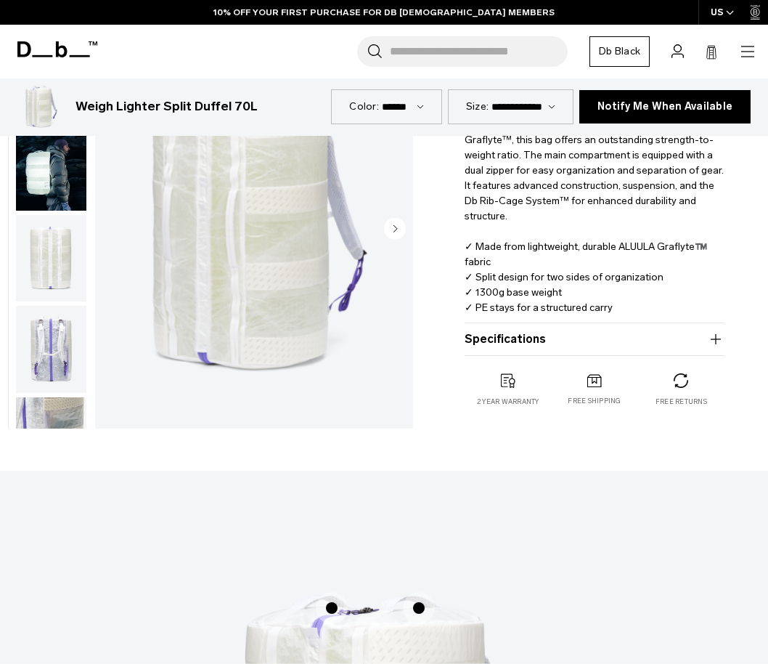
click at [621, 330] on button "Specifications" at bounding box center [595, 338] width 260 height 17
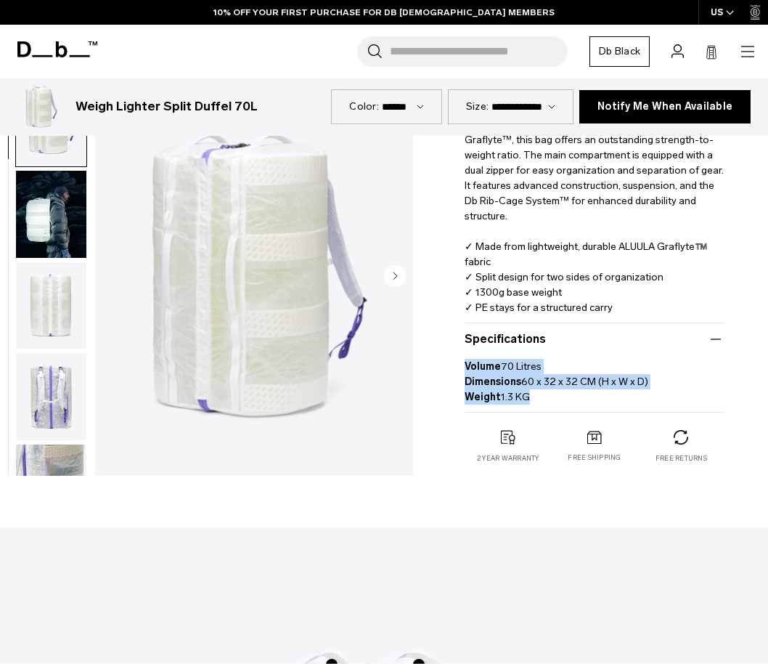
drag, startPoint x: 503, startPoint y: 378, endPoint x: 441, endPoint y: 351, distance: 67.6
click at [441, 351] on div "Weigh Lighter Split Duffel 70L $499 0.0 star rating Write a review Color: [GEOG…" at bounding box center [594, 82] width 347 height 819
copy p "Volume 70 Litres Dimensions 60 x 32 x 32 CM (H x W x D) Weight 1.3 KG"
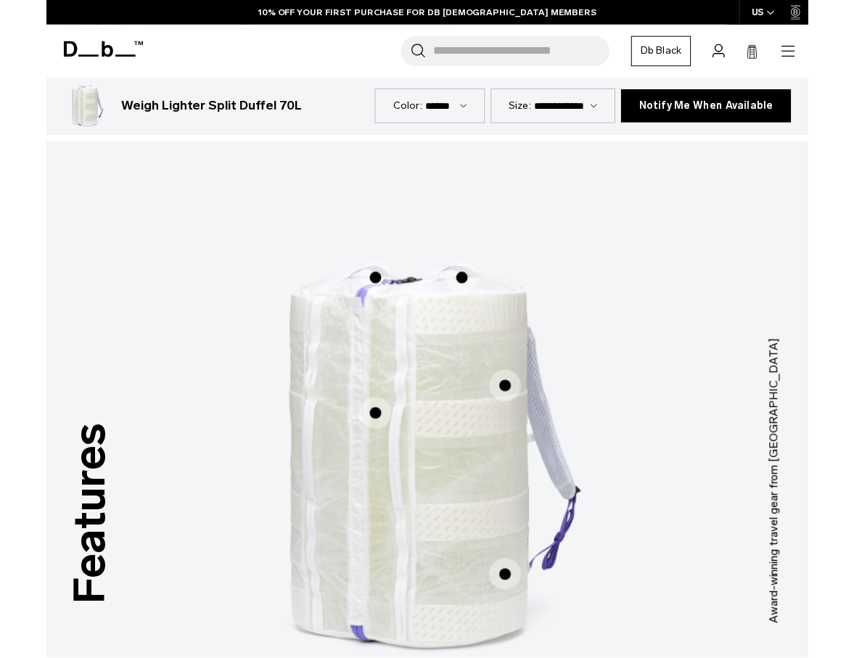
scroll to position [815, 0]
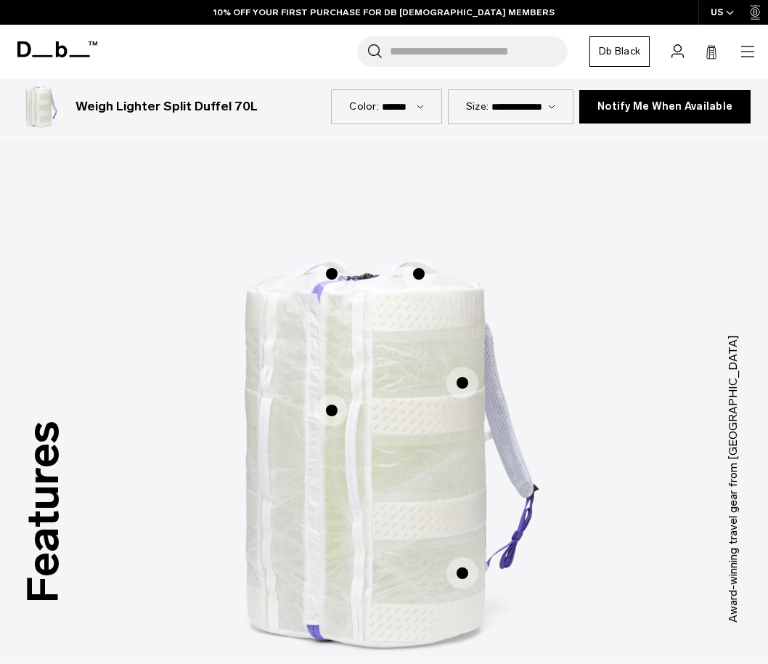
click at [333, 258] on span "1 / 3" at bounding box center [332, 274] width 32 height 32
click at [331, 258] on span "1 / 3" at bounding box center [332, 274] width 32 height 32
click at [335, 258] on span "1 / 3" at bounding box center [332, 274] width 32 height 32
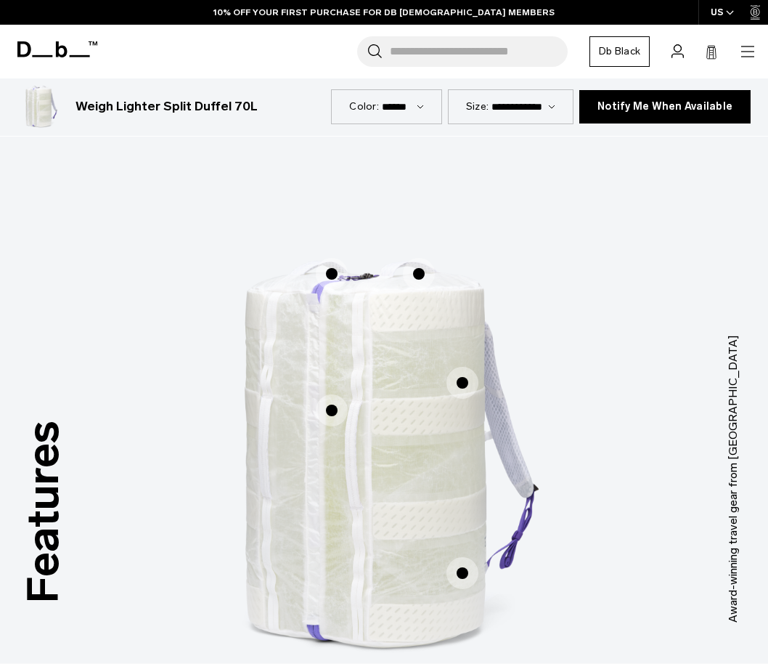
click at [332, 258] on span "1 / 3" at bounding box center [332, 274] width 32 height 32
click at [333, 258] on span "1 / 3" at bounding box center [332, 274] width 32 height 32
click at [332, 258] on span "1 / 3" at bounding box center [332, 274] width 32 height 32
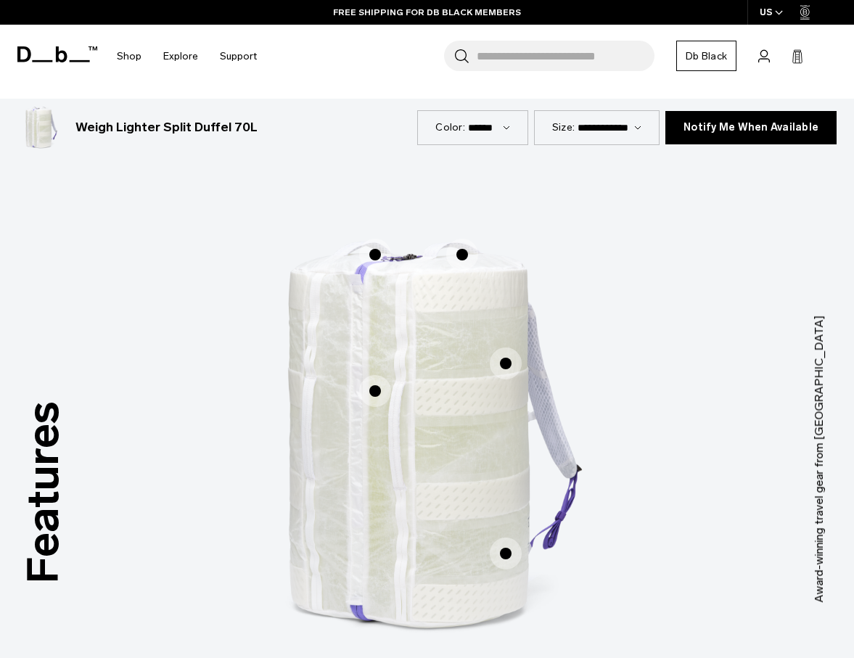
click at [380, 256] on span "1 / 3" at bounding box center [375, 255] width 32 height 32
click at [375, 256] on span "1 / 3" at bounding box center [375, 255] width 32 height 32
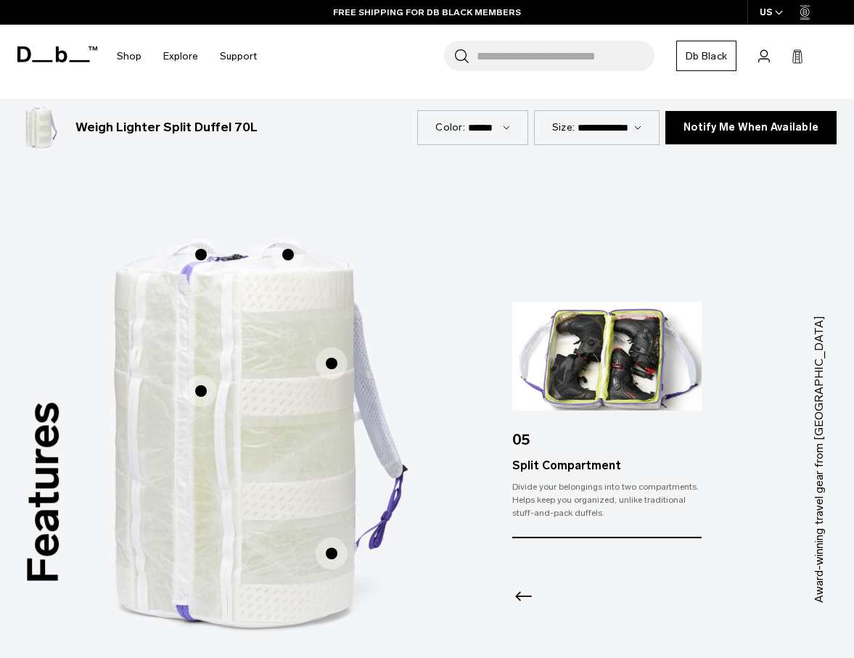
click at [375, 256] on div "Made from ALUULA Graflyte™️ Made from ALUULA Graflyte™️ Heat-Pressed Rib Cage C…" at bounding box center [254, 438] width 436 height 544
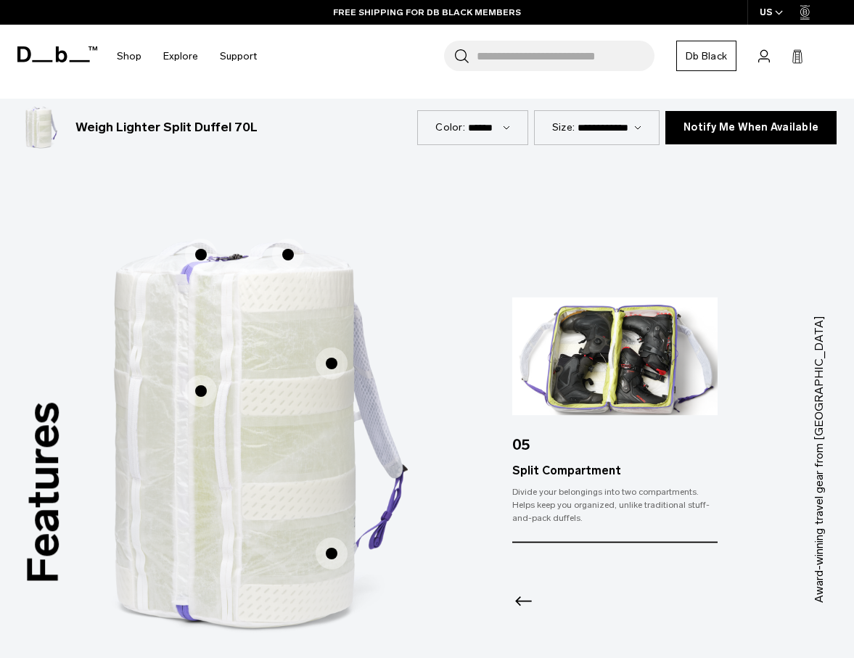
click at [527, 606] on icon "Previous slide" at bounding box center [524, 600] width 23 height 23
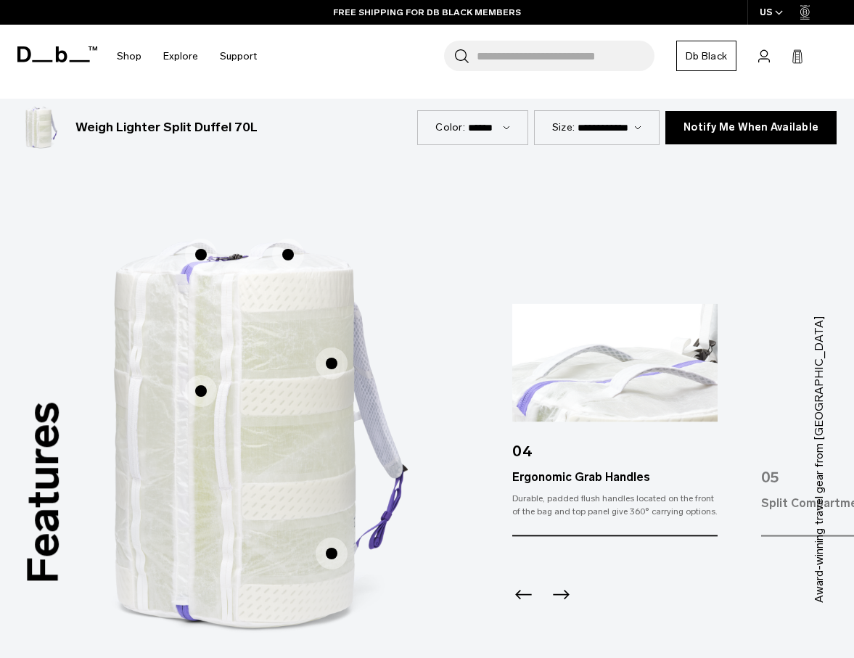
click at [527, 606] on icon "Previous slide" at bounding box center [524, 594] width 23 height 23
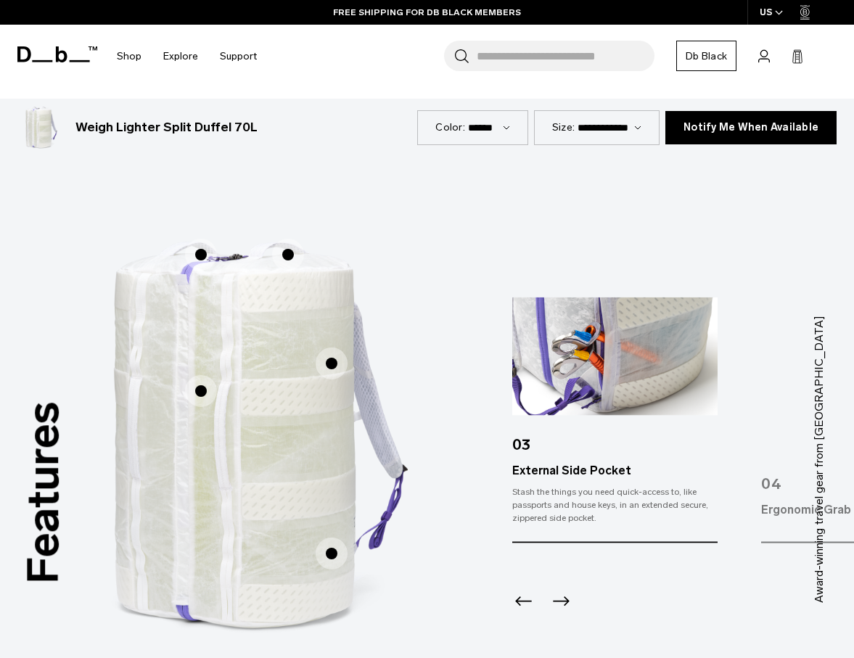
click at [527, 605] on icon "Previous slide" at bounding box center [524, 600] width 23 height 23
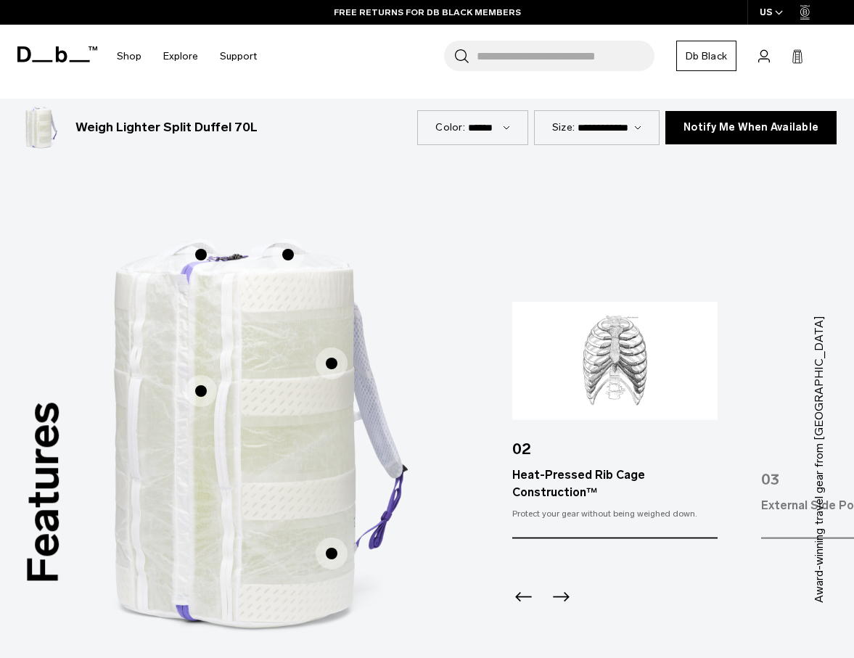
click at [515, 595] on icon "Previous slide" at bounding box center [524, 596] width 23 height 23
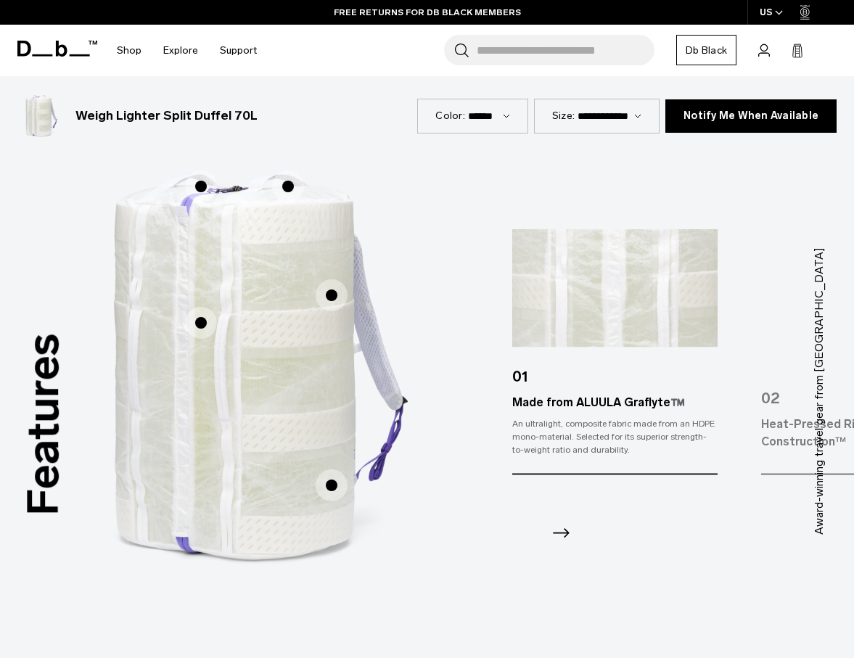
scroll to position [883, 0]
click at [566, 535] on icon "Next slide" at bounding box center [562, 533] width 17 height 9
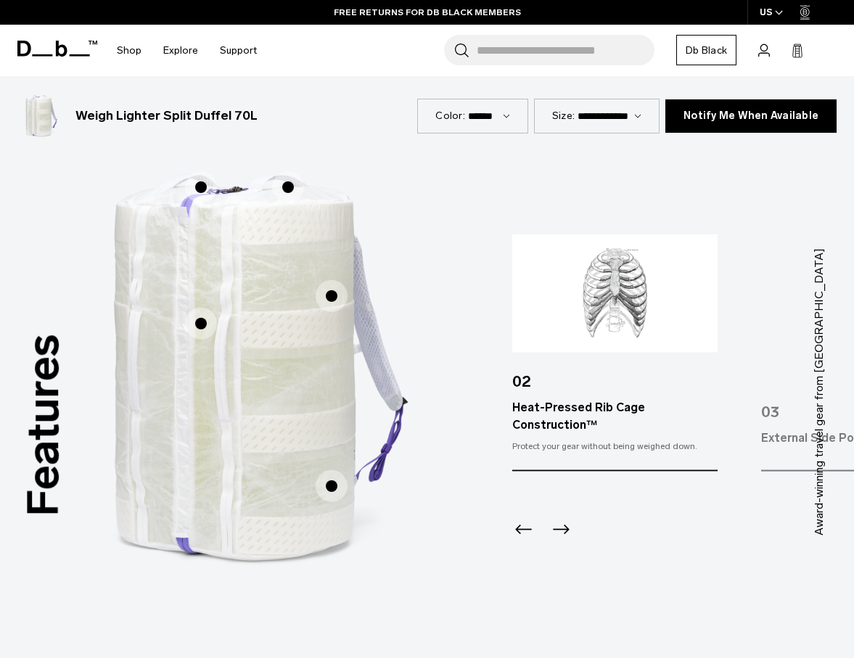
click at [560, 526] on icon "Next slide" at bounding box center [561, 529] width 23 height 23
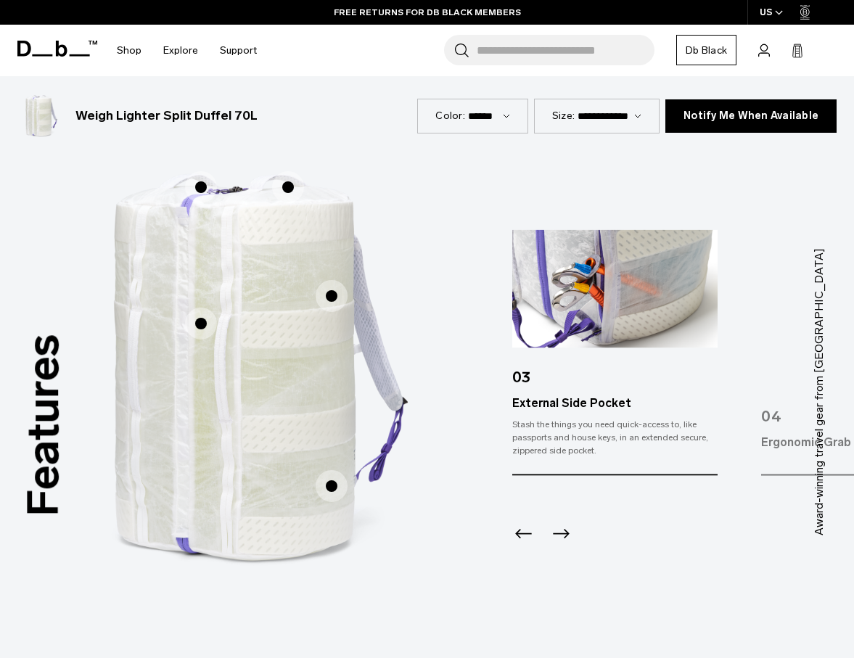
click at [565, 538] on icon "Next slide" at bounding box center [561, 533] width 23 height 23
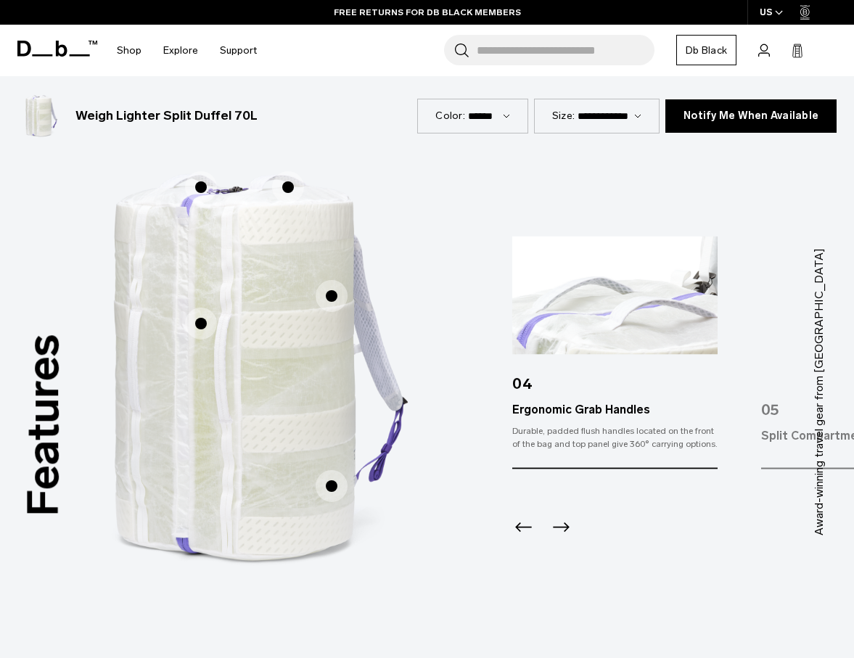
click at [560, 526] on icon "Next slide" at bounding box center [561, 526] width 23 height 23
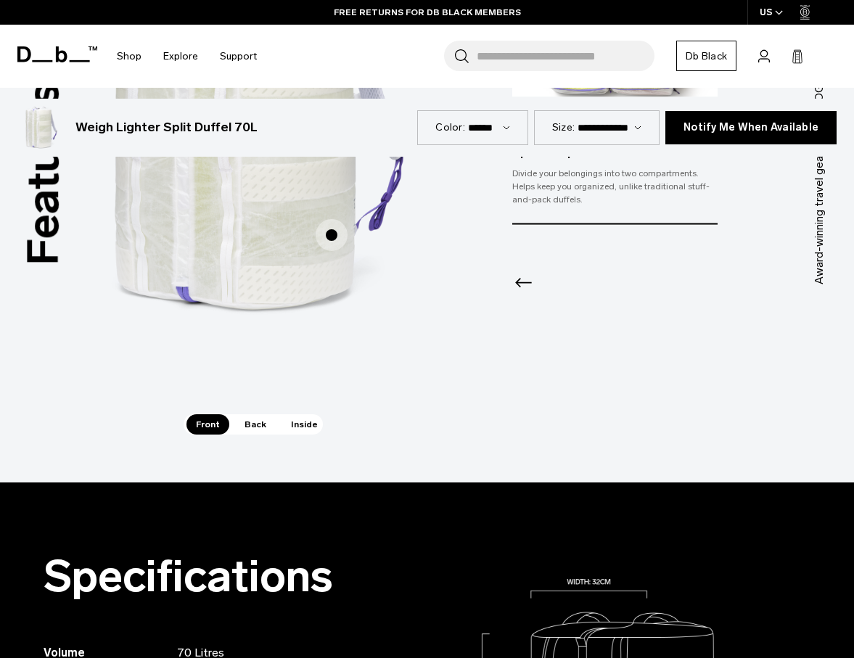
scroll to position [1141, 0]
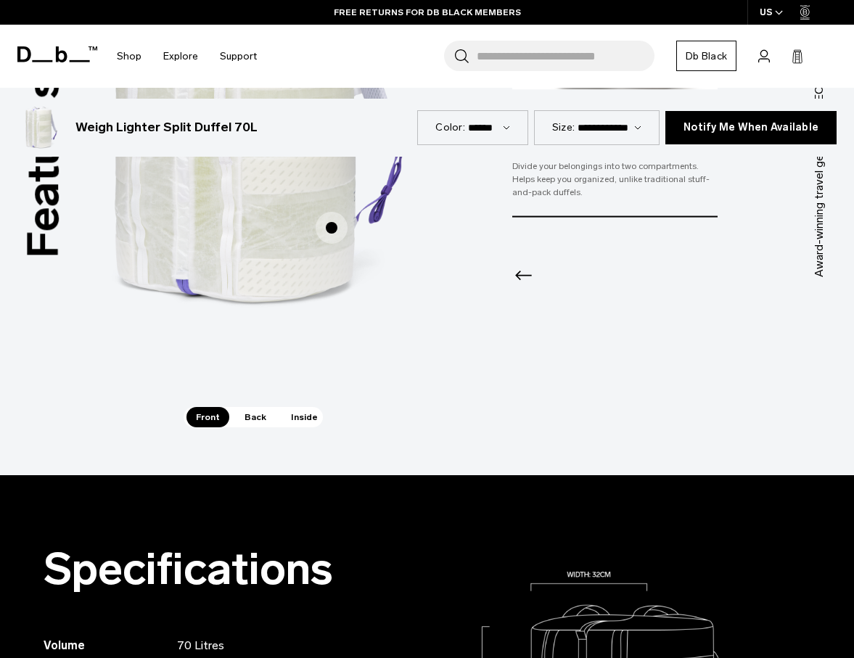
click at [248, 413] on span "Back" at bounding box center [255, 417] width 41 height 20
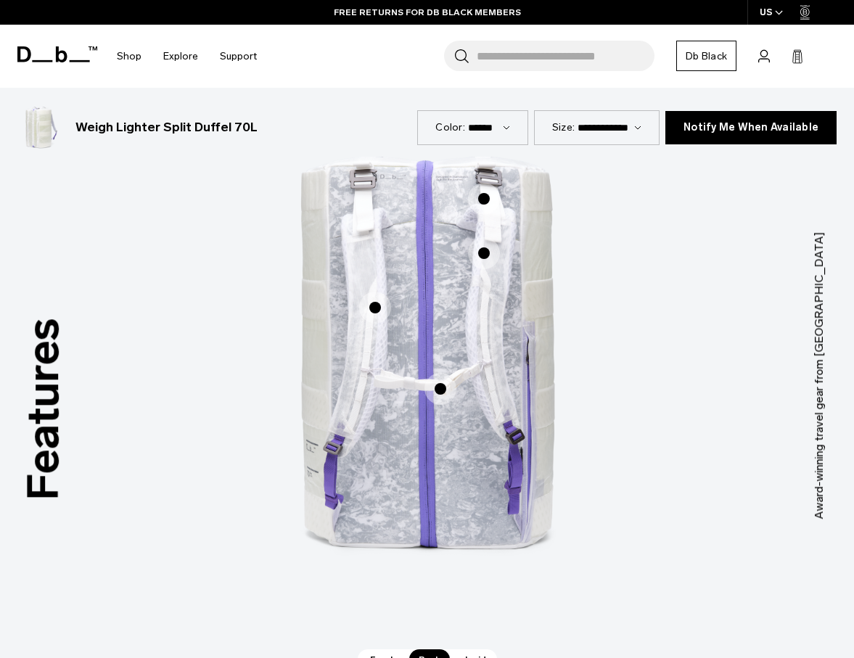
scroll to position [809, 0]
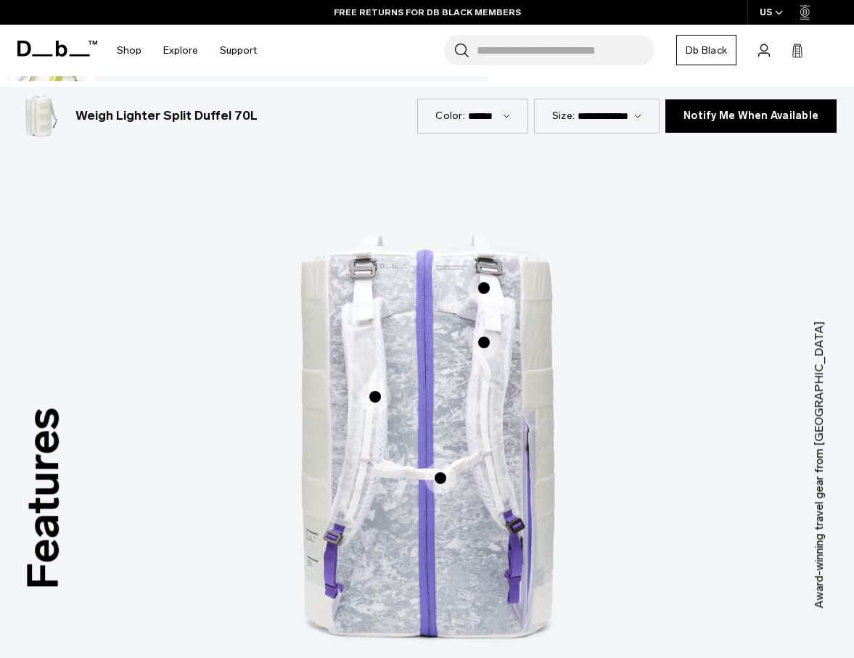
click at [483, 290] on span "2 / 3" at bounding box center [484, 288] width 32 height 32
click at [486, 287] on span "2 / 3" at bounding box center [484, 288] width 32 height 32
click at [486, 287] on div "Ergonomic Shoulder Straps Ergonomic Shoulder Straps Chest Strap Chest Strap Loa…" at bounding box center [428, 443] width 436 height 544
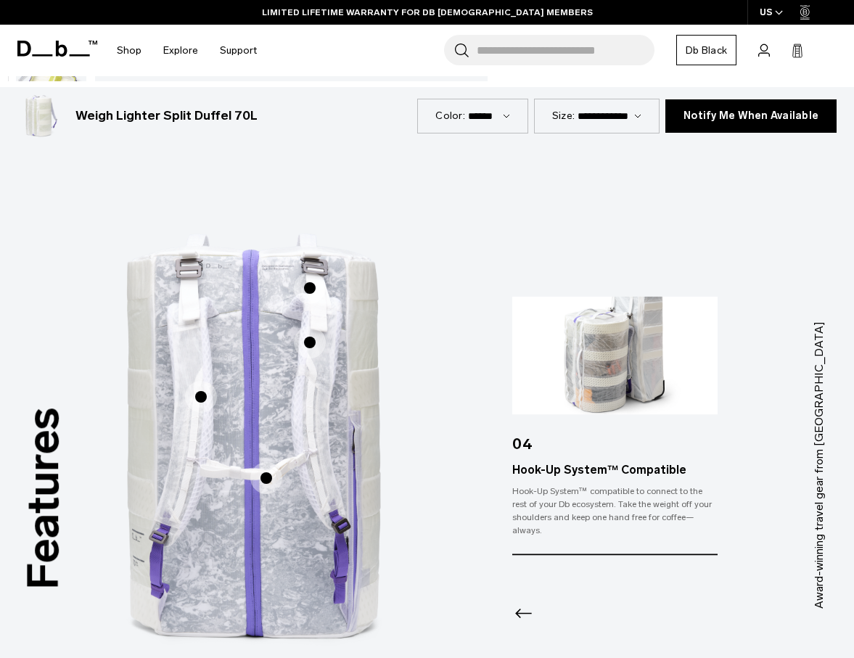
click at [523, 604] on icon "Previous slide" at bounding box center [524, 614] width 23 height 23
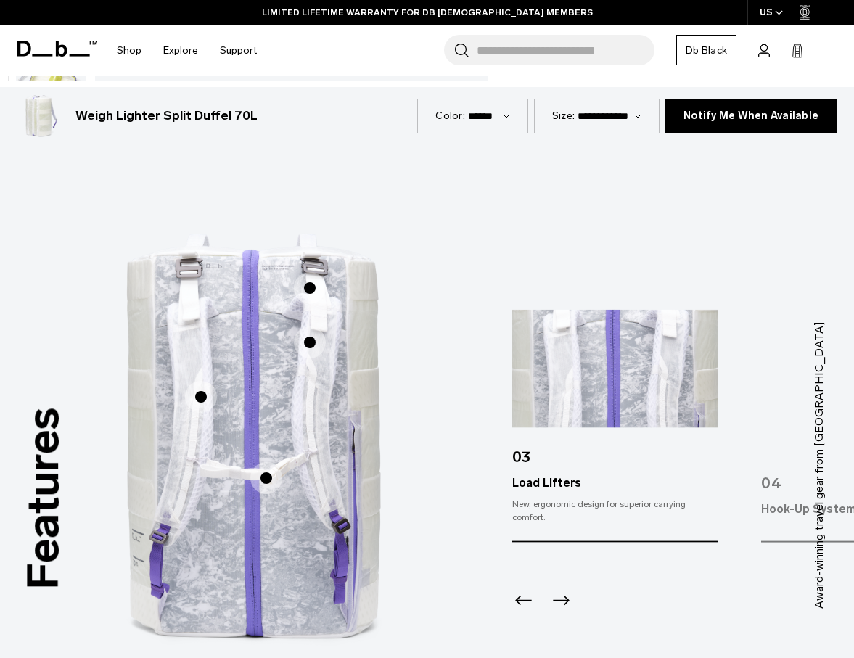
click at [523, 597] on icon "Previous slide" at bounding box center [524, 600] width 23 height 23
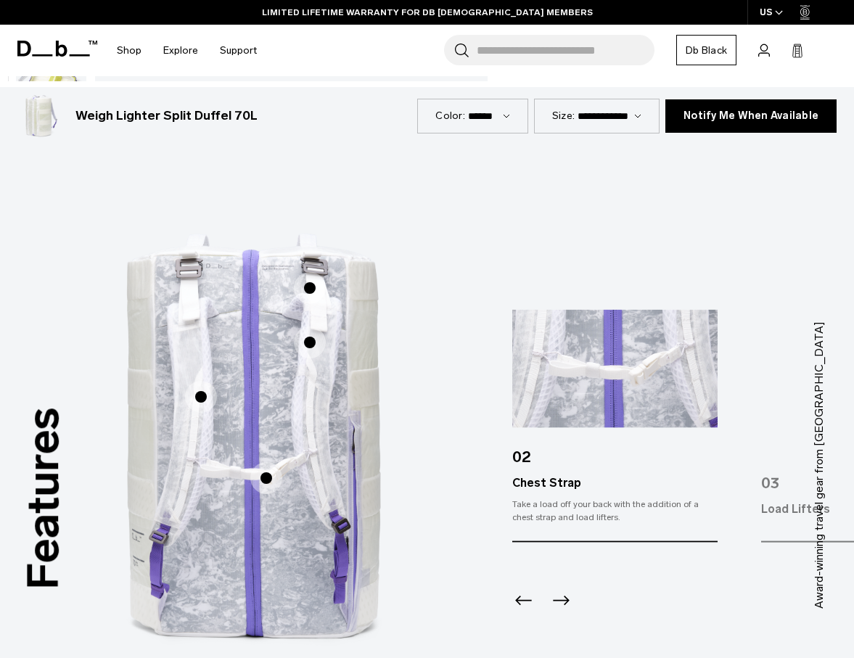
click at [522, 596] on icon "Previous slide" at bounding box center [524, 600] width 23 height 23
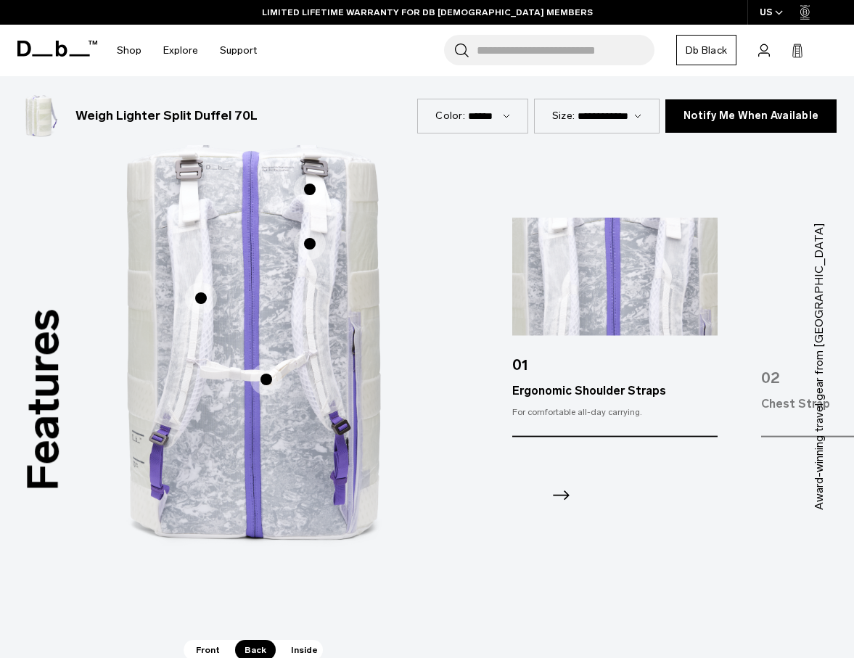
scroll to position [993, 0]
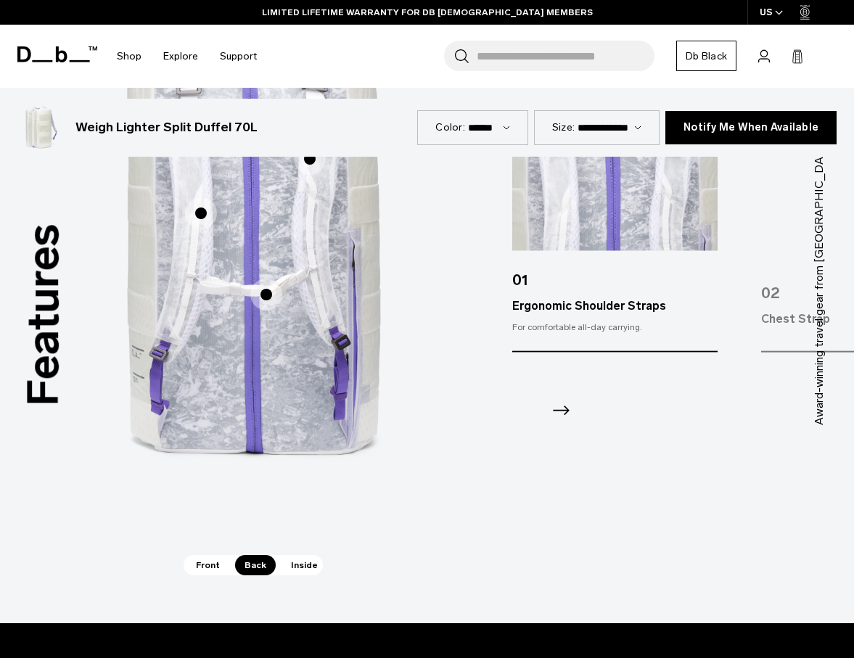
click at [558, 407] on icon "Next slide" at bounding box center [561, 410] width 23 height 23
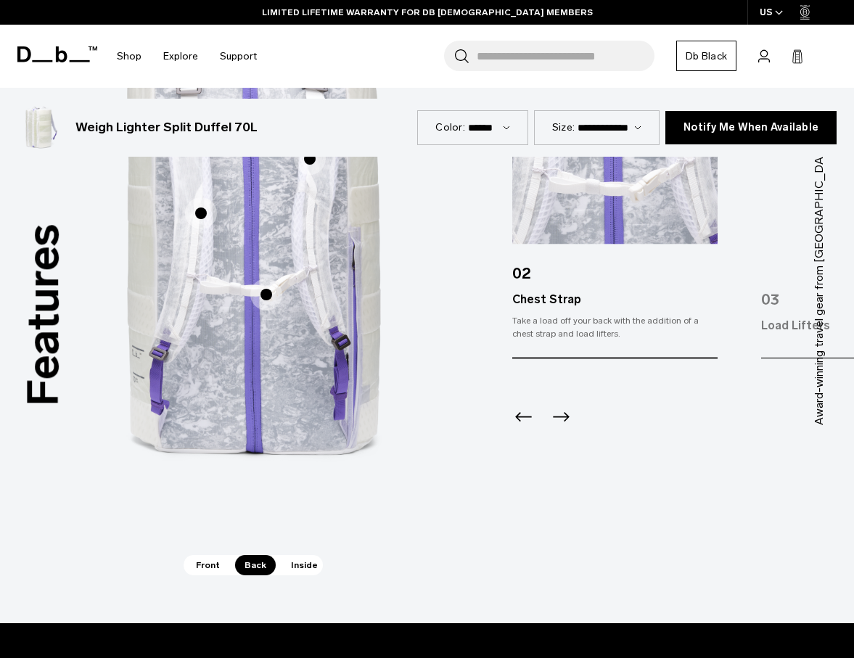
click at [526, 412] on icon "Previous slide" at bounding box center [524, 416] width 23 height 23
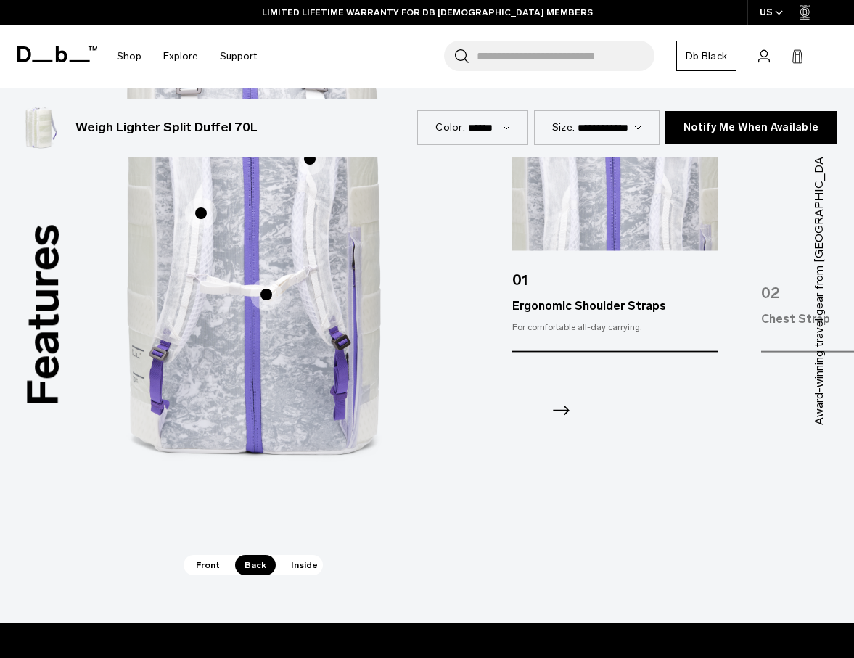
click at [558, 412] on icon "Next slide" at bounding box center [562, 410] width 17 height 9
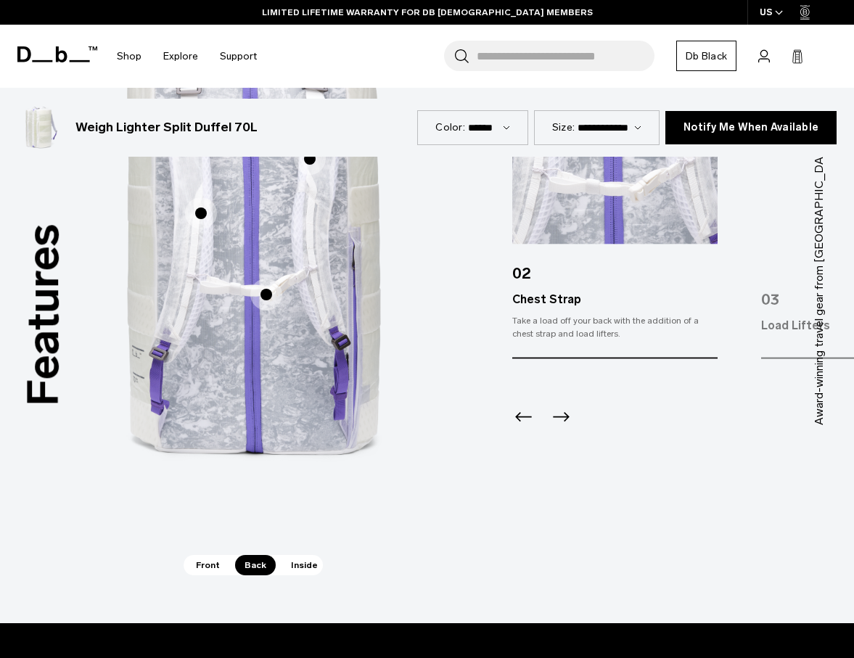
click at [563, 419] on icon "Next slide" at bounding box center [561, 416] width 23 height 23
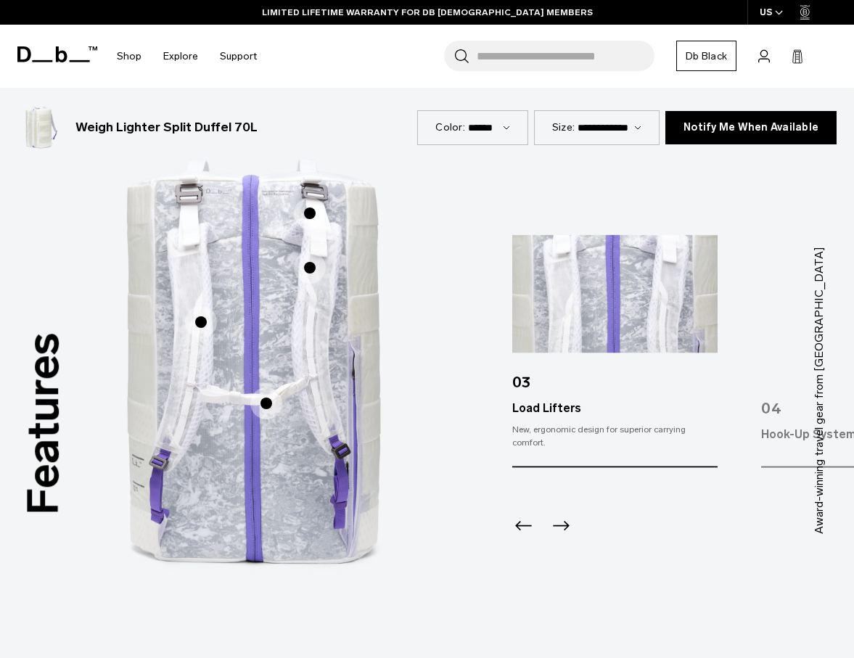
scroll to position [867, 0]
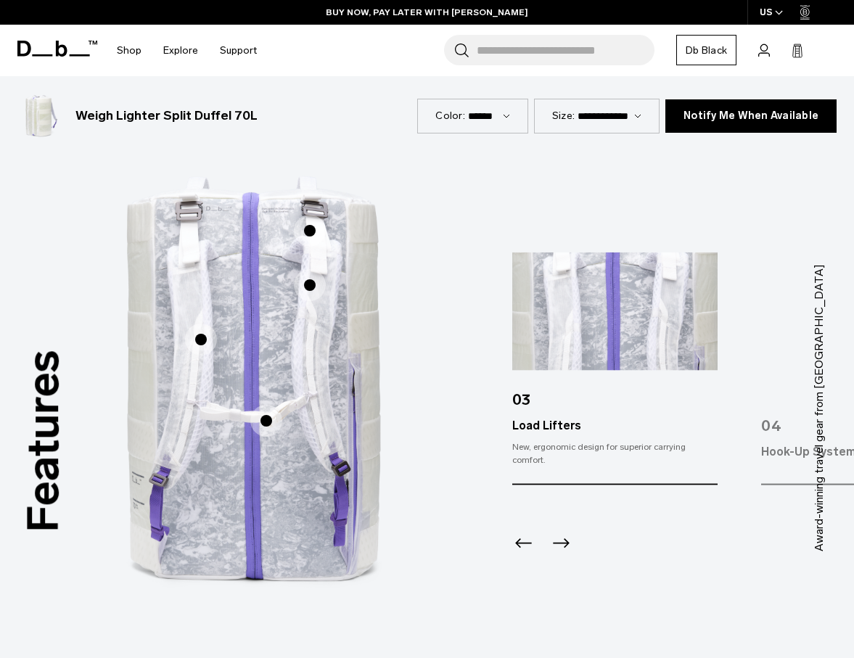
click at [563, 539] on icon "Next slide" at bounding box center [561, 542] width 23 height 23
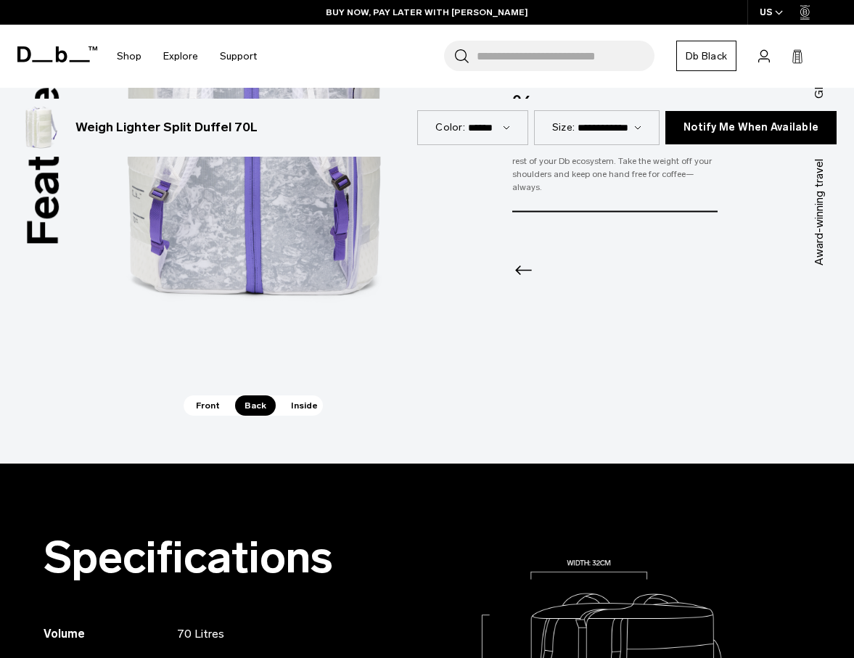
scroll to position [1244, 0]
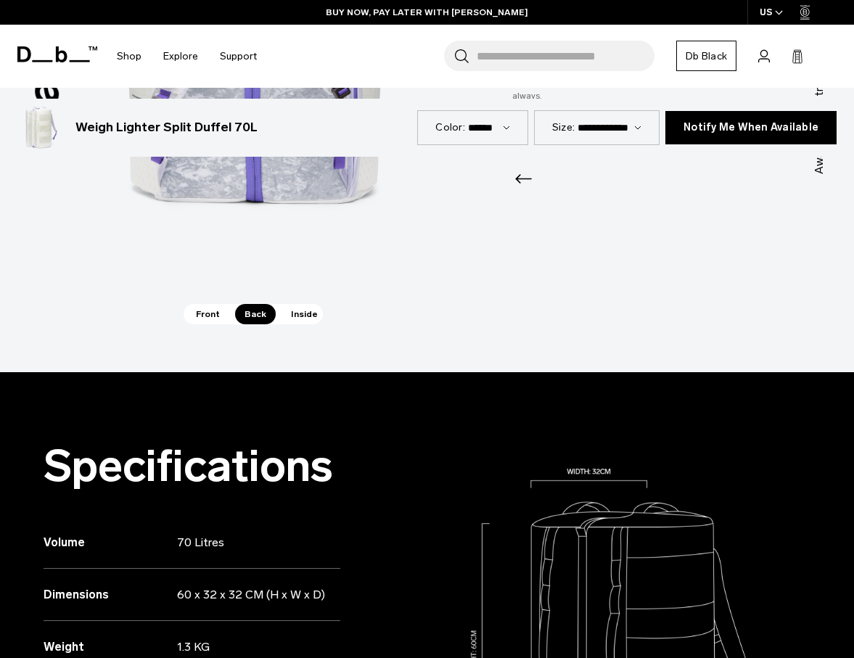
click at [309, 318] on span "Inside" at bounding box center [305, 314] width 46 height 20
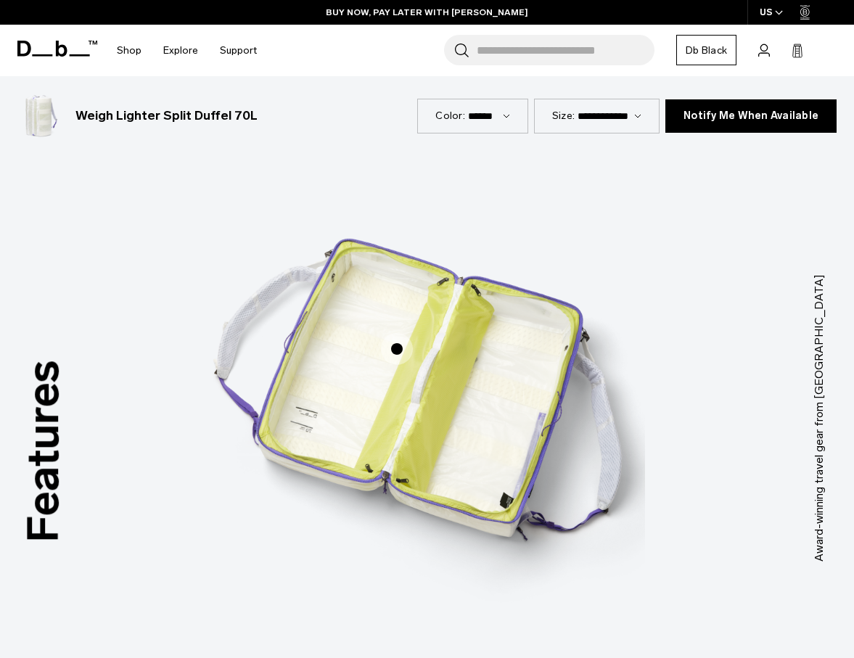
scroll to position [918, 0]
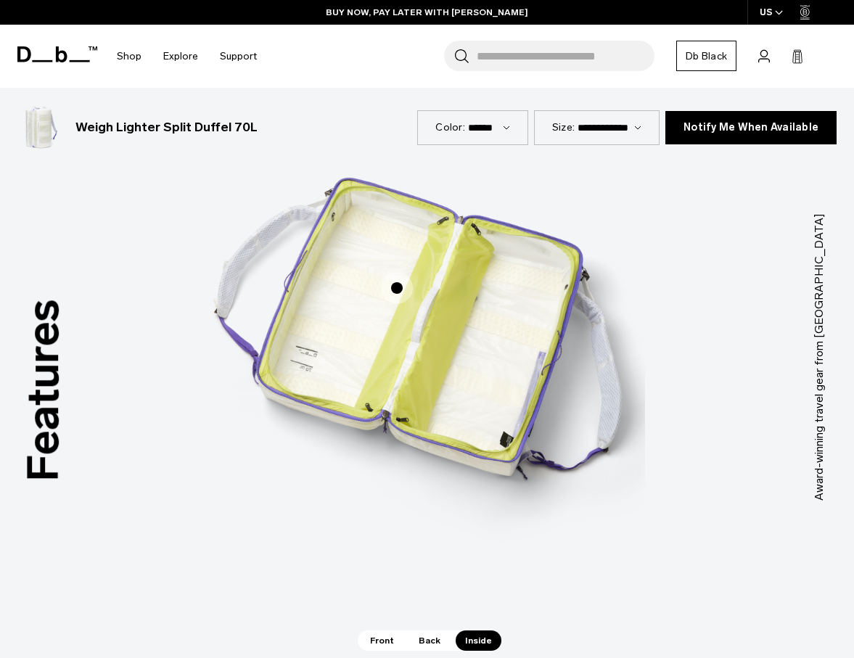
click at [401, 287] on span "3 / 3" at bounding box center [397, 288] width 32 height 32
click at [401, 288] on span "3 / 3" at bounding box center [397, 288] width 32 height 32
click at [396, 289] on span "3 / 3" at bounding box center [397, 288] width 32 height 32
click at [396, 289] on img "3 / 3" at bounding box center [428, 335] width 436 height 544
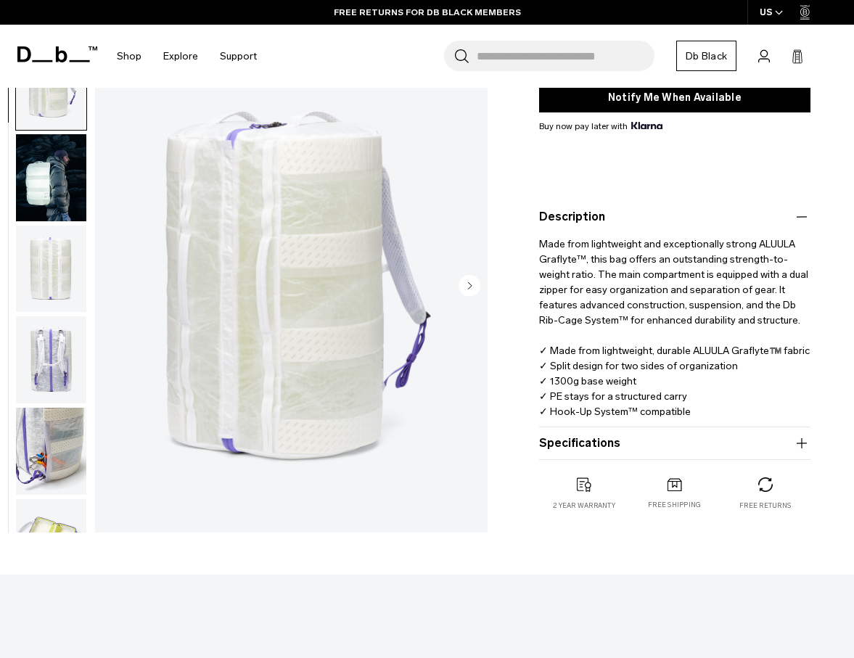
scroll to position [317, 0]
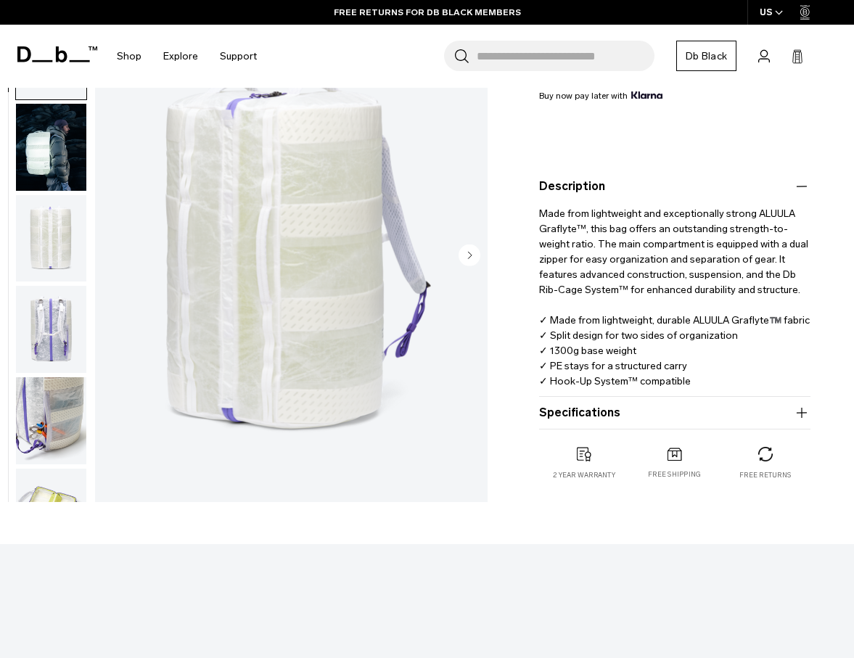
click at [711, 418] on button "Specifications" at bounding box center [675, 412] width 272 height 17
